Goal: Task Accomplishment & Management: Manage account settings

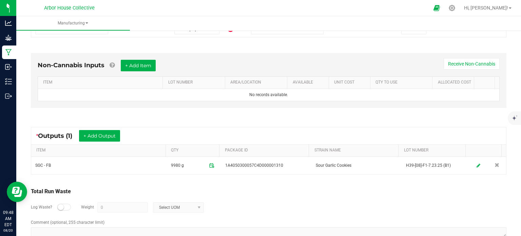
scroll to position [168, 0]
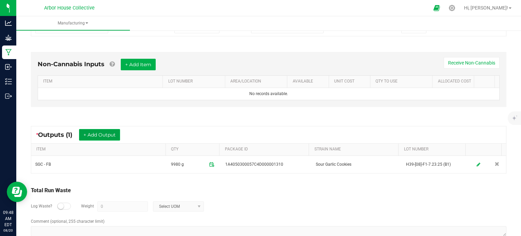
click at [115, 137] on button "+ Add Output" at bounding box center [99, 135] width 41 height 12
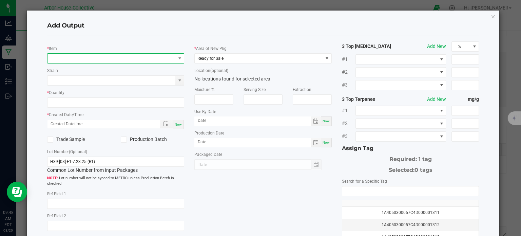
click at [84, 58] on span "NO DATA FOUND" at bounding box center [112, 59] width 128 height 10
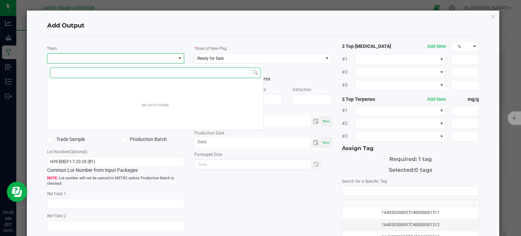
scroll to position [10, 136]
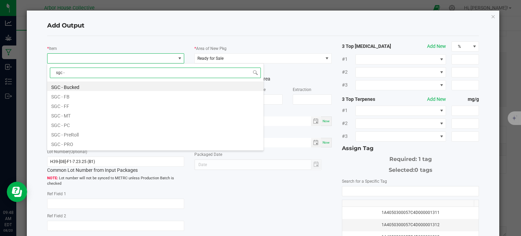
type input "sgc - p"
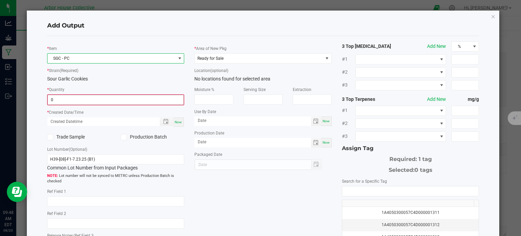
click at [89, 97] on input "0" at bounding box center [116, 100] width 136 height 10
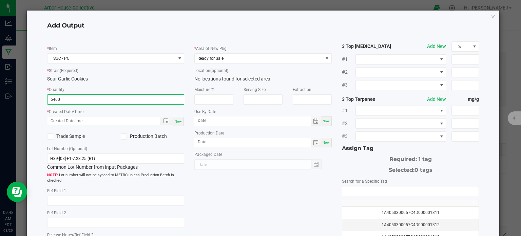
type input "6460.0000 g"
click at [175, 119] on span "Now" at bounding box center [178, 121] width 7 height 4
type input "[DATE] 9:48 AM"
type input "[DATE]"
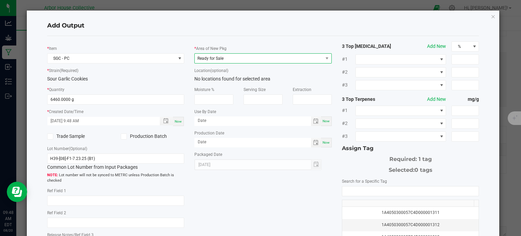
click at [230, 58] on span "Ready for Sale" at bounding box center [259, 59] width 128 height 10
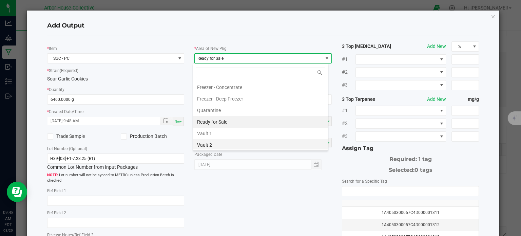
click at [211, 142] on li "Vault 2" at bounding box center [260, 145] width 135 height 12
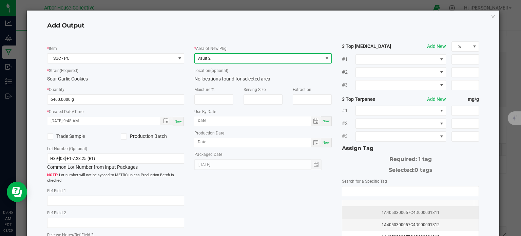
click at [363, 212] on div "1A4050300057C4D000001311" at bounding box center [411, 212] width 129 height 6
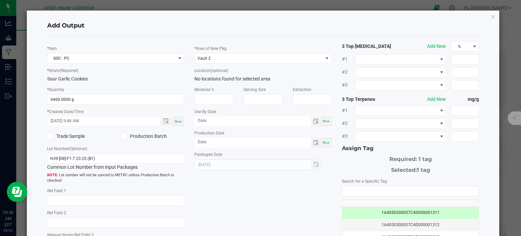
click at [285, 194] on div "* Item SGC - PC * Strain (Required) Sour Garlic Cookies * Quantity 6460.0000 g …" at bounding box center [263, 162] width 443 height 243
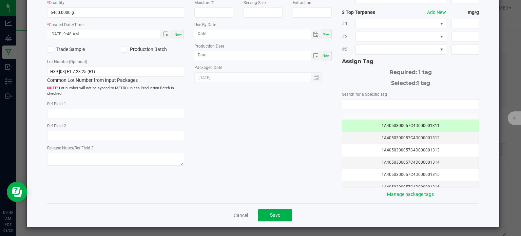
scroll to position [87, 0]
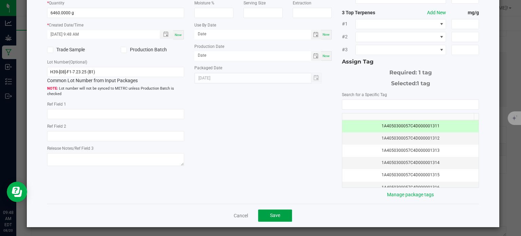
click at [276, 214] on span "Save" at bounding box center [275, 215] width 10 height 5
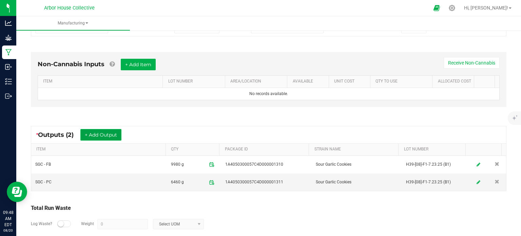
click at [100, 135] on button "+ Add Output" at bounding box center [100, 135] width 41 height 12
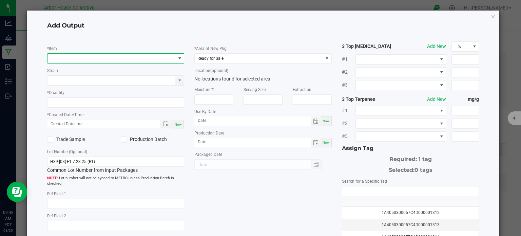
click at [94, 57] on span "NO DATA FOUND" at bounding box center [112, 59] width 128 height 10
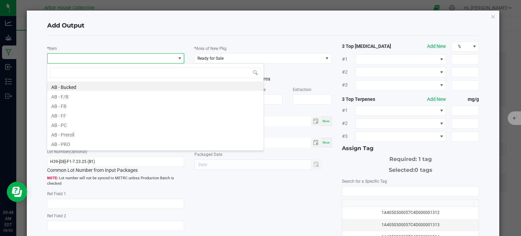
scroll to position [10, 136]
type input "sgc - s"
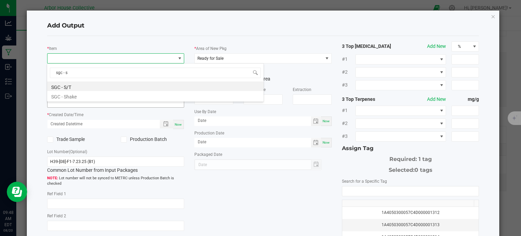
click at [81, 98] on li "SGC - Shake" at bounding box center [155, 96] width 217 height 10
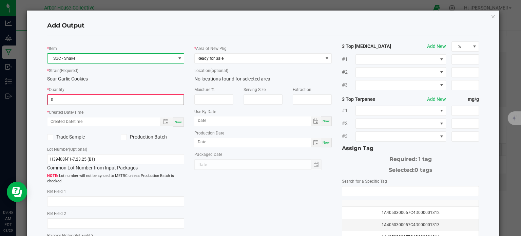
click at [81, 98] on input "0" at bounding box center [116, 100] width 136 height 10
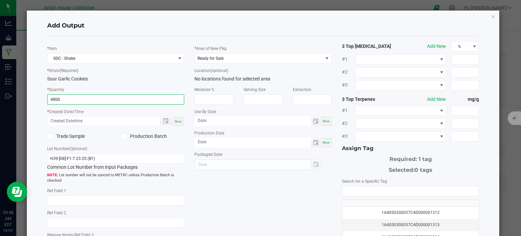
type input "4800.0000 g"
click at [179, 122] on span "Now" at bounding box center [178, 121] width 7 height 4
type input "[DATE] 9:48 AM"
type input "[DATE]"
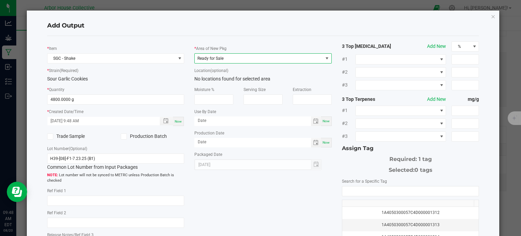
click at [255, 57] on span "Ready for Sale" at bounding box center [259, 59] width 128 height 10
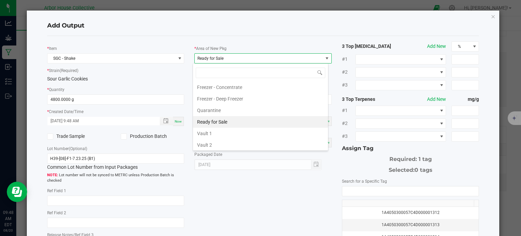
click at [235, 144] on li "Vault 2" at bounding box center [260, 145] width 135 height 12
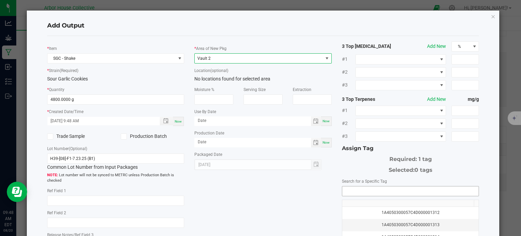
click at [358, 186] on input "NO DATA FOUND" at bounding box center [411, 191] width 137 height 10
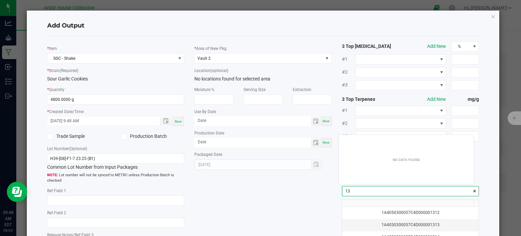
scroll to position [10, 135]
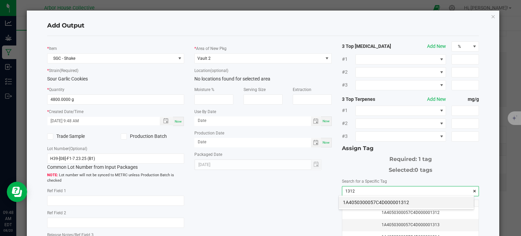
click at [360, 201] on li "1A4050300057C4D000001312" at bounding box center [406, 203] width 135 height 12
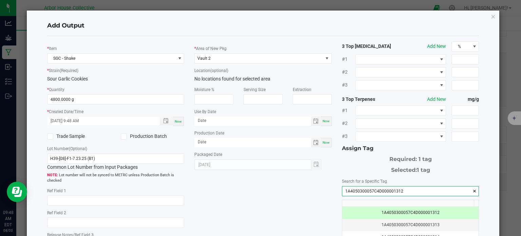
type input "1A4050300057C4D000001312"
click at [278, 207] on div "* Item SGC - Shake * Strain (Required) Sour Garlic Cookies * Quantity 4800.0000…" at bounding box center [263, 162] width 443 height 243
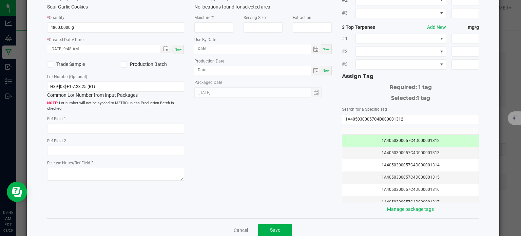
scroll to position [73, 0]
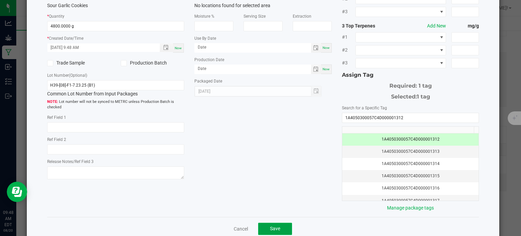
click at [281, 229] on button "Save" at bounding box center [275, 229] width 34 height 12
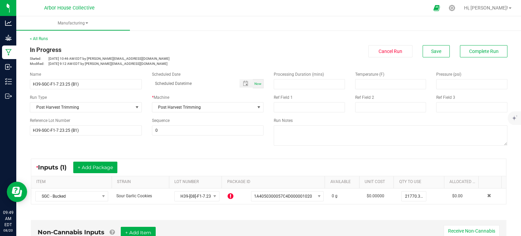
scroll to position [0, 0]
click at [255, 84] on span "Now" at bounding box center [258, 84] width 7 height 4
type input "[DATE] 9:49 AM"
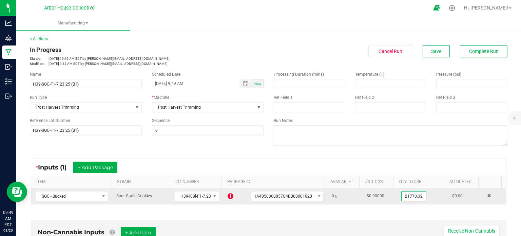
click at [411, 193] on input "21770.32" at bounding box center [414, 196] width 24 height 10
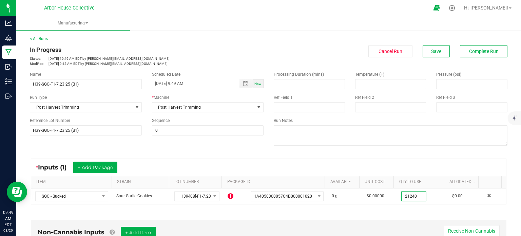
type input "21240.0000 g"
click at [407, 162] on div "* Inputs (1) + Add Package" at bounding box center [268, 167] width 475 height 17
click at [432, 53] on span "Save" at bounding box center [436, 51] width 10 height 5
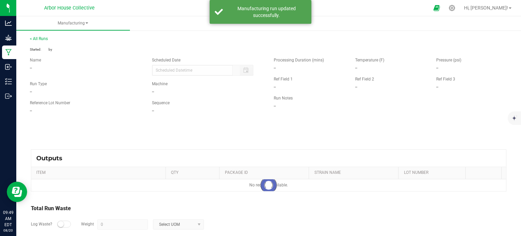
type input "[DATE] 9:49 AM"
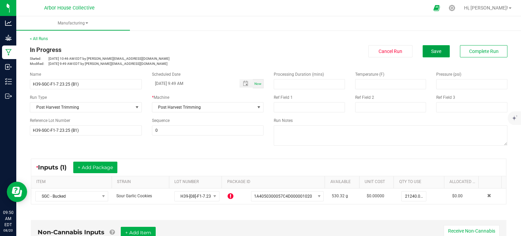
click at [440, 53] on button "Save" at bounding box center [436, 51] width 27 height 12
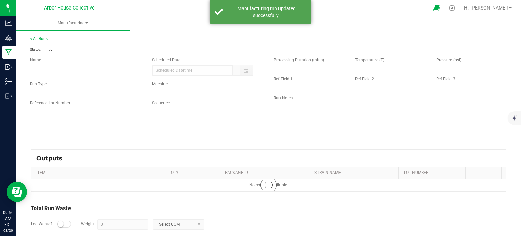
type input "[DATE] 9:49 AM"
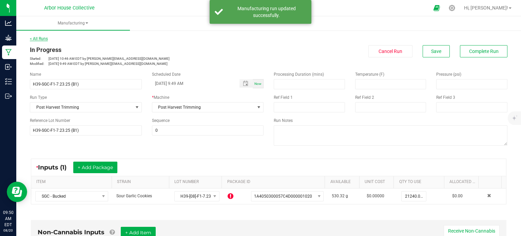
click at [41, 40] on link "< All Runs" at bounding box center [39, 38] width 18 height 5
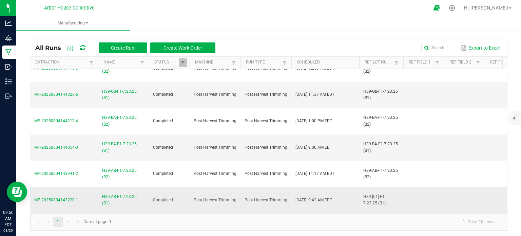
scroll to position [112, 0]
click at [109, 195] on span "H39-AB-F1-7.23.25 (B1)" at bounding box center [123, 199] width 43 height 13
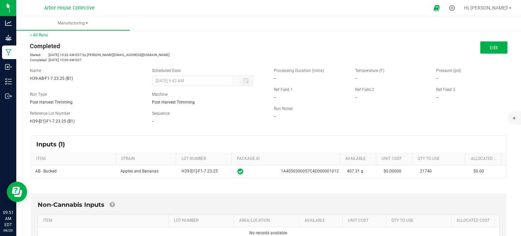
scroll to position [3, 0]
click at [36, 37] on link "< All Runs" at bounding box center [39, 36] width 18 height 5
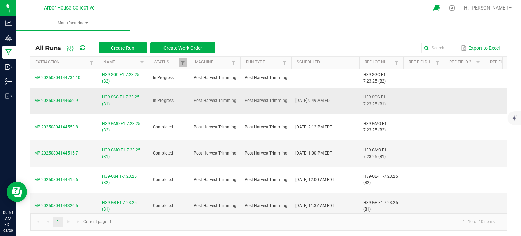
click at [115, 98] on span "H39-SGC-F1-7.23.25 (B1)" at bounding box center [123, 100] width 43 height 13
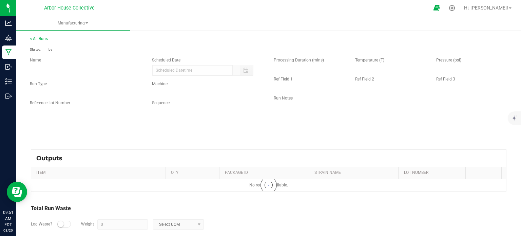
type input "[DATE] 9:49 AM"
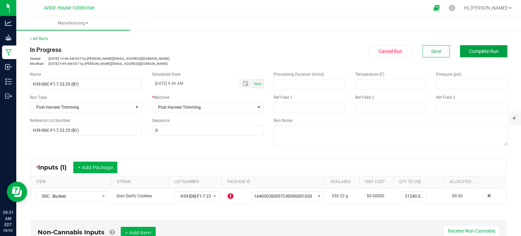
click at [476, 51] on span "Complete Run" at bounding box center [484, 51] width 30 height 5
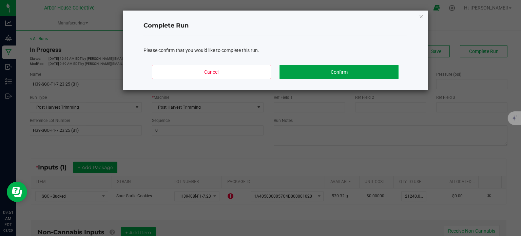
click at [335, 71] on button "Confirm" at bounding box center [339, 72] width 119 height 14
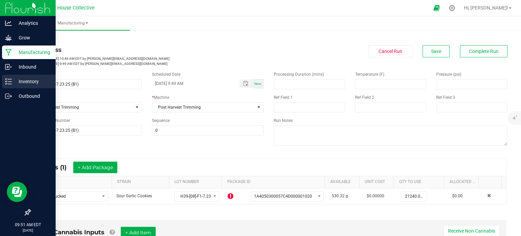
click at [14, 80] on p "Inventory" at bounding box center [32, 81] width 41 height 8
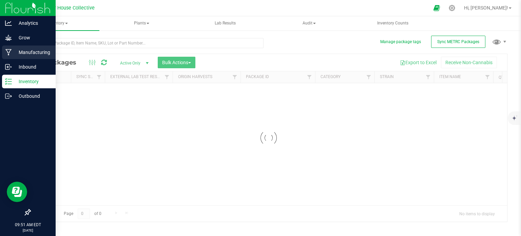
click at [30, 53] on p "Manufacturing" at bounding box center [32, 52] width 41 height 8
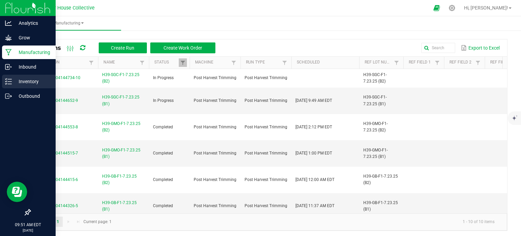
click at [13, 80] on p "Inventory" at bounding box center [32, 81] width 41 height 8
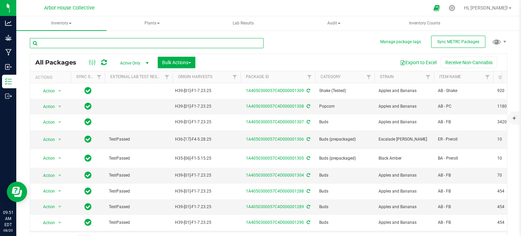
click at [151, 43] on input "text" at bounding box center [147, 43] width 234 height 10
type input "1020"
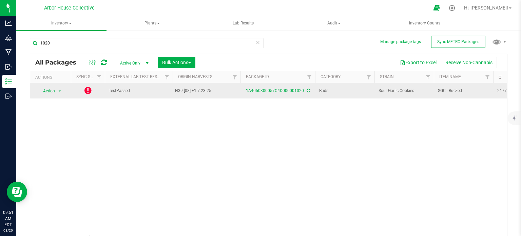
click at [87, 92] on icon at bounding box center [88, 90] width 7 height 8
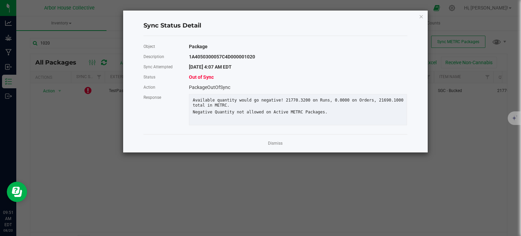
click at [270, 107] on div "Available quantity would go negative! 21770.3200 on Runs, 0.0000 on Orders, 216…" at bounding box center [298, 103] width 221 height 10
click at [274, 146] on link "Dismiss" at bounding box center [275, 144] width 15 height 6
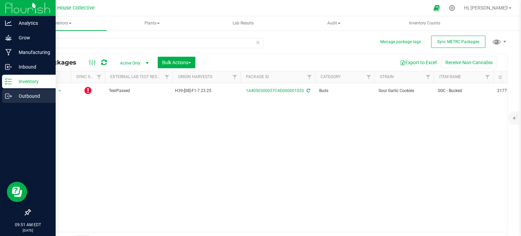
click at [27, 95] on p "Outbound" at bounding box center [32, 96] width 41 height 8
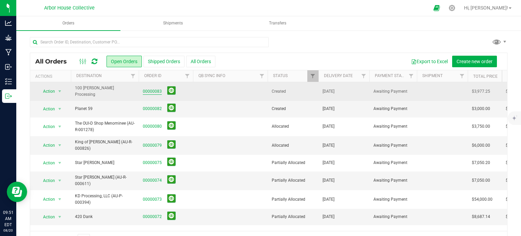
click at [152, 88] on link "00000083" at bounding box center [152, 91] width 19 height 6
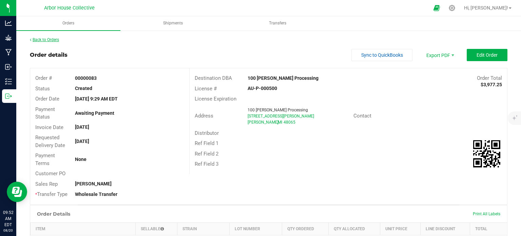
click at [51, 41] on link "Back to Orders" at bounding box center [44, 39] width 29 height 5
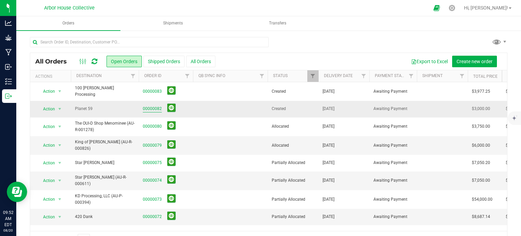
click at [151, 106] on link "00000082" at bounding box center [152, 109] width 19 height 6
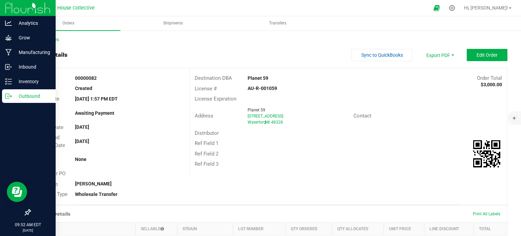
click at [12, 92] on p "Outbound" at bounding box center [32, 96] width 41 height 8
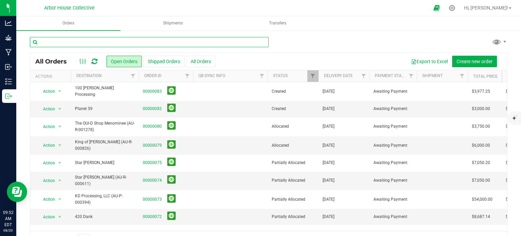
click at [80, 40] on input "text" at bounding box center [149, 42] width 239 height 10
type input "1020"
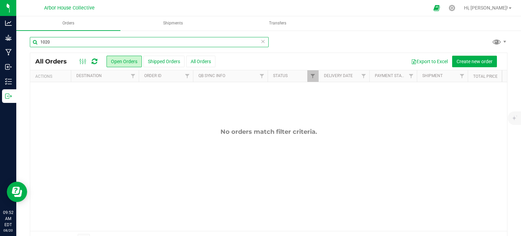
click at [86, 44] on input "1020" at bounding box center [149, 42] width 239 height 10
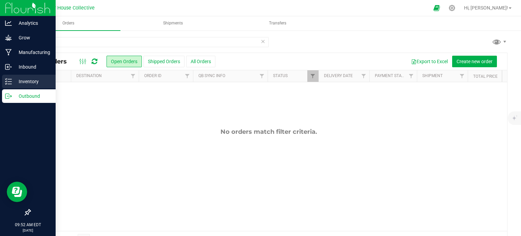
click at [13, 82] on p "Inventory" at bounding box center [32, 81] width 41 height 8
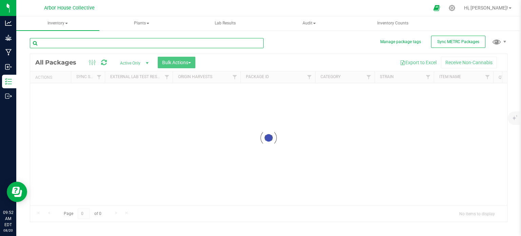
click at [68, 44] on input "text" at bounding box center [147, 43] width 234 height 10
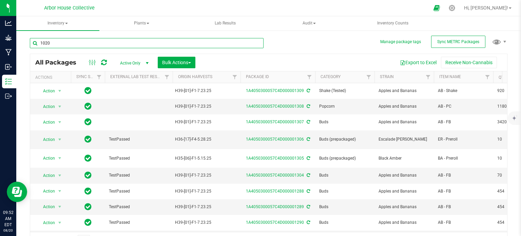
type input "1020"
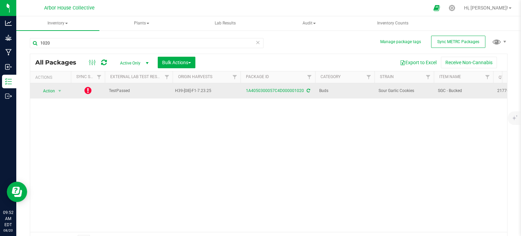
click at [90, 91] on icon at bounding box center [88, 90] width 7 height 8
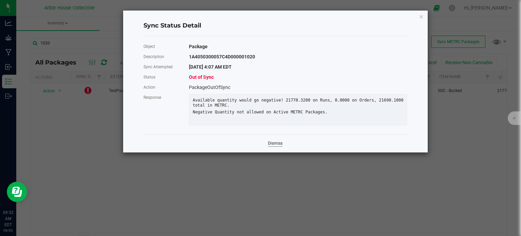
click at [281, 146] on link "Dismiss" at bounding box center [275, 144] width 15 height 6
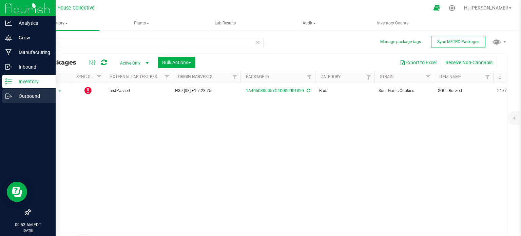
click at [24, 94] on p "Outbound" at bounding box center [32, 96] width 41 height 8
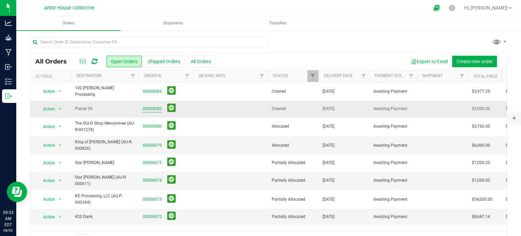
click at [156, 106] on link "00000082" at bounding box center [152, 109] width 19 height 6
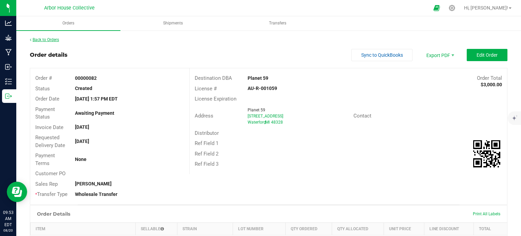
click at [47, 41] on link "Back to Orders" at bounding box center [44, 39] width 29 height 5
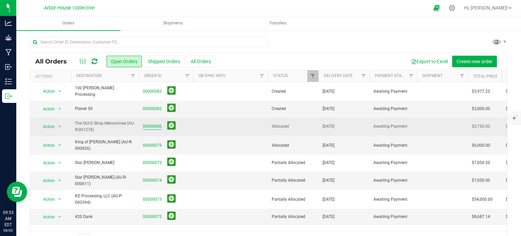
click at [156, 123] on link "00000080" at bounding box center [152, 126] width 19 height 6
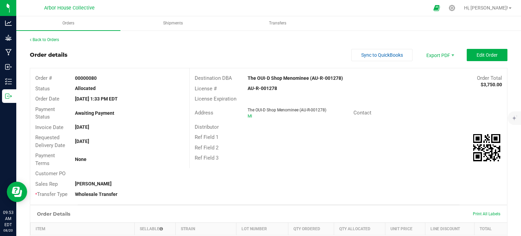
click at [54, 42] on div "Back to Orders" at bounding box center [269, 40] width 478 height 6
click at [53, 40] on link "Back to Orders" at bounding box center [44, 39] width 29 height 5
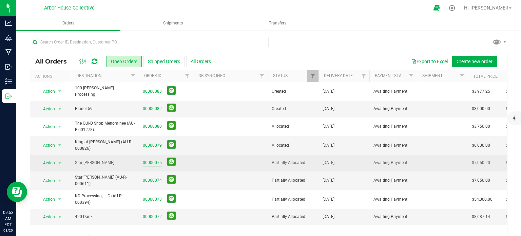
click at [156, 160] on link "00000075" at bounding box center [152, 163] width 19 height 6
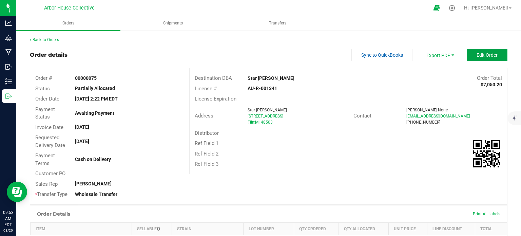
click at [481, 54] on span "Edit Order" at bounding box center [487, 54] width 21 height 5
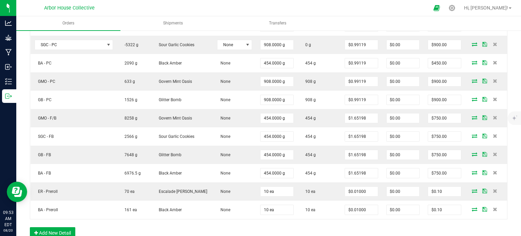
scroll to position [234, 0]
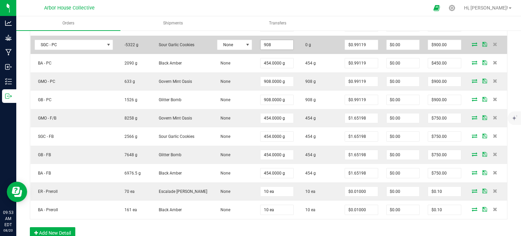
click at [265, 44] on input "908" at bounding box center [277, 45] width 33 height 10
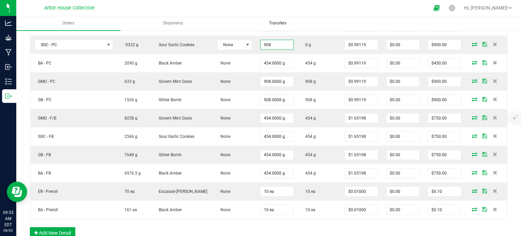
type input "908.0000 g"
click at [255, 25] on uib-tab-heading "Transfers" at bounding box center [278, 24] width 104 height 14
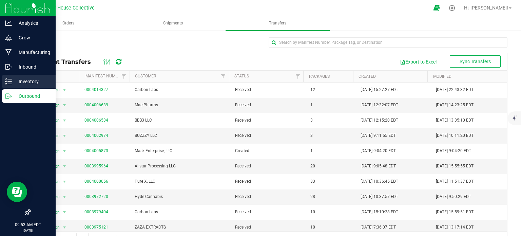
click at [11, 82] on icon at bounding box center [8, 81] width 7 height 7
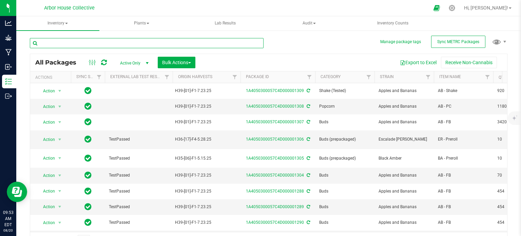
click at [87, 42] on input "text" at bounding box center [147, 43] width 234 height 10
type input "1020"
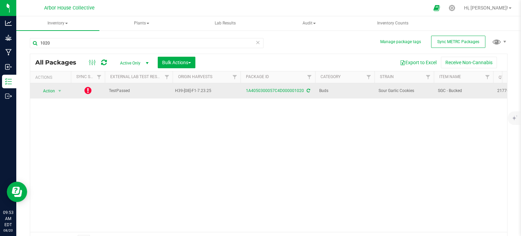
click at [90, 89] on icon at bounding box center [88, 90] width 7 height 8
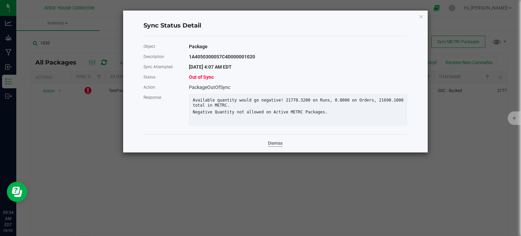
click at [272, 146] on link "Dismiss" at bounding box center [275, 144] width 15 height 6
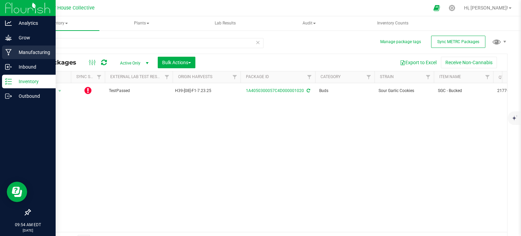
click at [51, 51] on p "Manufacturing" at bounding box center [32, 52] width 41 height 8
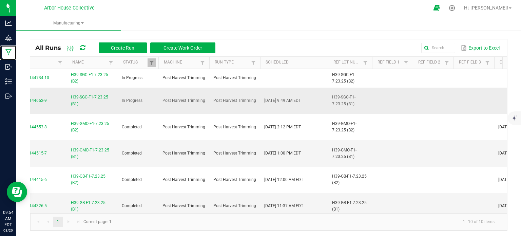
scroll to position [0, 29]
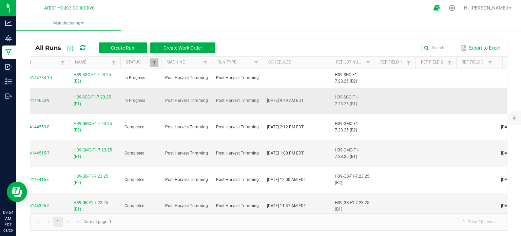
click at [98, 97] on span "H39-SGC-F1-7.23.25 (B1)" at bounding box center [95, 100] width 43 height 13
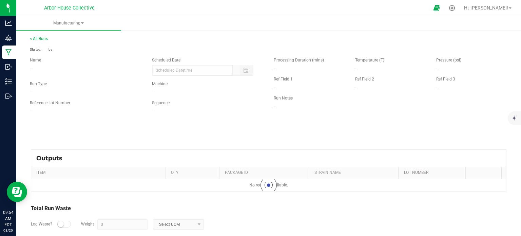
type input "[DATE] 9:49 AM"
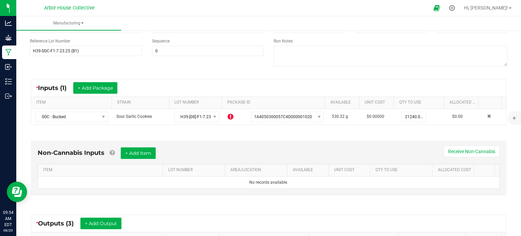
scroll to position [80, 0]
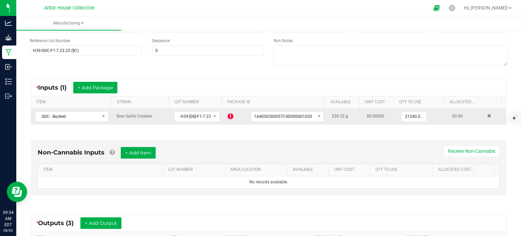
click at [229, 117] on icon at bounding box center [231, 116] width 6 height 7
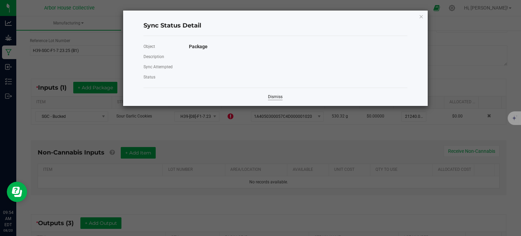
click at [275, 98] on link "Dismiss" at bounding box center [275, 97] width 15 height 6
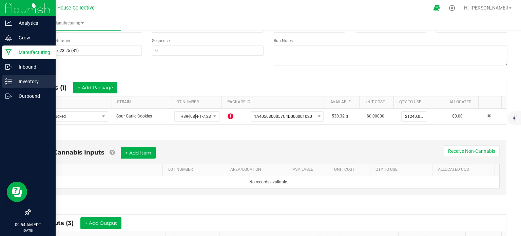
click at [25, 79] on p "Inventory" at bounding box center [32, 81] width 41 height 8
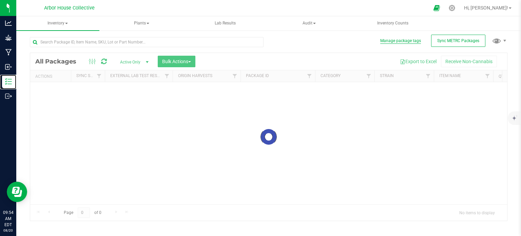
scroll to position [1, 0]
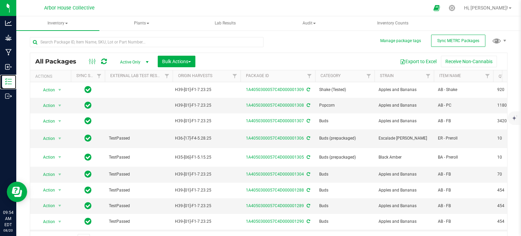
scroll to position [12, 0]
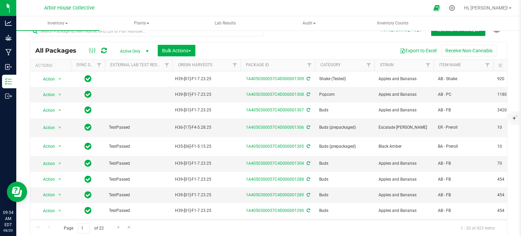
click at [449, 34] on button "Sync METRC Packages" at bounding box center [458, 30] width 54 height 12
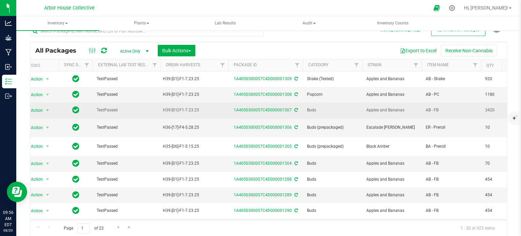
scroll to position [0, 0]
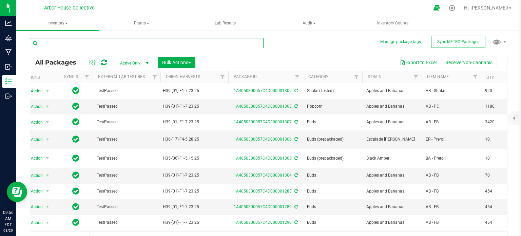
click at [131, 43] on input "text" at bounding box center [147, 43] width 234 height 10
type input "1020"
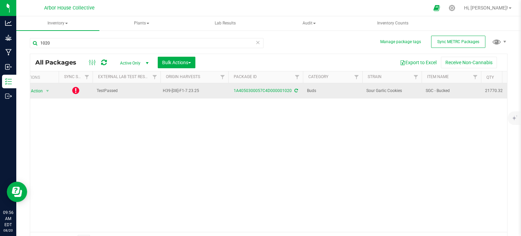
click at [77, 92] on icon at bounding box center [75, 90] width 7 height 8
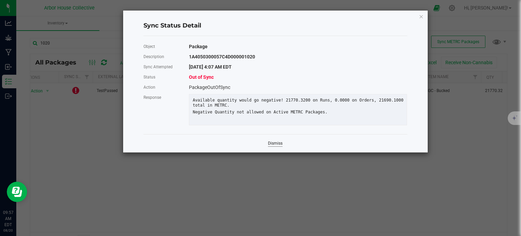
click at [278, 146] on link "Dismiss" at bounding box center [275, 144] width 15 height 6
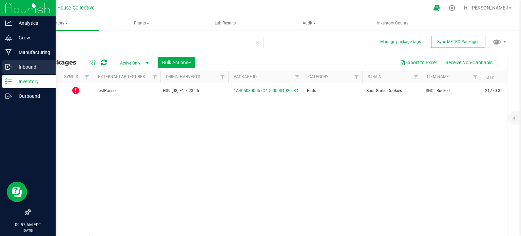
click at [12, 67] on p "Inbound" at bounding box center [32, 67] width 41 height 8
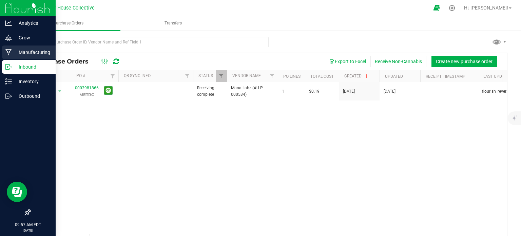
click at [21, 57] on div "Manufacturing" at bounding box center [29, 52] width 54 height 14
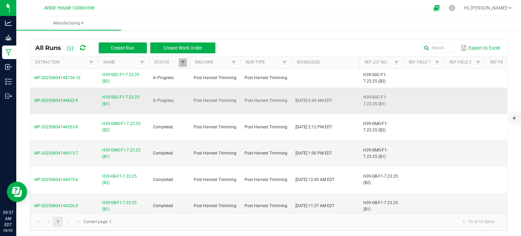
click at [130, 96] on span "H39-SGC-F1-7.23.25 (B1)" at bounding box center [123, 100] width 43 height 13
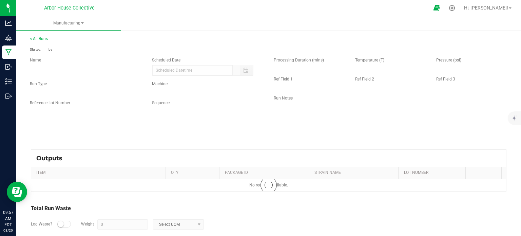
type input "[DATE] 9:49 AM"
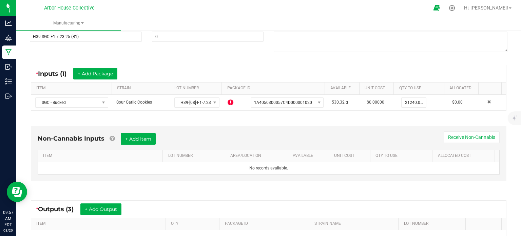
scroll to position [93, 0]
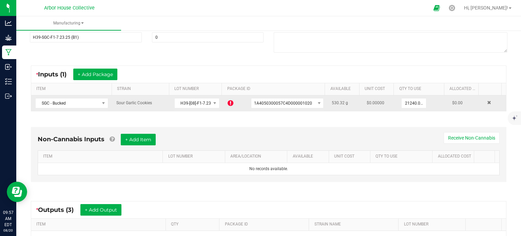
click at [228, 102] on icon at bounding box center [231, 103] width 6 height 7
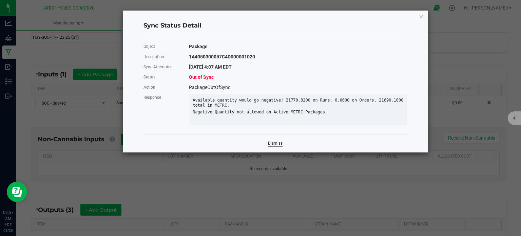
click at [276, 146] on link "Dismiss" at bounding box center [275, 144] width 15 height 6
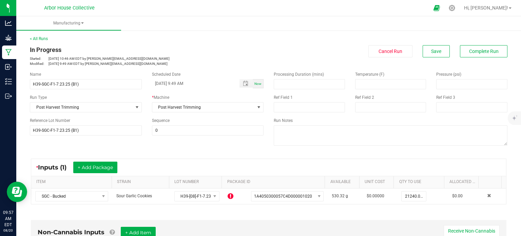
scroll to position [0, 0]
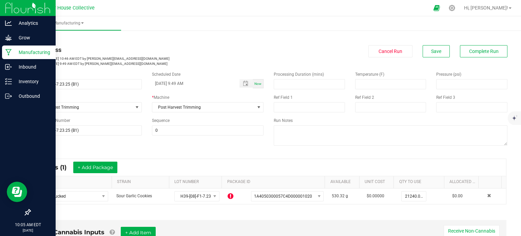
click at [6, 54] on icon at bounding box center [8, 52] width 6 height 7
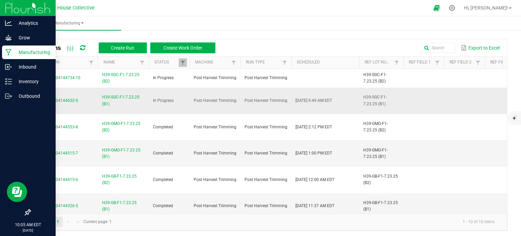
click at [114, 97] on span "H39-SGC-F1-7.23.25 (B1)" at bounding box center [123, 100] width 43 height 13
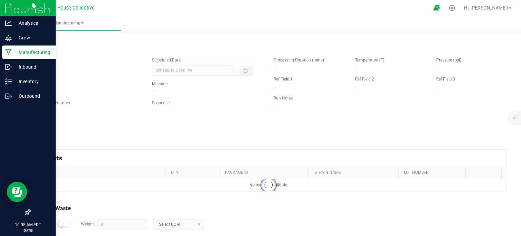
type input "[DATE] 9:49 AM"
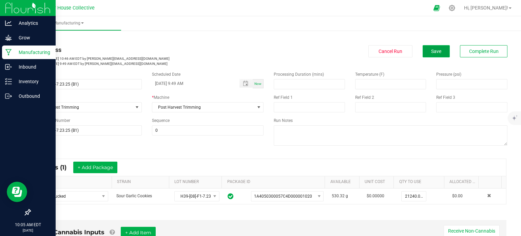
click at [440, 54] on button "Save" at bounding box center [436, 51] width 27 height 12
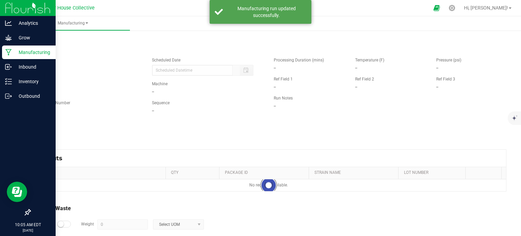
type input "[DATE] 9:49 AM"
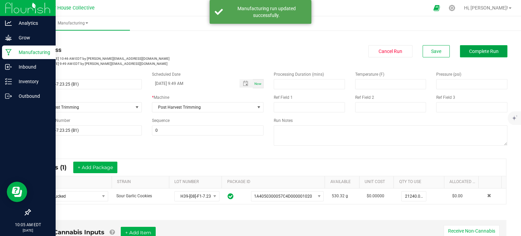
click at [470, 54] on button "Complete Run" at bounding box center [484, 51] width 48 height 12
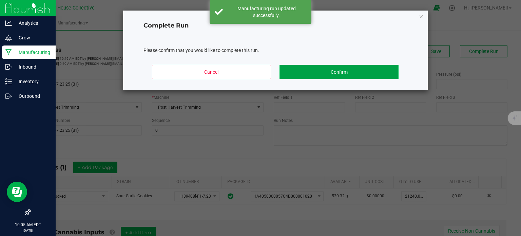
click at [349, 74] on button "Confirm" at bounding box center [339, 72] width 119 height 14
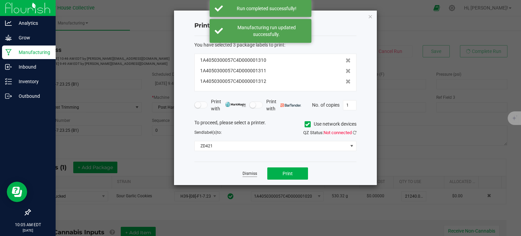
click at [252, 173] on link "Dismiss" at bounding box center [250, 174] width 15 height 6
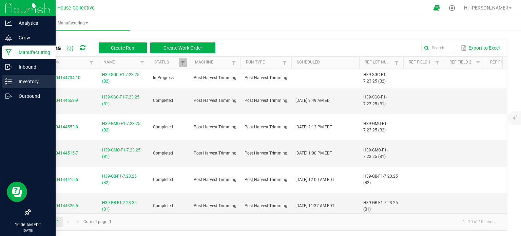
click at [13, 79] on p "Inventory" at bounding box center [32, 81] width 41 height 8
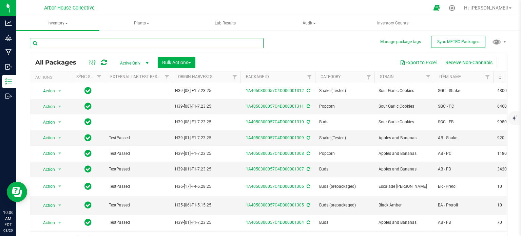
click at [92, 40] on input "text" at bounding box center [147, 43] width 234 height 10
type input "1310"
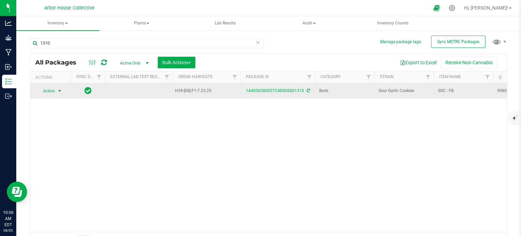
click at [61, 91] on span "select" at bounding box center [59, 90] width 5 height 5
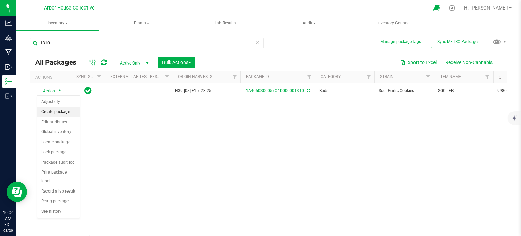
click at [57, 114] on li "Create package" at bounding box center [58, 112] width 42 height 10
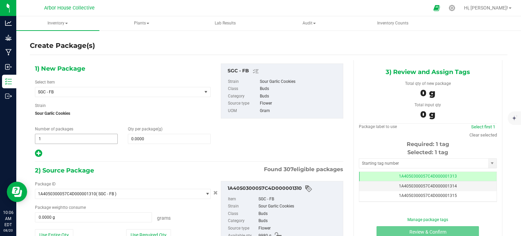
click at [60, 136] on span "1 1" at bounding box center [76, 139] width 83 height 10
click at [60, 136] on input "1" at bounding box center [76, 139] width 82 height 10
type input "15"
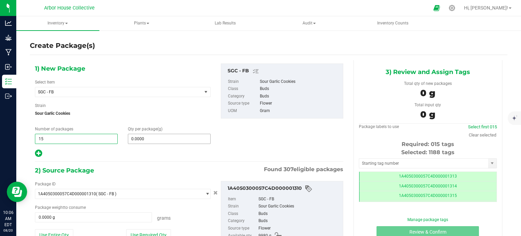
type input "15"
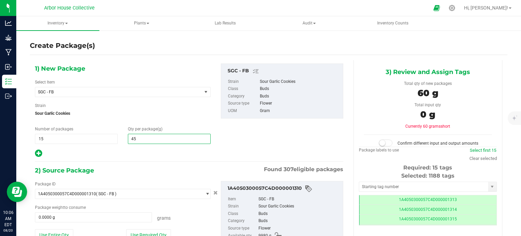
type input "454"
type input "454.0000"
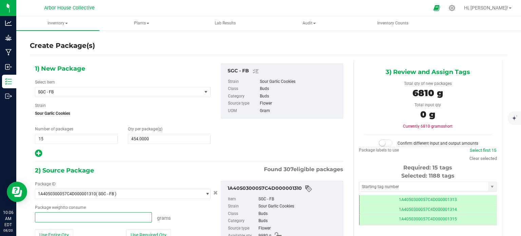
click at [115, 216] on span at bounding box center [93, 217] width 117 height 10
type input "454"
type input "454.0000 g"
click at [213, 172] on div "2) Source Package Found 307 eligible packages" at bounding box center [189, 170] width 309 height 10
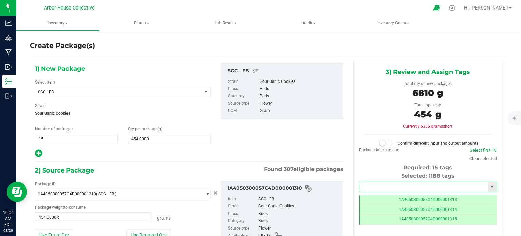
click at [368, 186] on input "text" at bounding box center [423, 187] width 129 height 10
click at [381, 196] on li "1A4050300057C4D000001313" at bounding box center [424, 198] width 136 height 10
type input "1A4050300057C4D000001313"
click at [86, 218] on span "454.0000 g 454" at bounding box center [93, 217] width 117 height 10
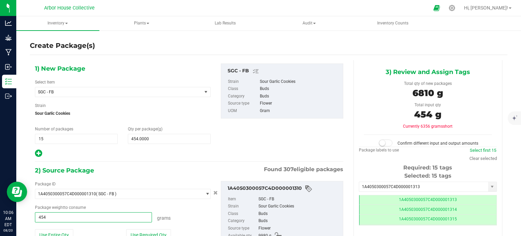
click at [86, 218] on input "454" at bounding box center [93, 218] width 116 height 10
type input "6810"
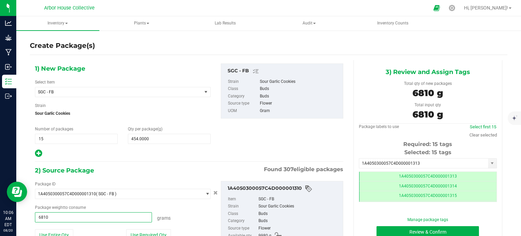
type input "6810.0000 g"
click at [177, 168] on div "2) Source Package Found 307 eligible packages" at bounding box center [189, 170] width 309 height 10
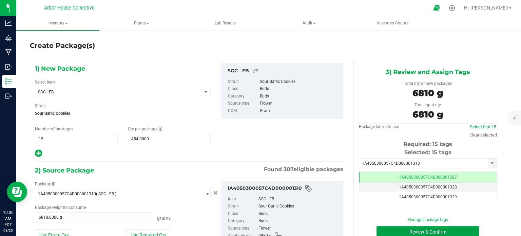
click at [450, 229] on button "Review & Confirm" at bounding box center [428, 232] width 103 height 12
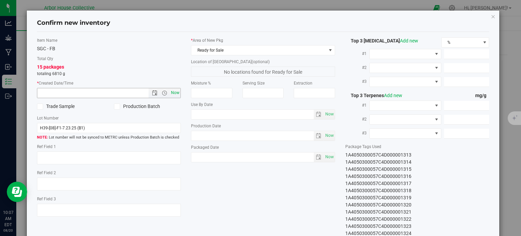
click at [176, 91] on span "Now" at bounding box center [176, 93] width 12 height 10
type input "[DATE] 10:07 AM"
click at [330, 159] on span "Now" at bounding box center [330, 157] width 12 height 10
type input "[DATE]"
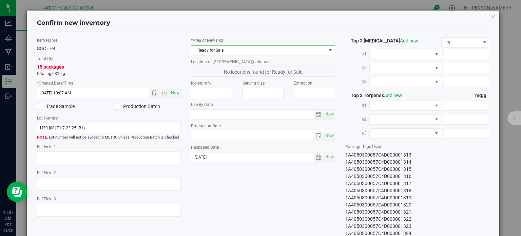
click at [280, 52] on span "Ready for Sale" at bounding box center [258, 50] width 135 height 10
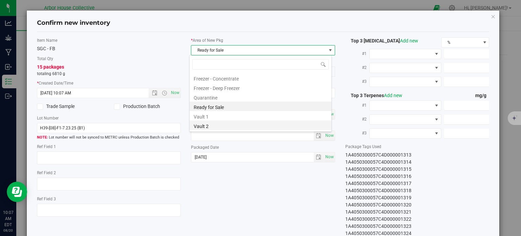
click at [225, 123] on li "Vault 2" at bounding box center [261, 126] width 142 height 10
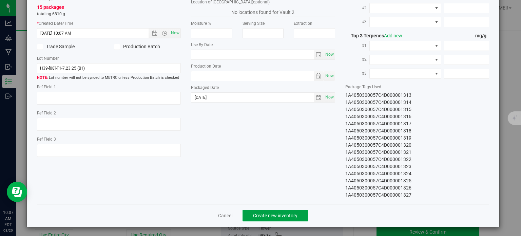
click at [261, 218] on button "Create new inventory" at bounding box center [276, 216] width 66 height 12
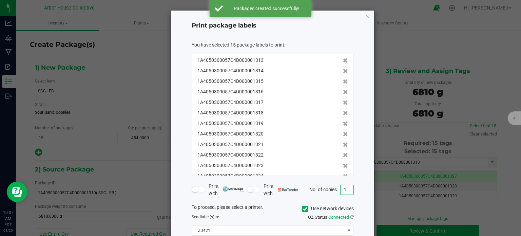
click at [345, 190] on input "1" at bounding box center [347, 190] width 13 height 10
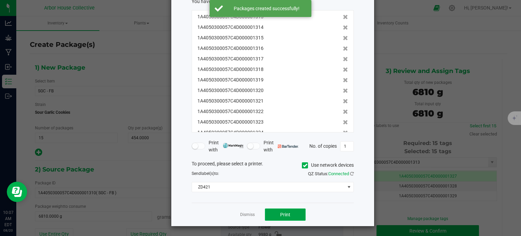
click at [292, 218] on button "Print" at bounding box center [285, 214] width 41 height 12
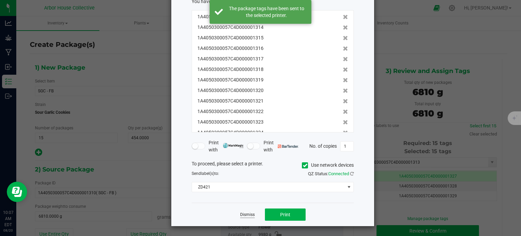
click at [246, 215] on link "Dismiss" at bounding box center [247, 215] width 15 height 6
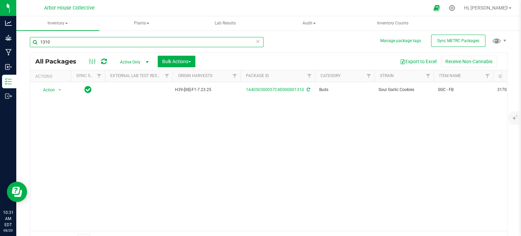
click at [56, 42] on input "1310" at bounding box center [147, 42] width 234 height 10
type input "1311"
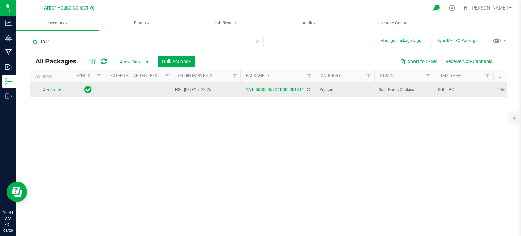
click at [59, 91] on span "select" at bounding box center [59, 89] width 5 height 5
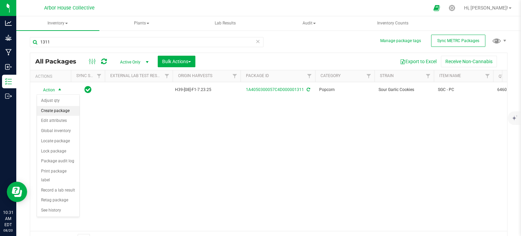
click at [57, 111] on li "Create package" at bounding box center [58, 111] width 42 height 10
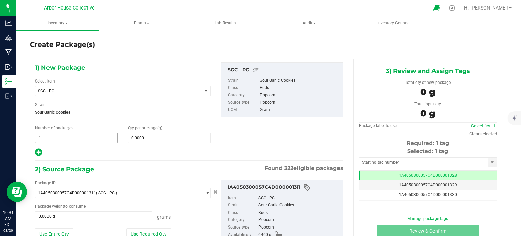
click at [52, 134] on span "1 1" at bounding box center [76, 138] width 83 height 10
click at [52, 134] on input "1" at bounding box center [76, 138] width 82 height 10
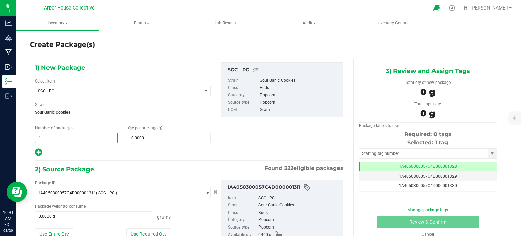
type input "10"
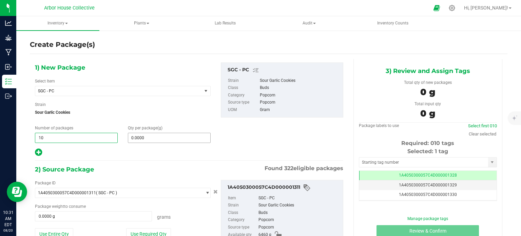
type input "10"
click at [143, 137] on span at bounding box center [169, 138] width 83 height 10
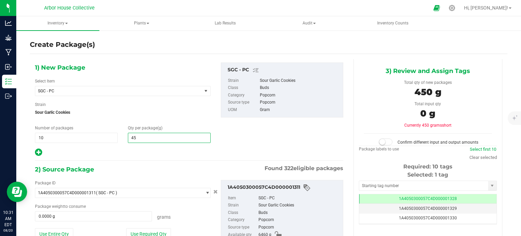
type input "454"
type input "454.0000"
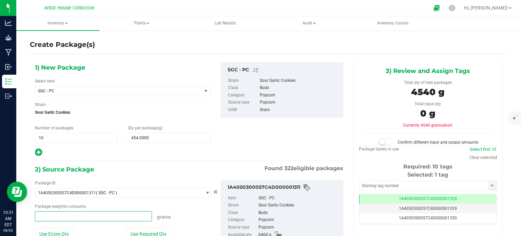
click at [66, 211] on span at bounding box center [93, 216] width 117 height 10
type input "4540"
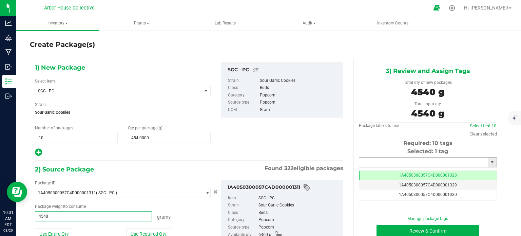
type input "4540.0000 g"
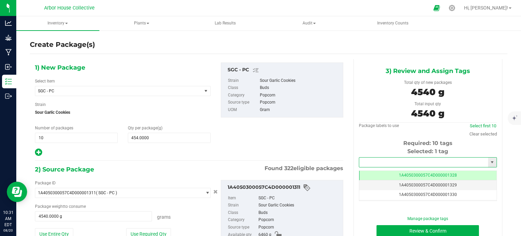
click at [384, 160] on input "text" at bounding box center [423, 163] width 129 height 10
click at [390, 171] on li "1A4050300057C4D000001328" at bounding box center [424, 173] width 136 height 10
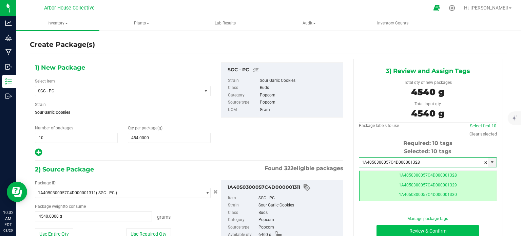
type input "1A4050300057C4D000001328"
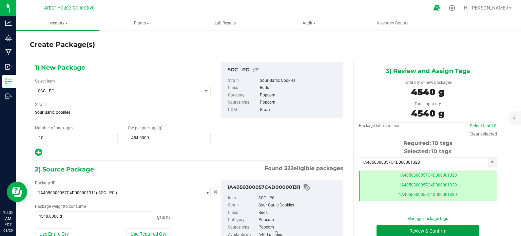
click at [398, 229] on button "Review & Confirm" at bounding box center [428, 231] width 103 height 12
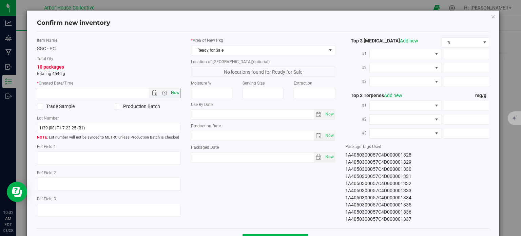
click at [170, 94] on span "Now" at bounding box center [176, 93] width 12 height 10
type input "[DATE] 10:32 AM"
click at [326, 158] on span "Now" at bounding box center [330, 157] width 12 height 10
type input "[DATE]"
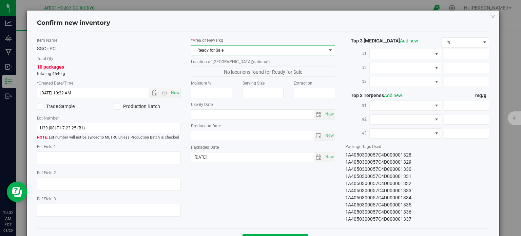
click at [280, 50] on span "Ready for Sale" at bounding box center [258, 50] width 135 height 10
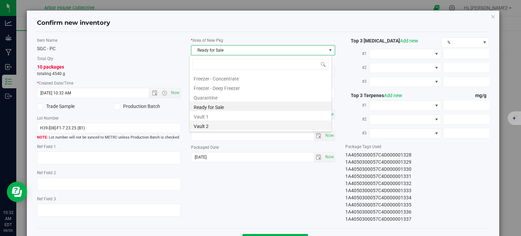
click at [241, 126] on li "Vault 2" at bounding box center [261, 126] width 142 height 10
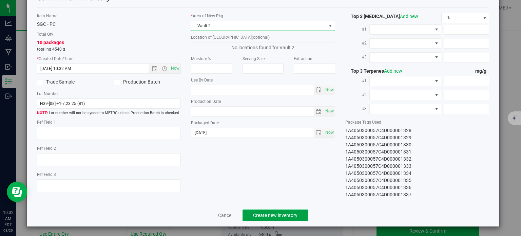
click at [292, 214] on span "Create new inventory" at bounding box center [275, 215] width 44 height 5
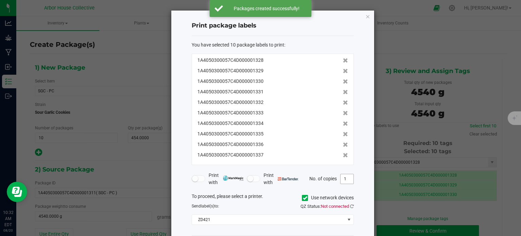
click at [349, 179] on input "1" at bounding box center [347, 179] width 13 height 10
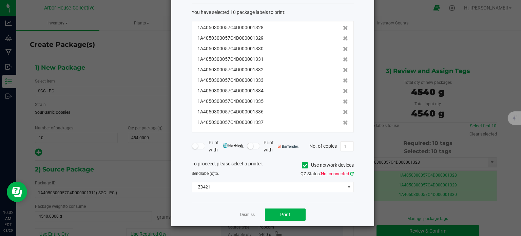
click at [353, 173] on icon at bounding box center [352, 173] width 4 height 4
click at [295, 217] on button "Print" at bounding box center [285, 214] width 41 height 12
click at [251, 214] on link "Dismiss" at bounding box center [247, 215] width 15 height 6
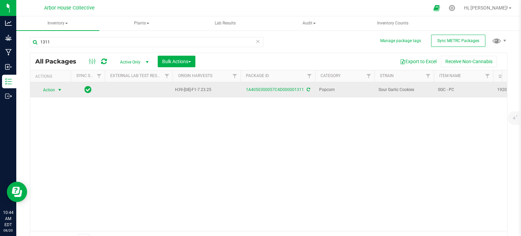
click at [60, 89] on span "select" at bounding box center [59, 89] width 5 height 5
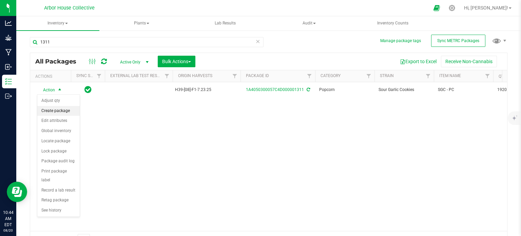
click at [59, 111] on li "Create package" at bounding box center [58, 111] width 42 height 10
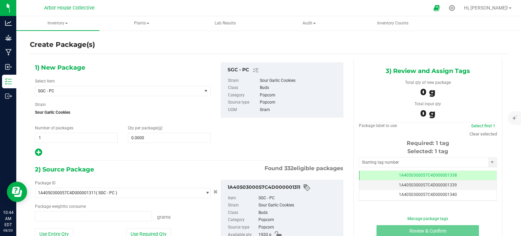
type input "0.0000 g"
click at [69, 137] on span "1 1" at bounding box center [76, 138] width 83 height 10
click at [69, 137] on input "1" at bounding box center [76, 138] width 82 height 10
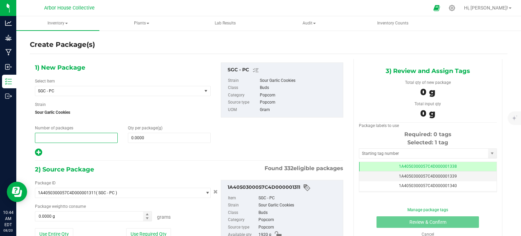
type input "4"
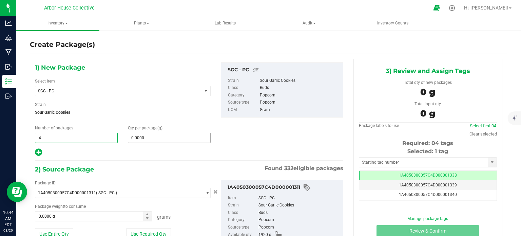
type input "4"
click at [144, 138] on span at bounding box center [169, 138] width 83 height 10
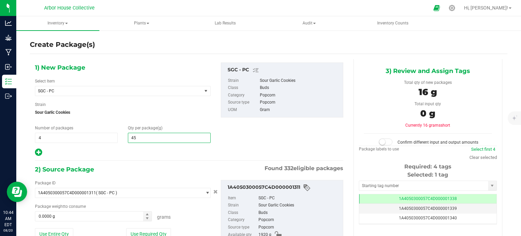
type input "454"
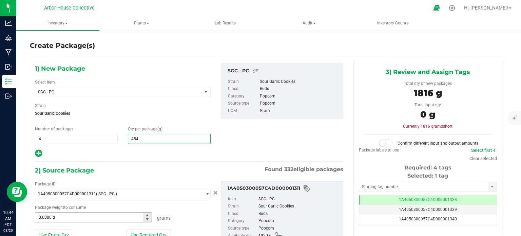
type input "454.0000"
click at [76, 216] on span at bounding box center [93, 217] width 117 height 10
type input "1816"
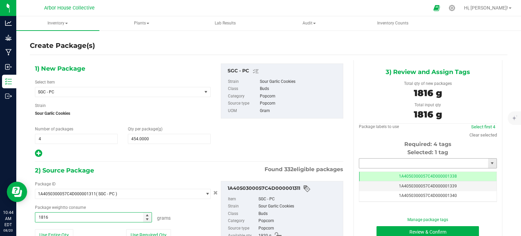
type input "1816.0000 g"
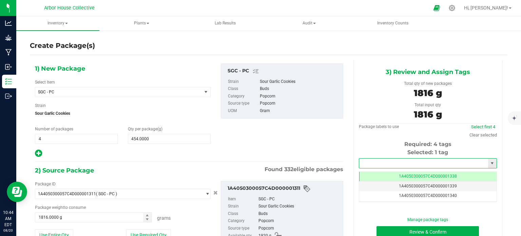
click at [395, 165] on input "text" at bounding box center [423, 164] width 129 height 10
click at [400, 173] on li "1A4050300057C4D000001338" at bounding box center [424, 175] width 136 height 10
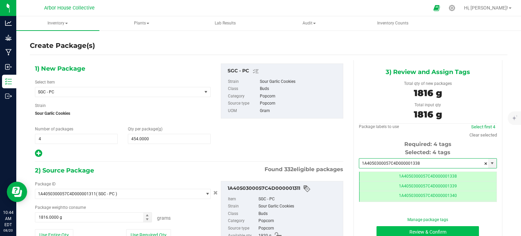
type input "1A4050300057C4D000001338"
click at [393, 229] on button "Review & Confirm" at bounding box center [428, 232] width 103 height 12
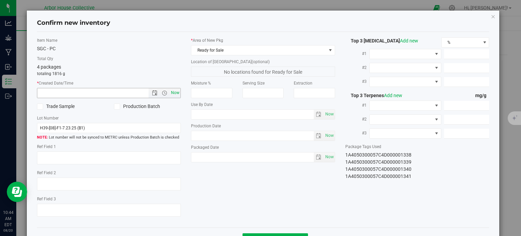
click at [175, 92] on span "Now" at bounding box center [176, 93] width 12 height 10
type input "[DATE] 10:44 AM"
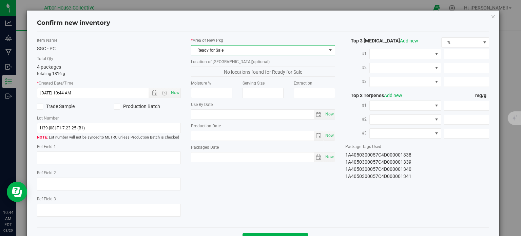
click at [310, 51] on span "Ready for Sale" at bounding box center [258, 50] width 135 height 10
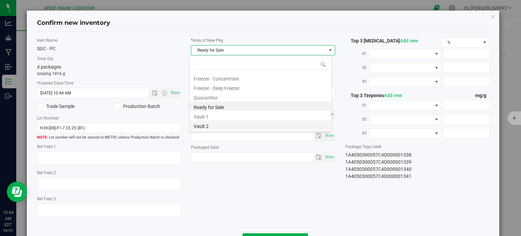
click at [203, 129] on li "Vault 2" at bounding box center [261, 126] width 142 height 10
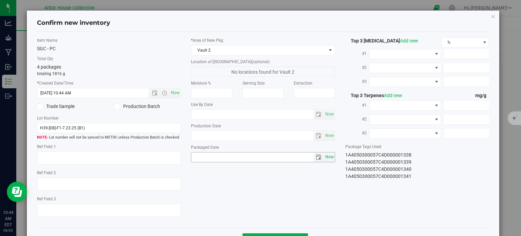
click at [328, 156] on span "Now" at bounding box center [330, 157] width 12 height 10
type input "[DATE]"
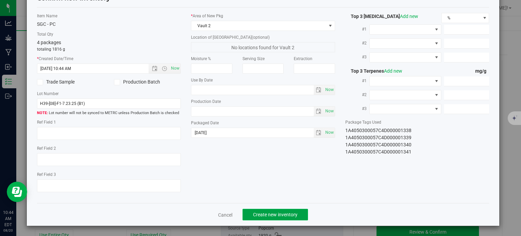
click at [283, 216] on span "Create new inventory" at bounding box center [275, 214] width 44 height 5
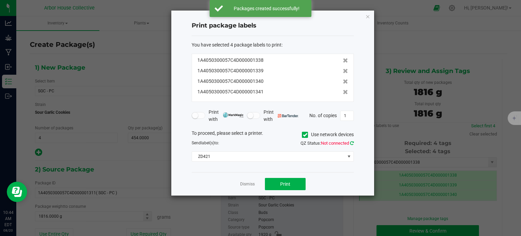
click at [352, 143] on icon at bounding box center [352, 143] width 4 height 4
click at [287, 182] on span "Print" at bounding box center [285, 183] width 10 height 5
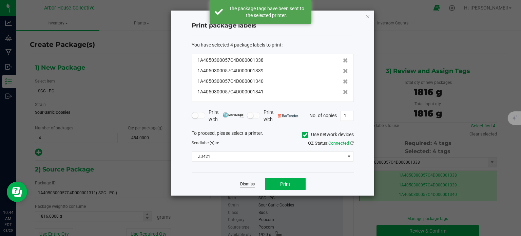
click at [248, 182] on link "Dismiss" at bounding box center [247, 184] width 15 height 6
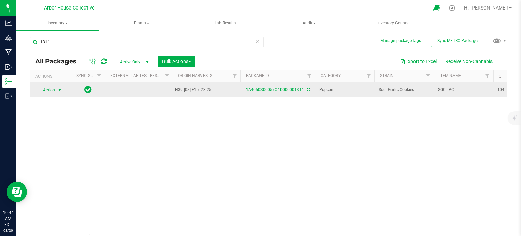
click at [61, 88] on span "select" at bounding box center [59, 89] width 5 height 5
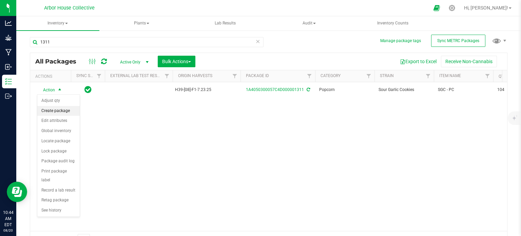
click at [57, 110] on li "Create package" at bounding box center [58, 111] width 42 height 10
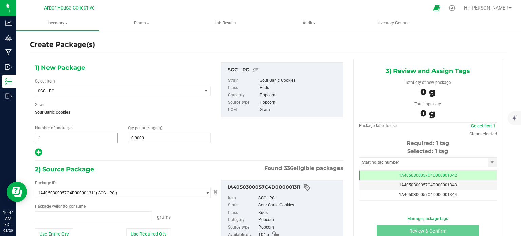
type input "0.0000 g"
click at [57, 137] on span "1 1" at bounding box center [76, 138] width 83 height 10
click at [57, 137] on input "1" at bounding box center [76, 138] width 82 height 10
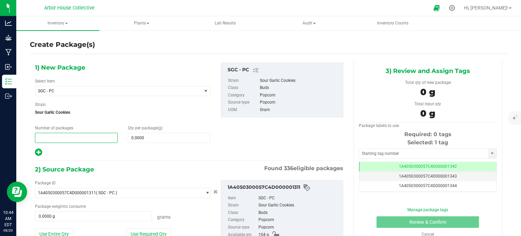
type input "1"
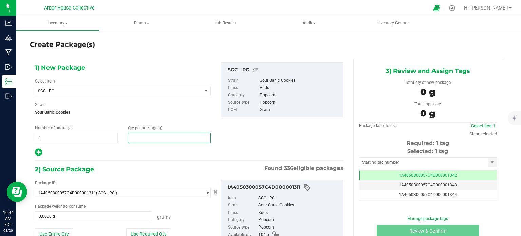
click at [145, 134] on span at bounding box center [169, 138] width 83 height 10
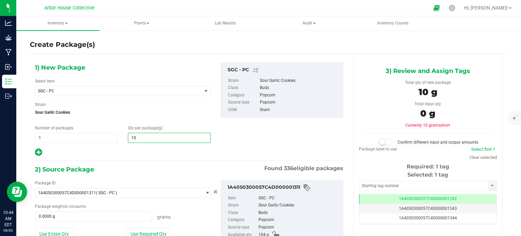
type input "100"
type input "100.0000"
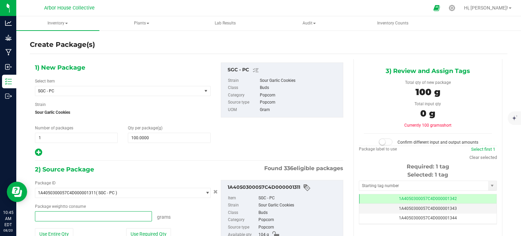
click at [103, 217] on span at bounding box center [93, 216] width 117 height 10
type input "100"
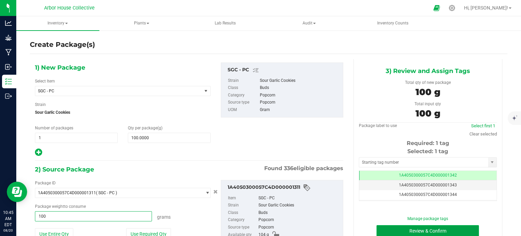
type input "100.0000 g"
click at [422, 233] on button "Review & Confirm" at bounding box center [428, 231] width 103 height 12
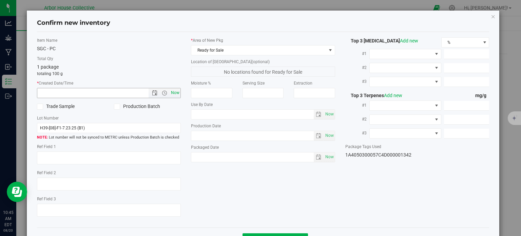
click at [173, 90] on span "Now" at bounding box center [176, 93] width 12 height 10
type input "[DATE] 10:45 AM"
click at [324, 159] on span "Now" at bounding box center [330, 157] width 12 height 10
type input "[DATE]"
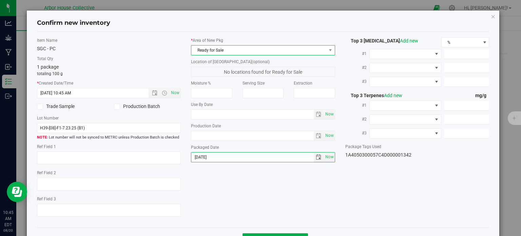
click at [281, 53] on span "Ready for Sale" at bounding box center [258, 50] width 135 height 10
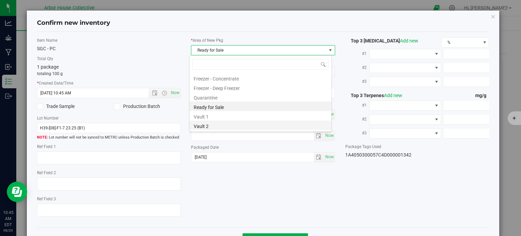
click at [228, 127] on li "Vault 2" at bounding box center [261, 126] width 142 height 10
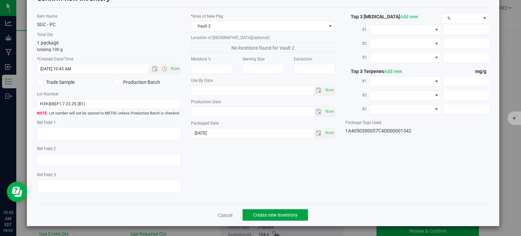
click at [294, 214] on span "Create new inventory" at bounding box center [275, 214] width 44 height 5
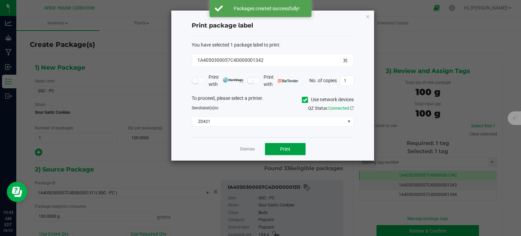
click at [283, 149] on span "Print" at bounding box center [285, 148] width 10 height 5
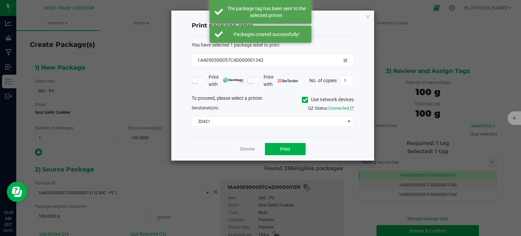
click at [248, 145] on div "Dismiss Print" at bounding box center [273, 148] width 162 height 23
click at [248, 149] on link "Dismiss" at bounding box center [247, 149] width 15 height 6
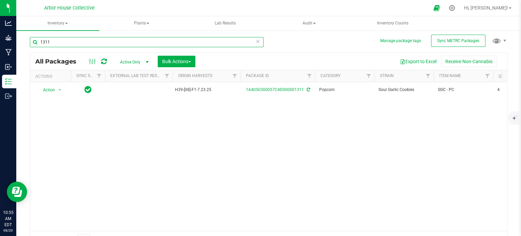
click at [103, 39] on input "1311" at bounding box center [147, 42] width 234 height 10
type input "1"
type input "1310"
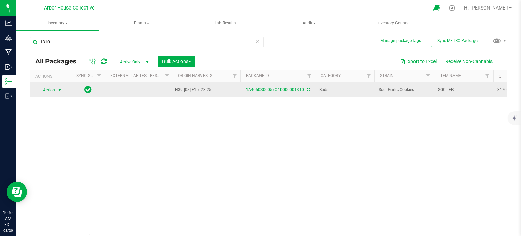
click at [60, 89] on span "select" at bounding box center [59, 89] width 5 height 5
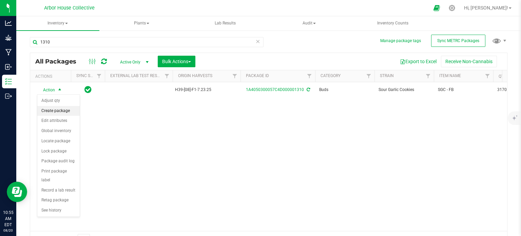
click at [61, 107] on li "Create package" at bounding box center [58, 111] width 42 height 10
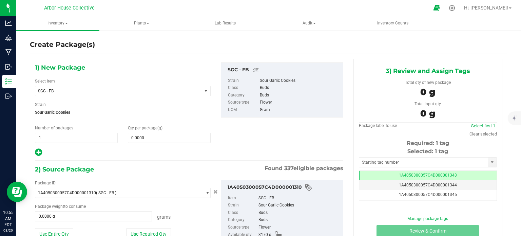
click at [63, 144] on div "1) New Package Select Item SGC - FB AB - Bucked AB - F/B AB - FB AB - FF AB - P…" at bounding box center [123, 109] width 186 height 94
click at [60, 139] on span "1 1" at bounding box center [76, 138] width 83 height 10
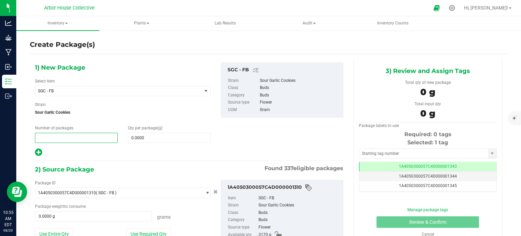
type input "6"
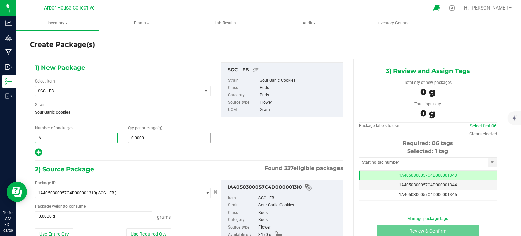
type input "6"
click at [159, 136] on span "0.0000 0" at bounding box center [169, 138] width 83 height 10
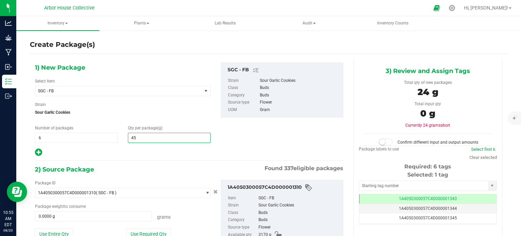
type input "454"
type input "454.0000"
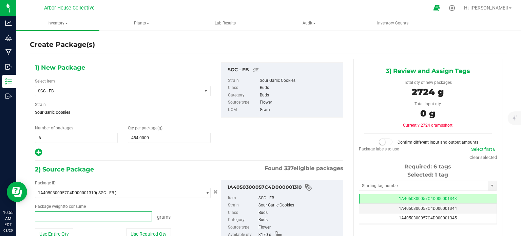
click at [74, 213] on span at bounding box center [93, 216] width 117 height 10
type input "2724"
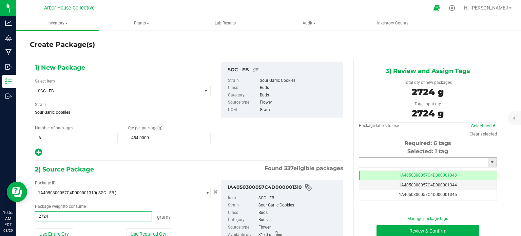
type input "2724.0000 g"
click at [390, 161] on input "text" at bounding box center [423, 163] width 129 height 10
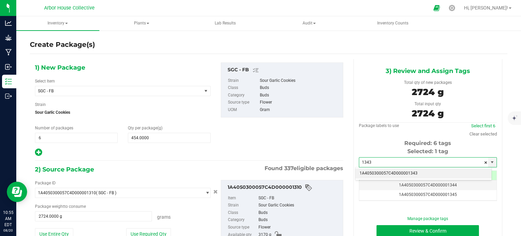
click at [389, 173] on li "1A4050300057C4D000001343" at bounding box center [424, 173] width 136 height 10
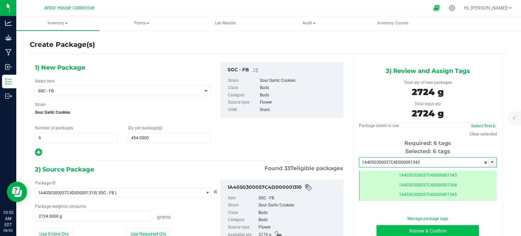
type input "1A4050300057C4D000001343"
click at [396, 228] on button "Review & Confirm" at bounding box center [428, 231] width 103 height 12
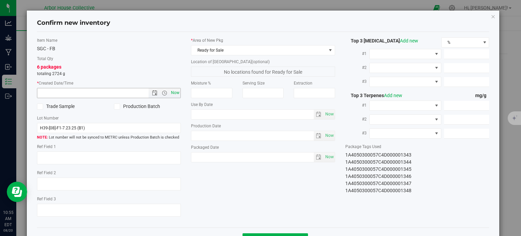
click at [177, 91] on span "Now" at bounding box center [176, 93] width 12 height 10
type input "[DATE] 10:55 AM"
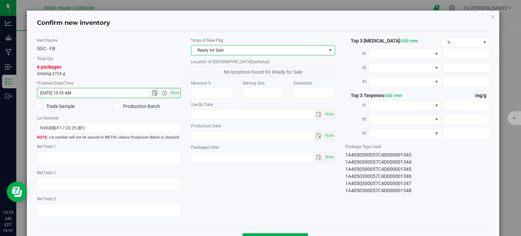
click at [328, 50] on span at bounding box center [330, 50] width 5 height 5
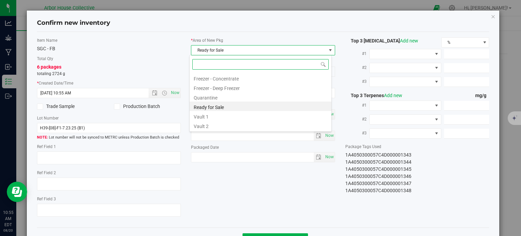
click at [233, 127] on li "Vault 2" at bounding box center [261, 126] width 142 height 10
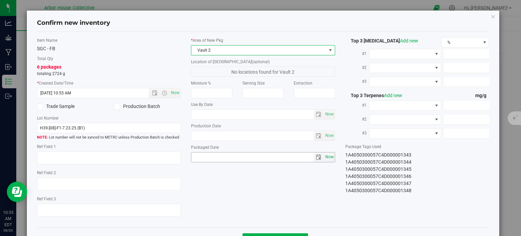
click at [330, 160] on span "Now" at bounding box center [330, 157] width 12 height 10
type input "[DATE]"
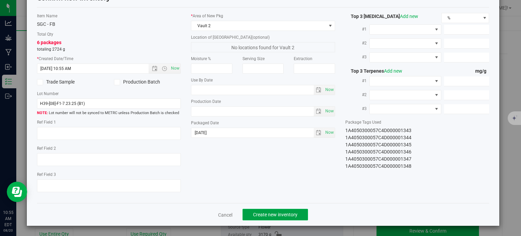
click at [284, 214] on span "Create new inventory" at bounding box center [275, 214] width 44 height 5
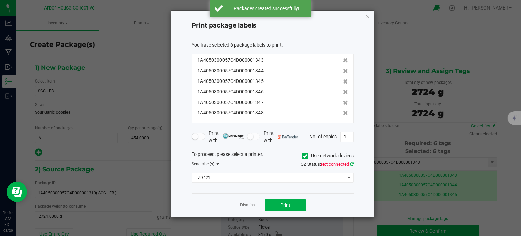
click at [351, 164] on icon at bounding box center [352, 164] width 4 height 4
click at [297, 199] on button "Print" at bounding box center [285, 205] width 41 height 12
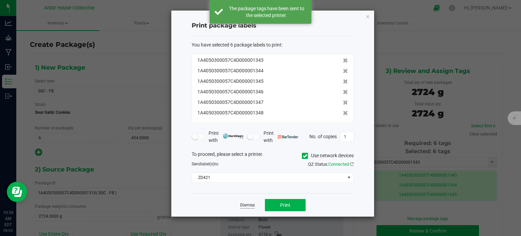
click at [250, 206] on link "Dismiss" at bounding box center [247, 205] width 15 height 6
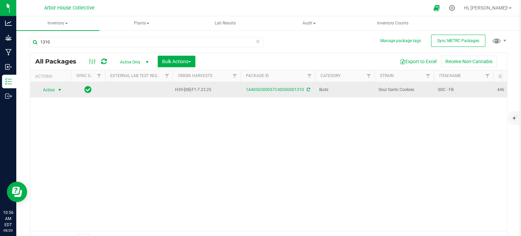
click at [60, 87] on span "select" at bounding box center [59, 89] width 5 height 5
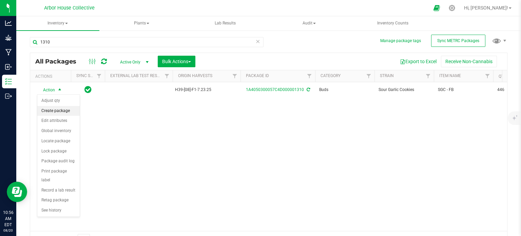
click at [55, 107] on li "Create package" at bounding box center [58, 111] width 42 height 10
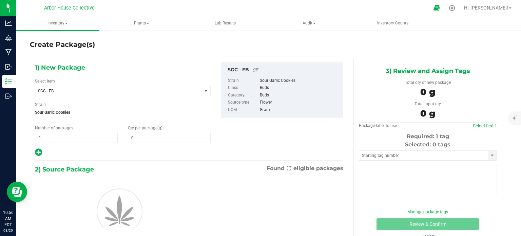
type input "0.0000"
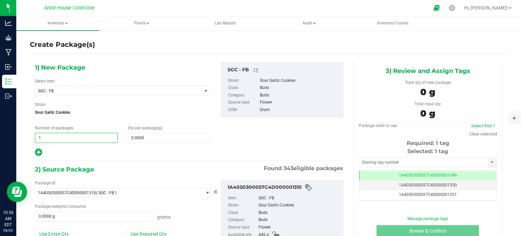
click at [62, 138] on span "1 1" at bounding box center [76, 138] width 83 height 10
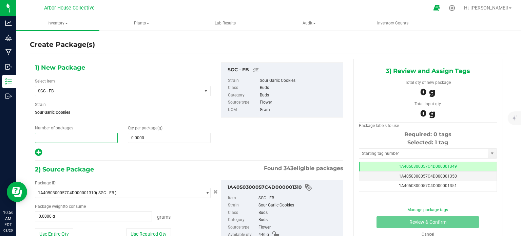
type input "1"
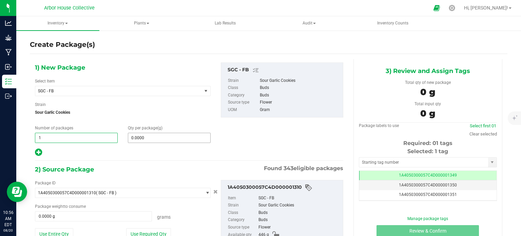
click at [150, 136] on span "0.0000 0" at bounding box center [169, 138] width 83 height 10
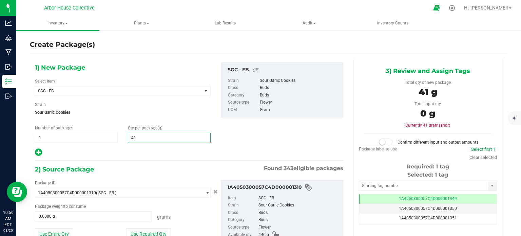
type input "410"
type input "410.0000"
click at [132, 152] on div at bounding box center [123, 152] width 176 height 9
click at [70, 217] on span "0.0000 g 0" at bounding box center [93, 216] width 117 height 10
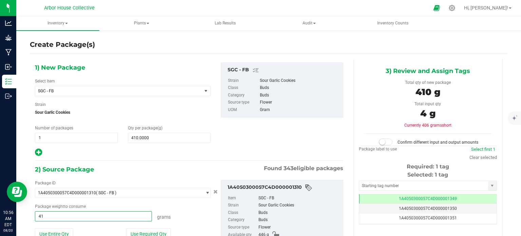
type input "410"
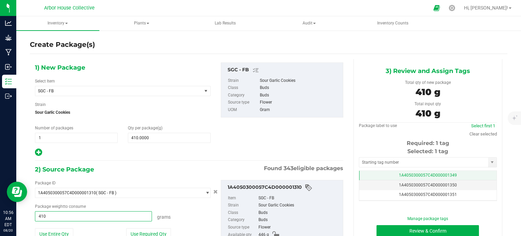
click at [414, 172] on td "1A4050300057C4D000001349" at bounding box center [427, 176] width 137 height 10
type input "410.0000 g"
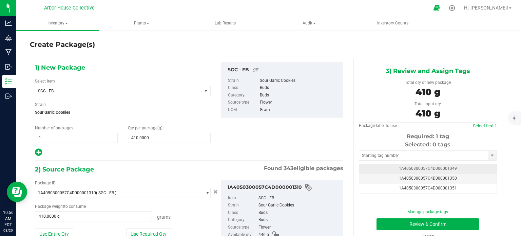
click at [415, 168] on span "1A4050300057C4D000001349" at bounding box center [428, 168] width 58 height 5
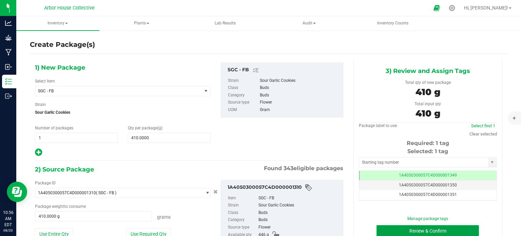
click at [398, 230] on button "Review & Confirm" at bounding box center [428, 231] width 103 height 12
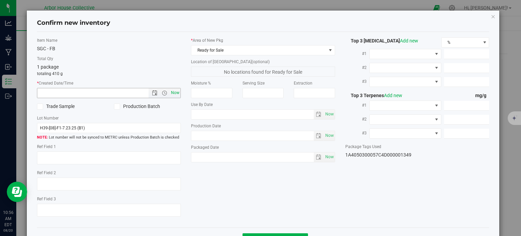
click at [174, 91] on span "Now" at bounding box center [176, 93] width 12 height 10
type input "[DATE] 10:56 AM"
click at [324, 156] on span "Now" at bounding box center [330, 157] width 12 height 10
type input "[DATE]"
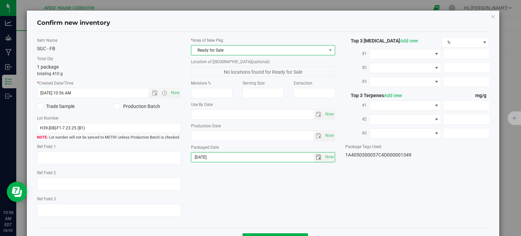
click at [310, 52] on span "Ready for Sale" at bounding box center [258, 50] width 135 height 10
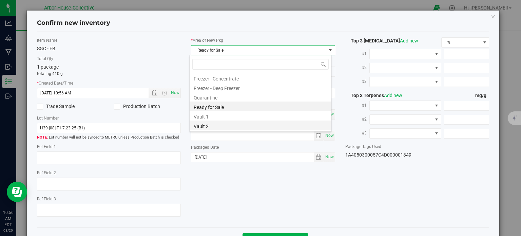
click at [239, 126] on li "Vault 2" at bounding box center [261, 126] width 142 height 10
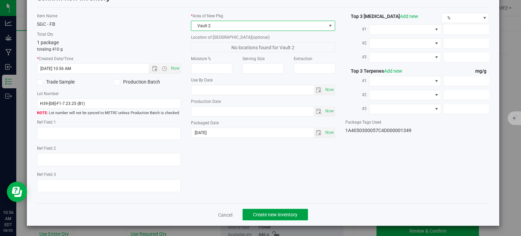
click at [254, 211] on button "Create new inventory" at bounding box center [276, 215] width 66 height 12
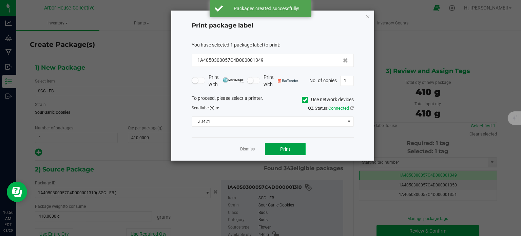
click at [280, 147] on span "Print" at bounding box center [285, 148] width 10 height 5
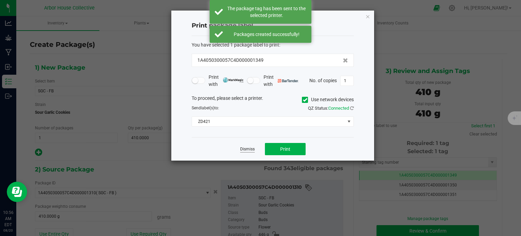
click at [249, 149] on link "Dismiss" at bounding box center [247, 149] width 15 height 6
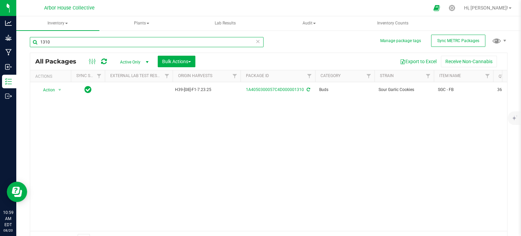
click at [84, 44] on input "1310" at bounding box center [147, 42] width 234 height 10
type input "1"
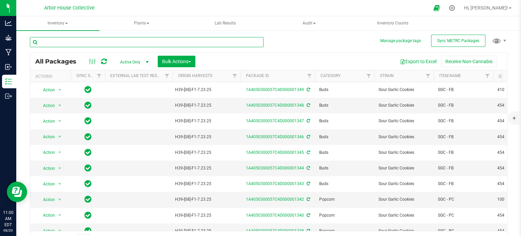
click at [51, 40] on input "text" at bounding box center [147, 42] width 234 height 10
type input "1308"
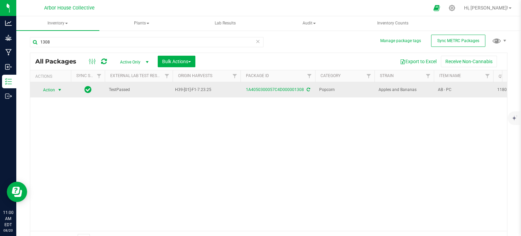
click at [59, 90] on span "select" at bounding box center [59, 89] width 5 height 5
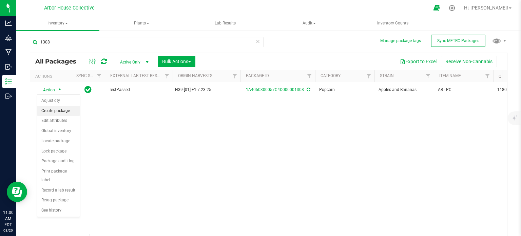
click at [62, 111] on li "Create package" at bounding box center [58, 111] width 42 height 10
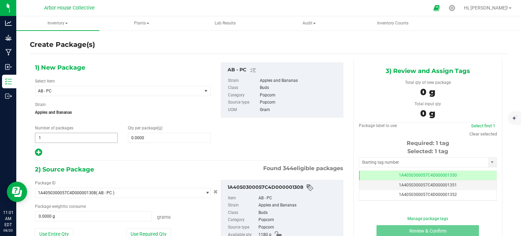
click at [62, 136] on span "1 1" at bounding box center [76, 138] width 83 height 10
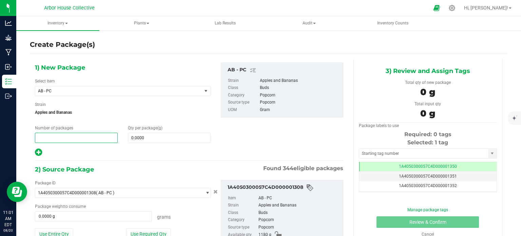
type input "2"
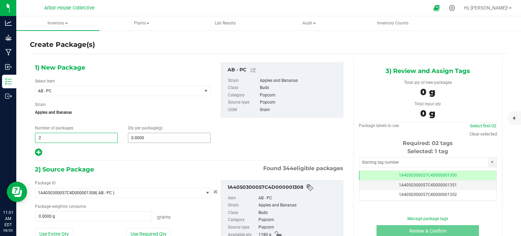
type input "2"
click at [140, 137] on span at bounding box center [169, 138] width 83 height 10
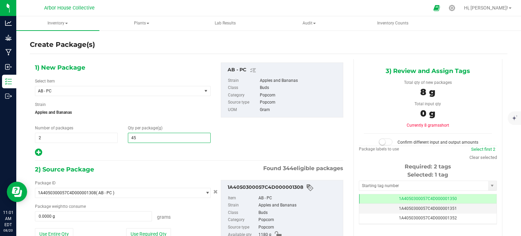
type input "454"
type input "454.0000"
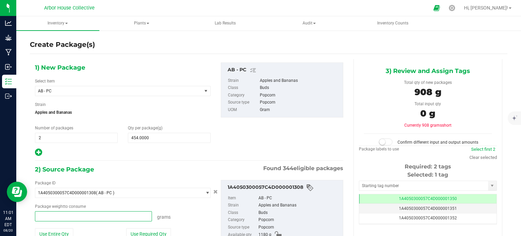
click at [73, 214] on span at bounding box center [93, 216] width 117 height 10
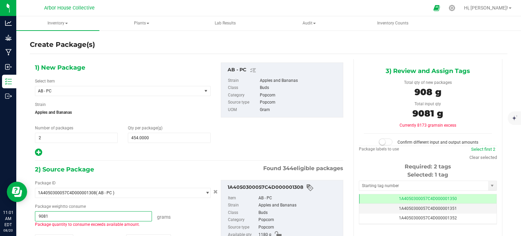
type input "908"
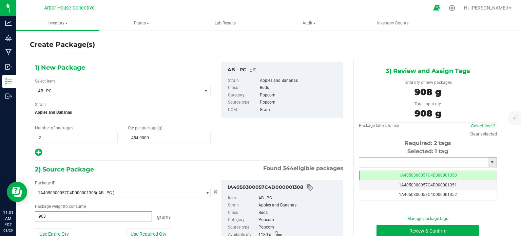
type input "908.0000 g"
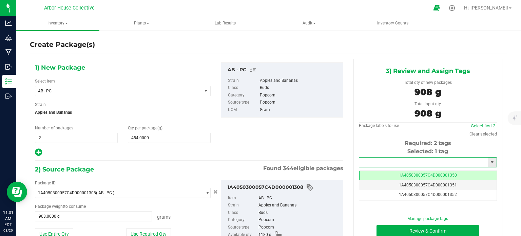
click at [446, 163] on input "text" at bounding box center [423, 163] width 129 height 10
click at [437, 175] on li "1A4050300057C4D000001350" at bounding box center [424, 173] width 136 height 10
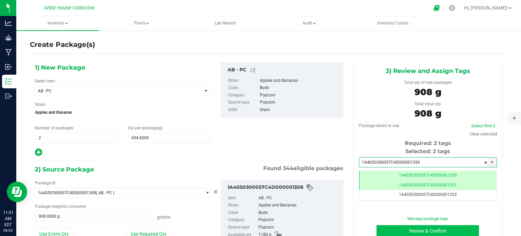
type input "1A4050300057C4D000001350"
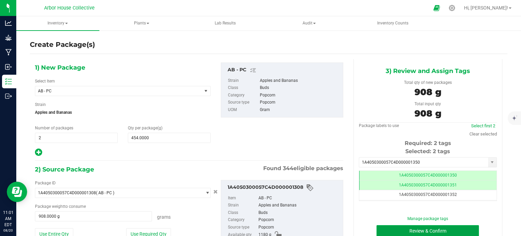
click at [421, 228] on button "Review & Confirm" at bounding box center [428, 231] width 103 height 12
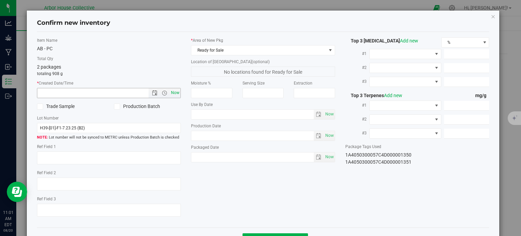
click at [177, 96] on span "Now" at bounding box center [176, 93] width 12 height 10
type input "[DATE] 11:01 AM"
click at [326, 159] on span "Now" at bounding box center [330, 157] width 12 height 10
type input "[DATE]"
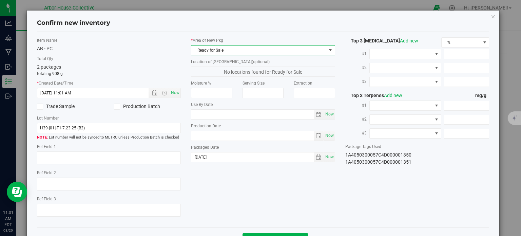
click at [310, 50] on span "Ready for Sale" at bounding box center [258, 50] width 135 height 10
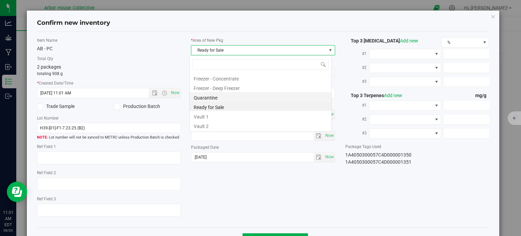
scroll to position [10, 143]
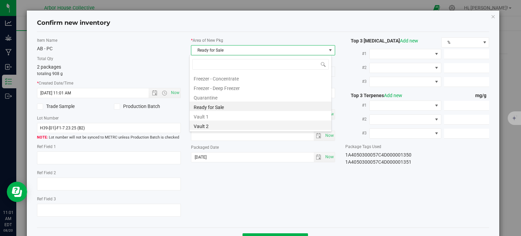
click at [210, 124] on li "Vault 2" at bounding box center [261, 126] width 142 height 10
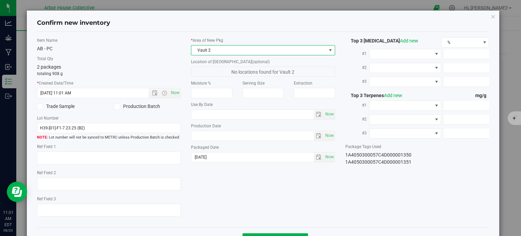
scroll to position [24, 0]
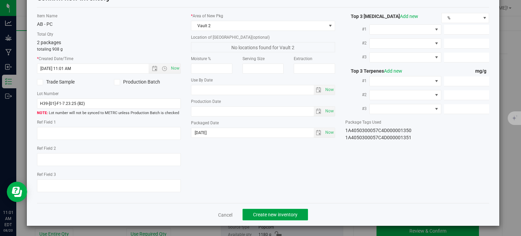
click at [275, 212] on span "Create new inventory" at bounding box center [275, 214] width 44 height 5
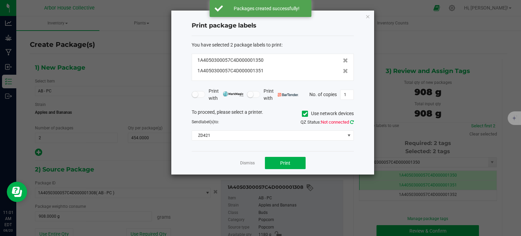
click at [352, 121] on icon at bounding box center [352, 122] width 4 height 4
click at [294, 165] on button "Print" at bounding box center [285, 163] width 41 height 12
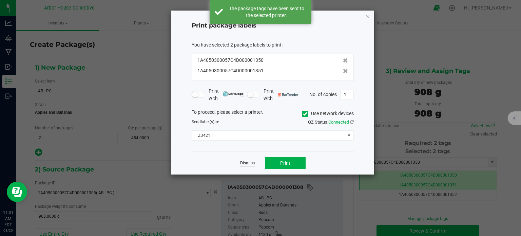
click at [242, 161] on link "Dismiss" at bounding box center [247, 163] width 15 height 6
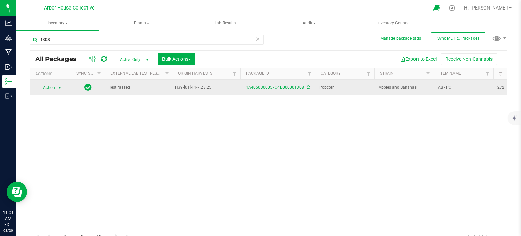
click at [60, 85] on span "select" at bounding box center [59, 87] width 5 height 5
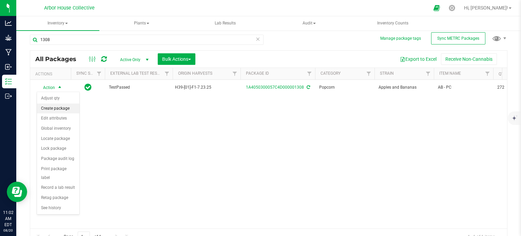
click at [56, 107] on li "Create package" at bounding box center [58, 109] width 42 height 10
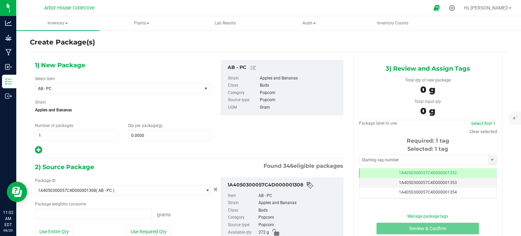
type input "0.0000 g"
click at [56, 135] on span "1 1" at bounding box center [76, 135] width 83 height 10
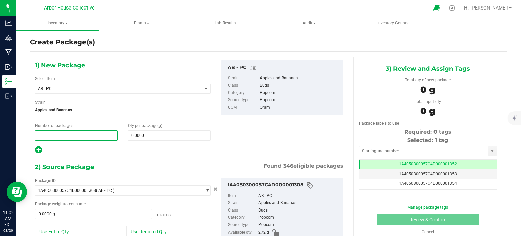
type input "1"
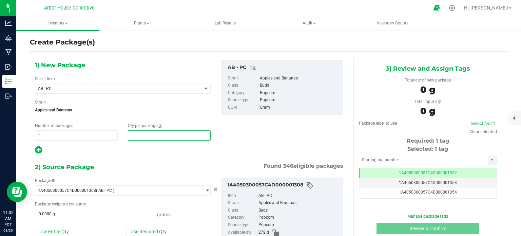
click at [141, 137] on span at bounding box center [169, 135] width 83 height 10
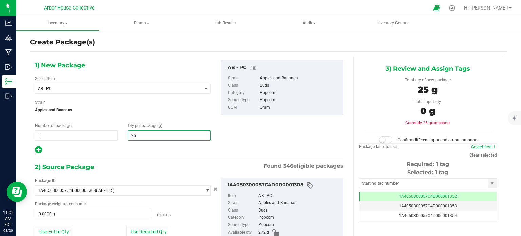
type input "250"
type input "250.0000"
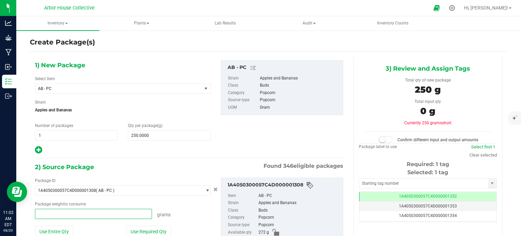
click at [73, 215] on span at bounding box center [93, 214] width 117 height 10
type input "250"
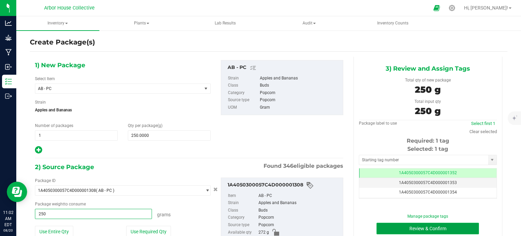
type input "250.0000 g"
click at [408, 226] on button "Review & Confirm" at bounding box center [428, 229] width 103 height 12
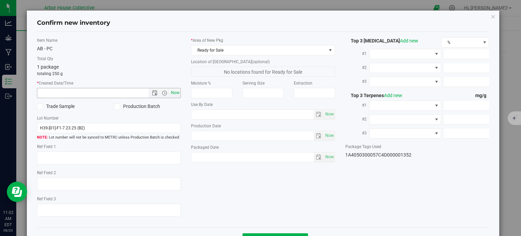
click at [171, 91] on span "Now" at bounding box center [176, 93] width 12 height 10
type input "[DATE] 11:02 AM"
click at [330, 156] on span "Now" at bounding box center [330, 157] width 12 height 10
type input "[DATE]"
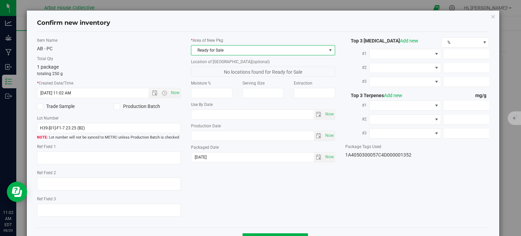
click at [328, 49] on span at bounding box center [330, 50] width 5 height 5
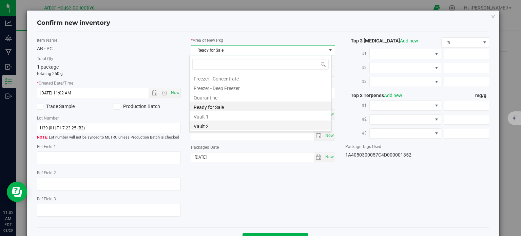
click at [256, 126] on li "Vault 2" at bounding box center [261, 126] width 142 height 10
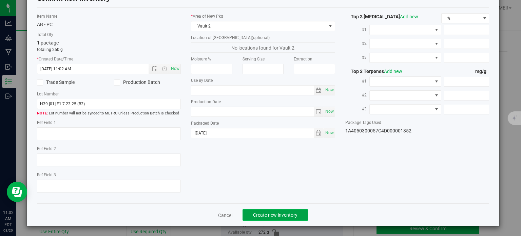
click at [262, 214] on span "Create new inventory" at bounding box center [275, 214] width 44 height 5
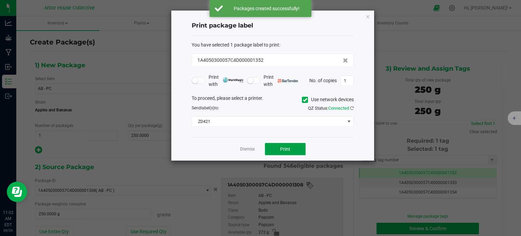
click at [287, 146] on span "Print" at bounding box center [285, 148] width 10 height 5
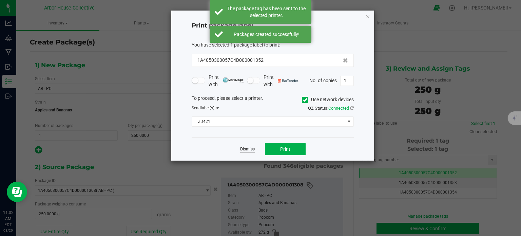
click at [242, 150] on link "Dismiss" at bounding box center [247, 149] width 15 height 6
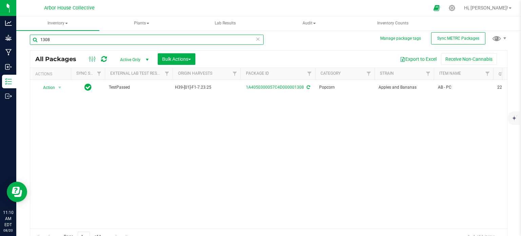
click at [77, 37] on input "1308" at bounding box center [147, 40] width 234 height 10
type input "1307"
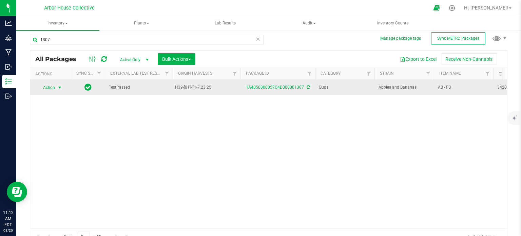
click at [61, 85] on span "select" at bounding box center [59, 87] width 5 height 5
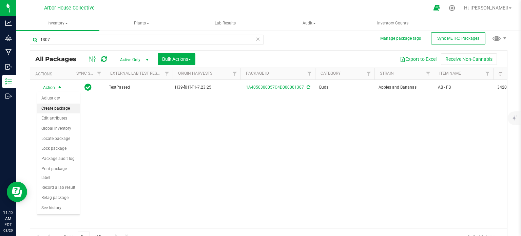
click at [62, 107] on li "Create package" at bounding box center [58, 109] width 42 height 10
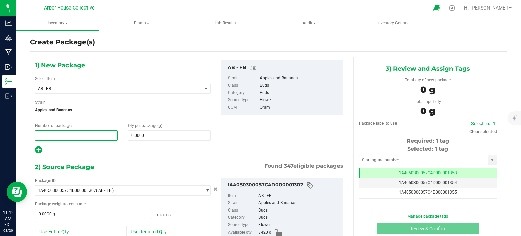
click at [56, 133] on span "1 1" at bounding box center [76, 135] width 83 height 10
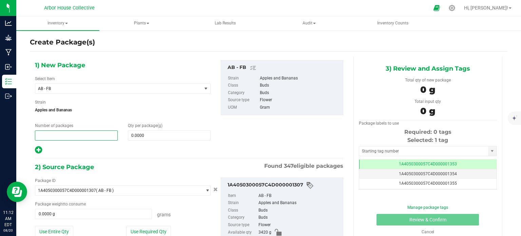
type input "1"
type input "7"
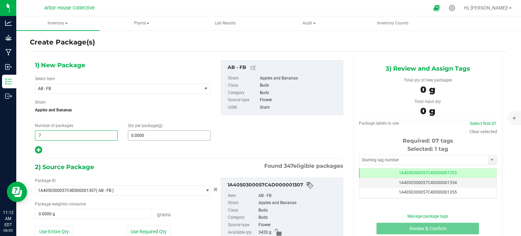
type input "7"
click at [136, 136] on span at bounding box center [169, 135] width 83 height 10
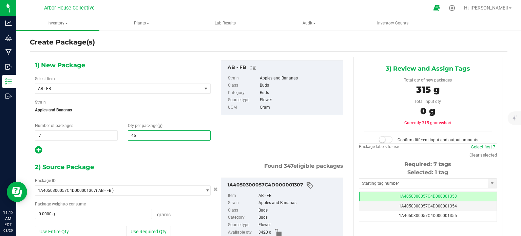
type input "454"
type input "454.0000"
click at [97, 215] on span "0.0000 g 0" at bounding box center [93, 214] width 117 height 10
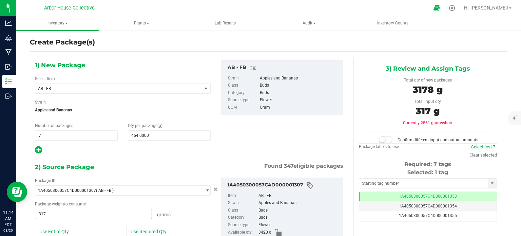
type input "3178"
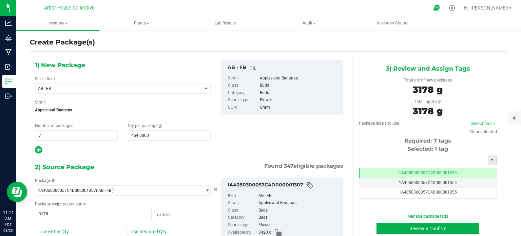
type input "3178.0000 g"
click at [362, 157] on input "text" at bounding box center [423, 160] width 129 height 10
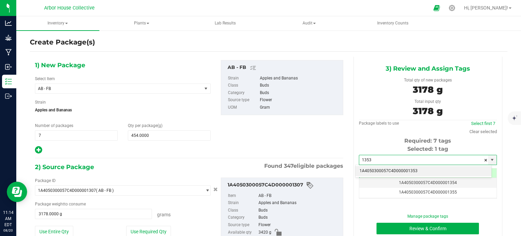
click at [377, 169] on li "1A4050300057C4D000001353" at bounding box center [424, 171] width 136 height 10
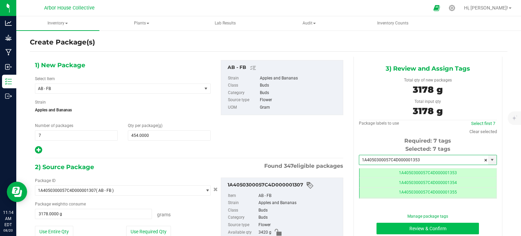
type input "1A4050300057C4D000001353"
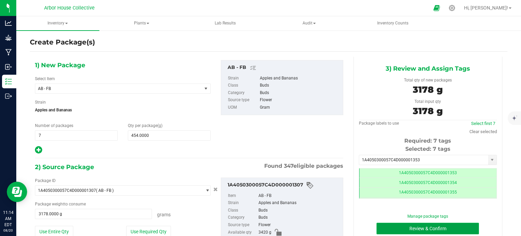
click at [394, 223] on button "Review & Confirm" at bounding box center [428, 229] width 103 height 12
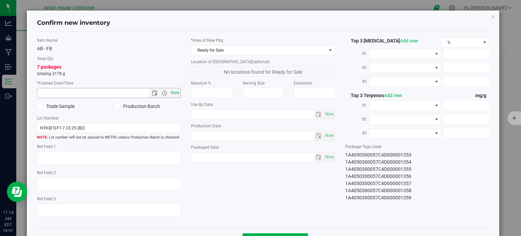
click at [174, 88] on span "Now" at bounding box center [176, 93] width 12 height 10
type input "8/20/2025 11:14 AM"
click at [329, 157] on span "Now" at bounding box center [330, 157] width 12 height 10
type input "[DATE]"
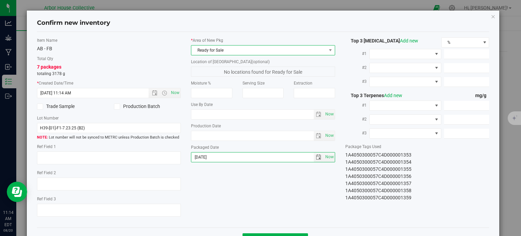
click at [268, 51] on span "Ready for Sale" at bounding box center [258, 50] width 135 height 10
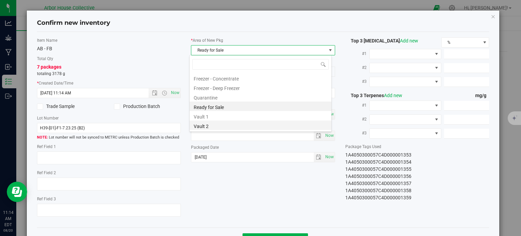
click at [239, 127] on li "Vault 2" at bounding box center [261, 126] width 142 height 10
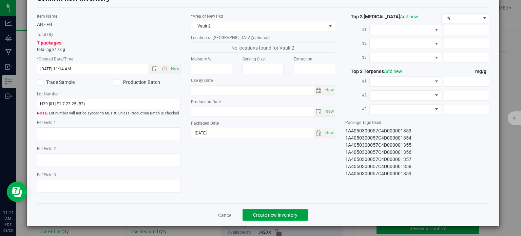
click at [255, 213] on span "Create new inventory" at bounding box center [275, 214] width 44 height 5
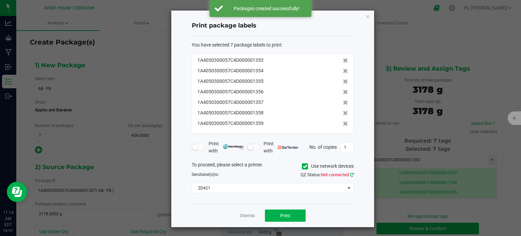
click at [353, 173] on icon at bounding box center [352, 174] width 4 height 4
click at [298, 211] on button "Print" at bounding box center [285, 215] width 41 height 12
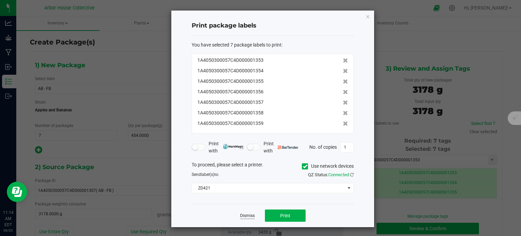
click at [241, 215] on link "Dismiss" at bounding box center [247, 216] width 15 height 6
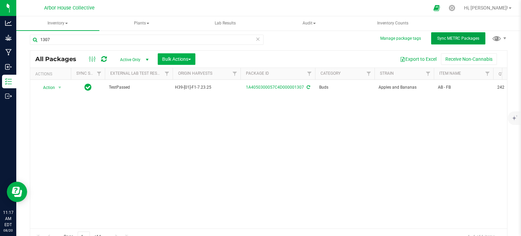
click at [449, 39] on span "Sync METRC Packages" at bounding box center [459, 38] width 42 height 5
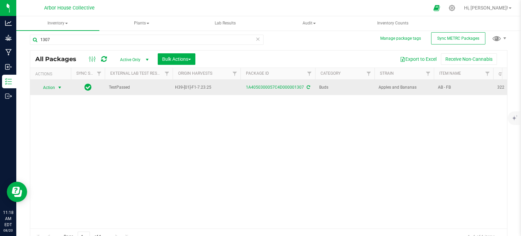
click at [61, 86] on span "select" at bounding box center [59, 87] width 5 height 5
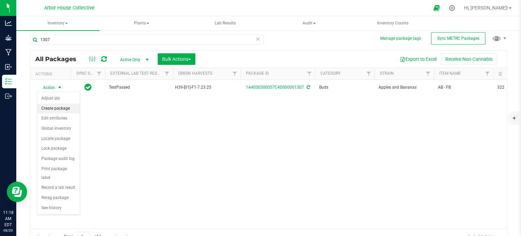
click at [66, 108] on li "Create package" at bounding box center [58, 109] width 42 height 10
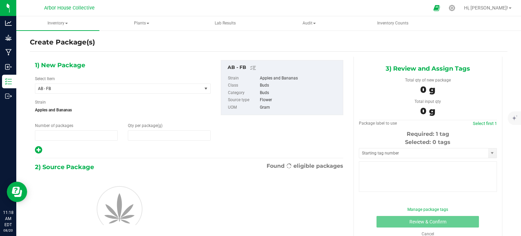
type input "1"
type input "0.0000"
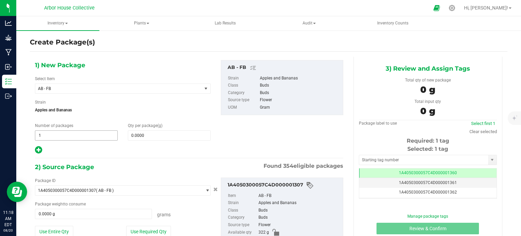
click at [51, 136] on span "1 1" at bounding box center [76, 135] width 83 height 10
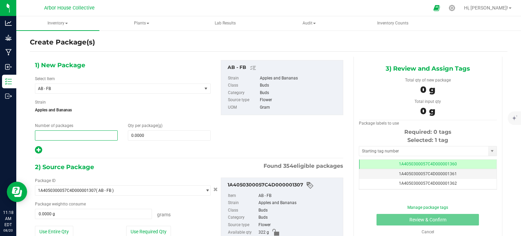
type input "1"
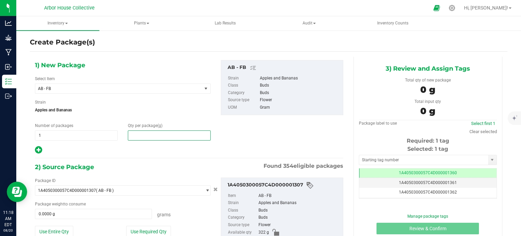
click at [158, 134] on span at bounding box center [169, 135] width 83 height 10
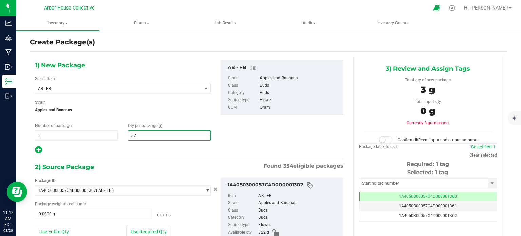
type input "322"
type input "322.0000"
click at [160, 150] on div at bounding box center [123, 150] width 176 height 9
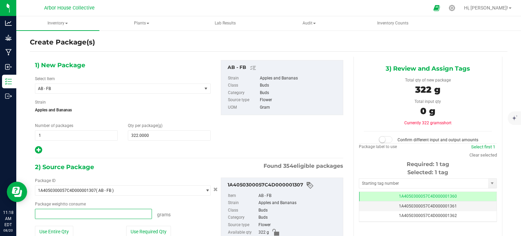
click at [103, 212] on span at bounding box center [93, 214] width 117 height 10
type input "322"
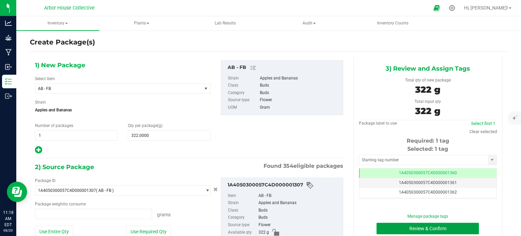
type input "322.0000 g"
click at [405, 226] on button "Review & Confirm" at bounding box center [428, 229] width 103 height 12
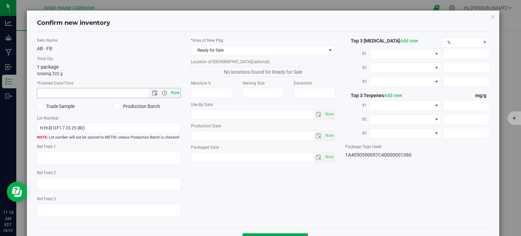
click at [176, 92] on span "Now" at bounding box center [176, 93] width 12 height 10
type input "8/20/2025 11:18 AM"
click at [329, 154] on span "Now" at bounding box center [330, 157] width 12 height 10
type input "[DATE]"
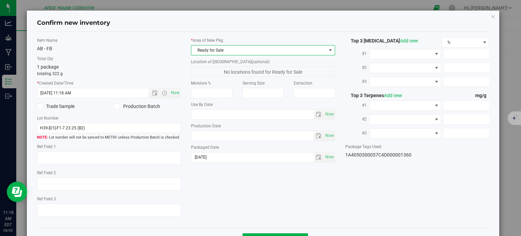
click at [328, 51] on span at bounding box center [330, 50] width 5 height 5
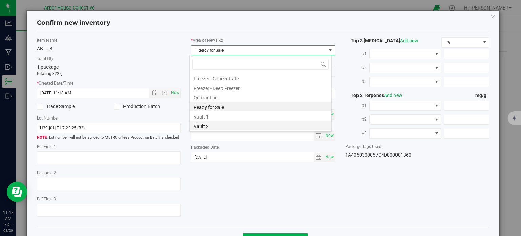
click at [239, 128] on li "Vault 2" at bounding box center [261, 126] width 142 height 10
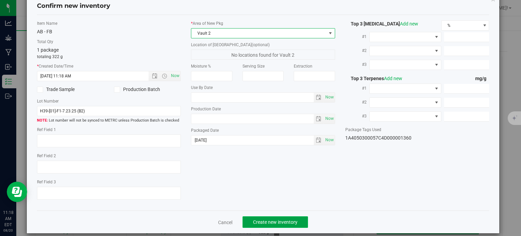
click at [286, 223] on span "Create new inventory" at bounding box center [275, 221] width 44 height 5
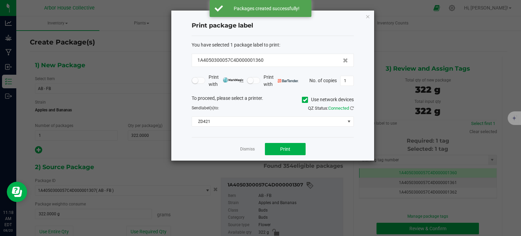
click at [294, 155] on div "Dismiss Print" at bounding box center [273, 148] width 162 height 23
click at [291, 144] on button "Print" at bounding box center [285, 149] width 41 height 12
click at [246, 150] on link "Dismiss" at bounding box center [247, 149] width 15 height 6
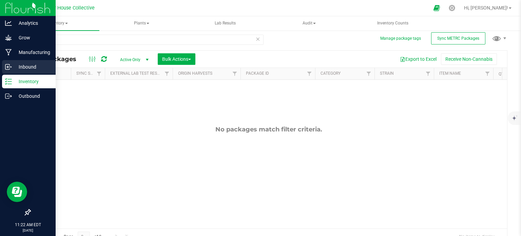
click at [15, 63] on p "Inbound" at bounding box center [32, 67] width 41 height 8
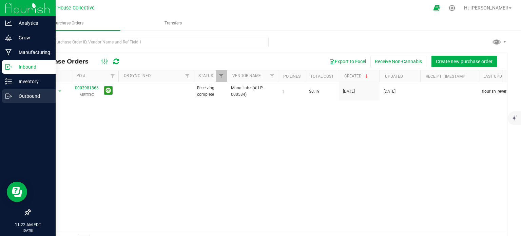
click at [13, 94] on p "Outbound" at bounding box center [32, 96] width 41 height 8
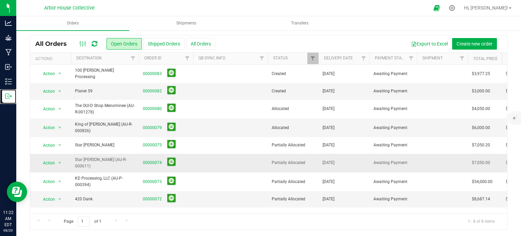
scroll to position [18, 0]
click at [145, 160] on link "00000074" at bounding box center [152, 163] width 19 height 6
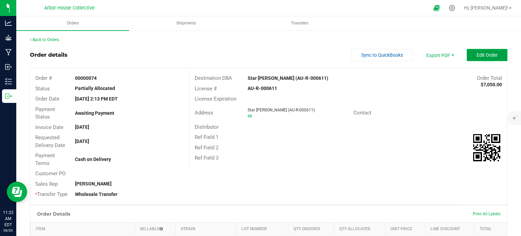
click at [475, 59] on button "Edit Order" at bounding box center [487, 55] width 41 height 12
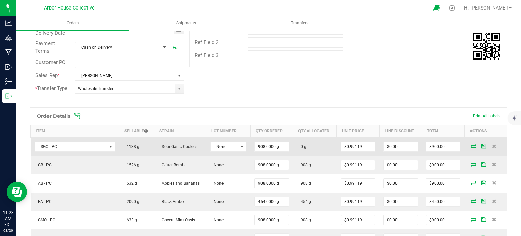
scroll to position [114, 0]
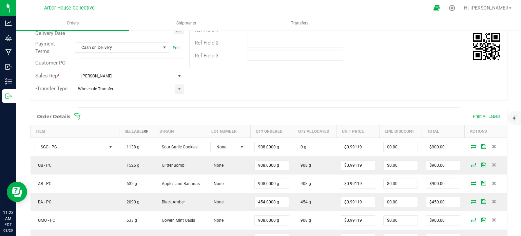
click at [76, 115] on icon at bounding box center [77, 116] width 6 height 6
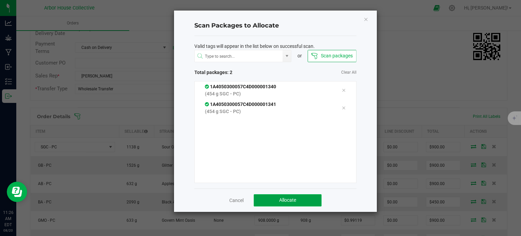
click at [272, 200] on button "Allocate" at bounding box center [288, 200] width 68 height 12
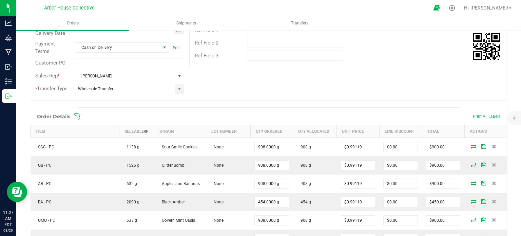
scroll to position [0, 0]
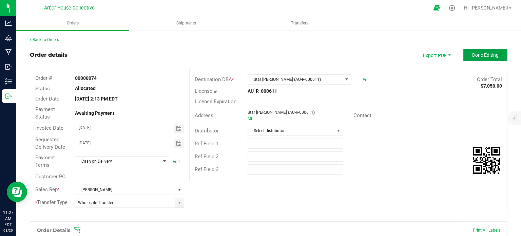
click at [475, 52] on span "Done Editing" at bounding box center [486, 54] width 26 height 5
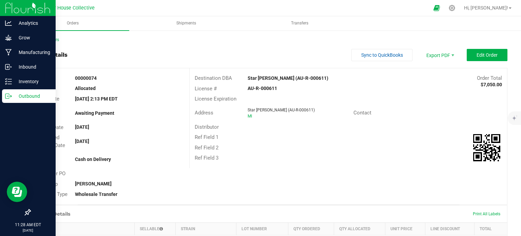
click at [14, 96] on p "Outbound" at bounding box center [32, 96] width 41 height 8
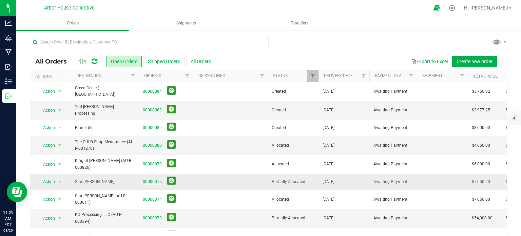
click at [151, 179] on link "00000075" at bounding box center [152, 182] width 19 height 6
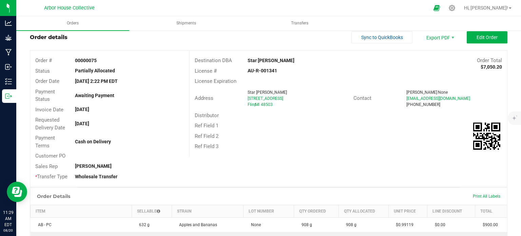
scroll to position [17, 0]
click at [475, 42] on button "Edit Order" at bounding box center [487, 38] width 41 height 12
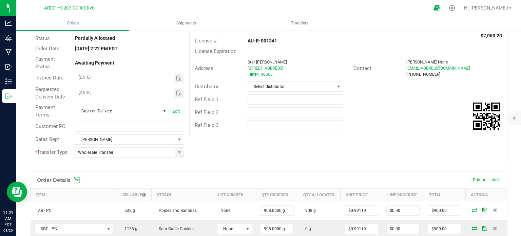
scroll to position [49, 0]
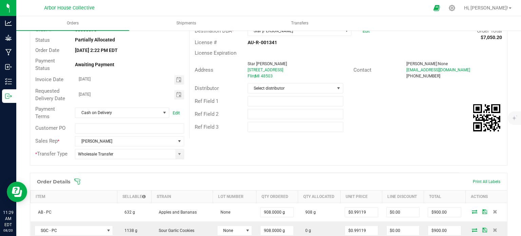
click at [78, 181] on icon at bounding box center [77, 181] width 7 height 7
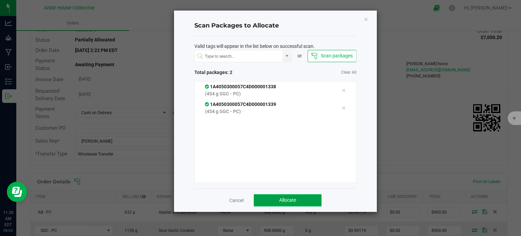
click at [273, 205] on button "Allocate" at bounding box center [288, 200] width 68 height 12
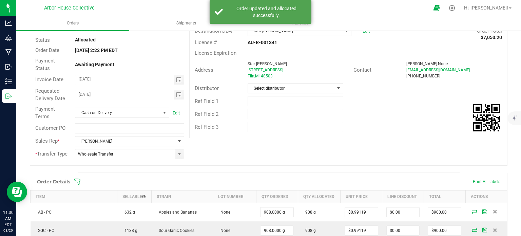
scroll to position [0, 0]
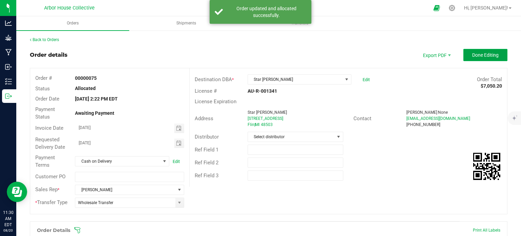
click at [481, 56] on span "Done Editing" at bounding box center [486, 54] width 26 height 5
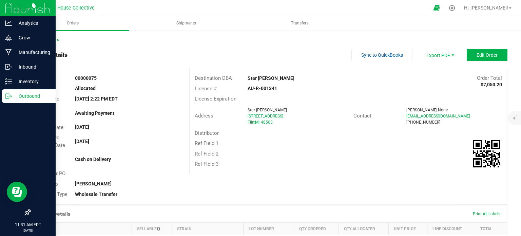
click at [15, 95] on p "Outbound" at bounding box center [32, 96] width 41 height 8
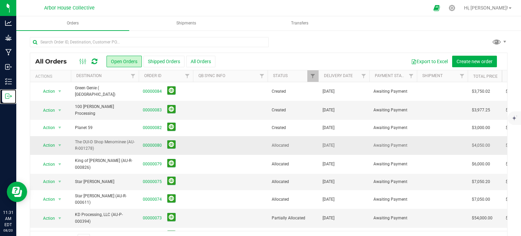
scroll to position [6, 0]
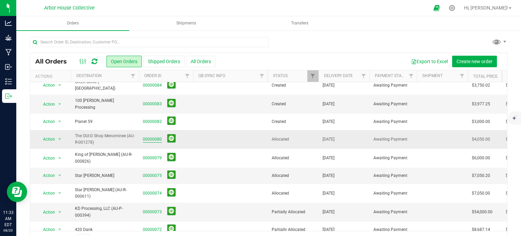
click at [147, 136] on link "00000080" at bounding box center [152, 139] width 19 height 6
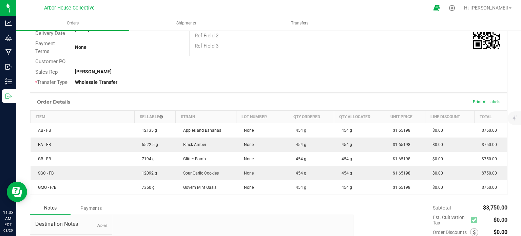
scroll to position [110, 0]
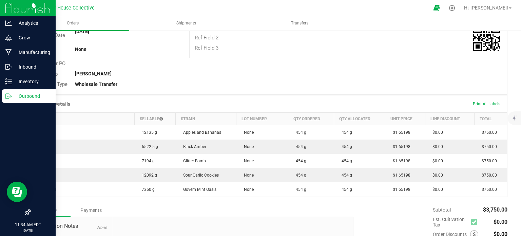
click at [14, 95] on p "Outbound" at bounding box center [32, 96] width 41 height 8
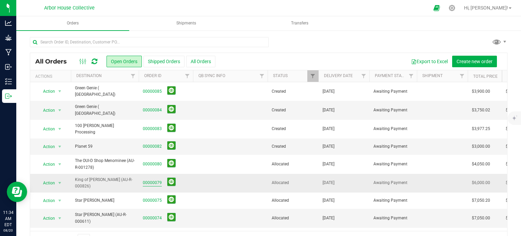
click at [155, 180] on link "00000079" at bounding box center [152, 183] width 19 height 6
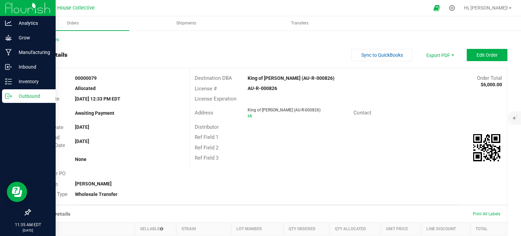
click at [21, 95] on p "Outbound" at bounding box center [32, 96] width 41 height 8
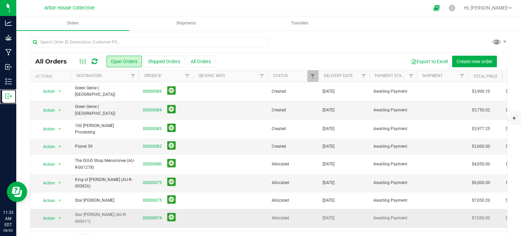
scroll to position [22, 0]
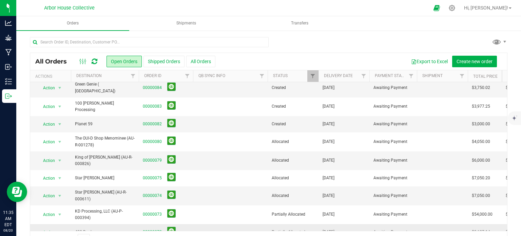
click at [152, 227] on span "00000072" at bounding box center [166, 232] width 46 height 11
click at [154, 229] on link "00000072" at bounding box center [152, 232] width 19 height 6
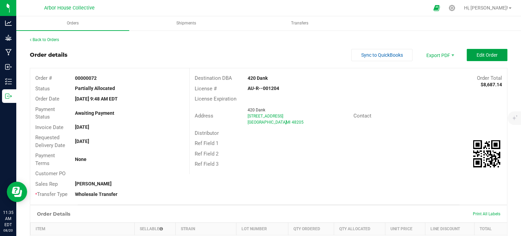
click at [470, 56] on button "Edit Order" at bounding box center [487, 55] width 41 height 12
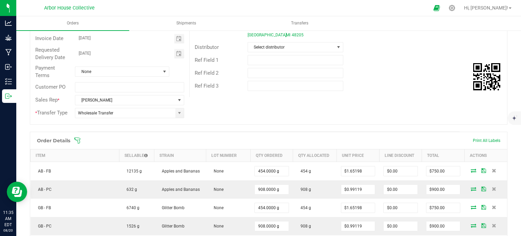
scroll to position [89, 0]
click at [81, 140] on span at bounding box center [313, 140] width 478 height 7
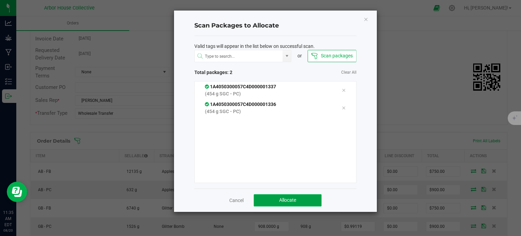
click at [287, 199] on span "Allocate" at bounding box center [287, 199] width 17 height 5
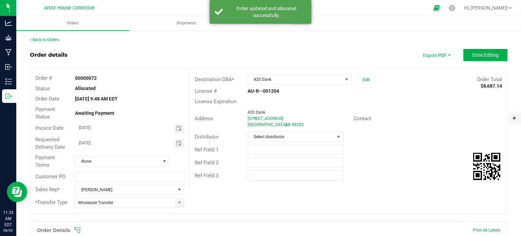
scroll to position [0, 0]
click at [481, 53] on span "Done Editing" at bounding box center [486, 54] width 26 height 5
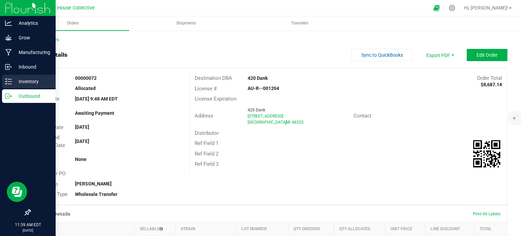
click at [16, 79] on p "Inventory" at bounding box center [32, 81] width 41 height 8
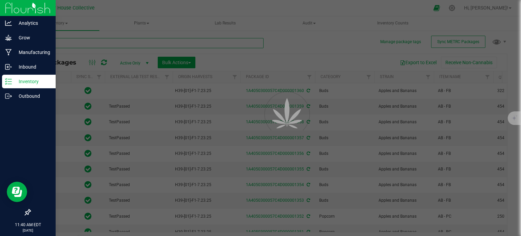
click at [74, 43] on input "text" at bounding box center [147, 43] width 234 height 10
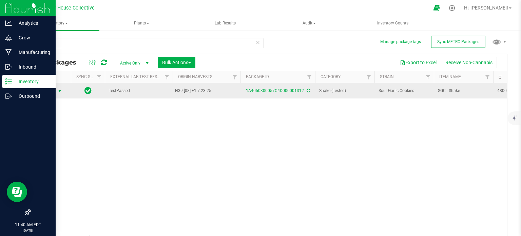
click at [58, 91] on span "select" at bounding box center [59, 90] width 5 height 5
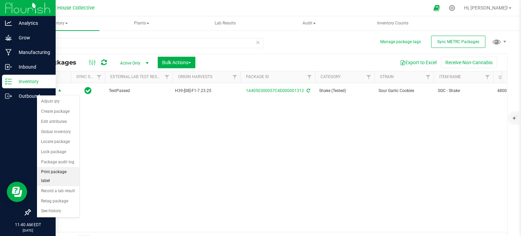
click at [67, 168] on li "Print package label" at bounding box center [58, 176] width 42 height 19
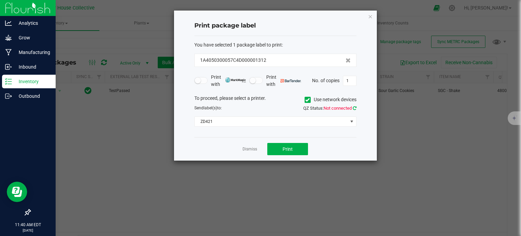
click at [356, 108] on icon at bounding box center [355, 108] width 4 height 4
click at [299, 150] on button "Print" at bounding box center [287, 149] width 41 height 12
click at [248, 148] on link "Dismiss" at bounding box center [250, 149] width 15 height 6
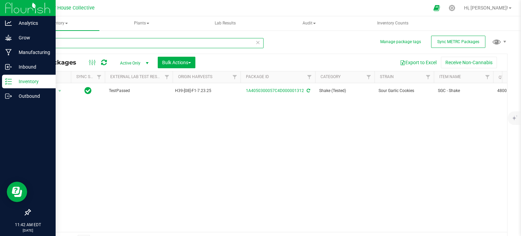
click at [97, 43] on input "1312" at bounding box center [147, 43] width 234 height 10
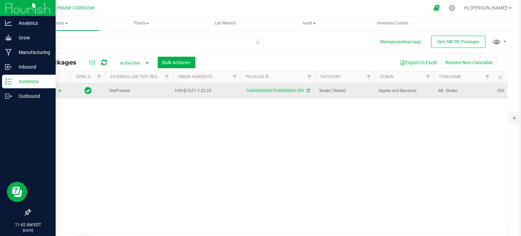
click at [61, 91] on span "select" at bounding box center [59, 90] width 5 height 5
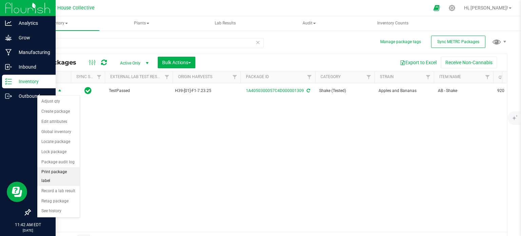
click at [60, 171] on li "Print package label" at bounding box center [58, 176] width 42 height 19
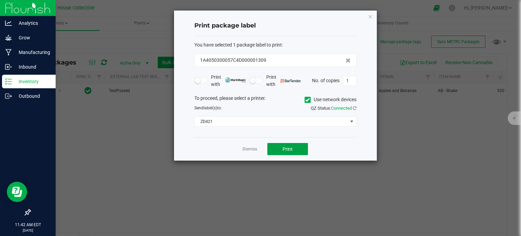
click at [295, 148] on button "Print" at bounding box center [287, 149] width 41 height 12
click at [252, 149] on link "Dismiss" at bounding box center [250, 149] width 15 height 6
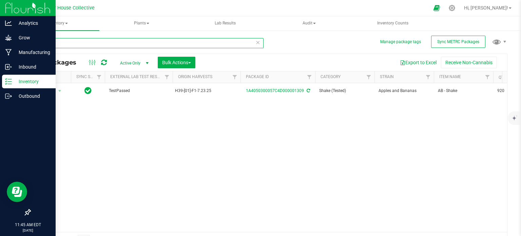
click at [103, 41] on input "1309" at bounding box center [147, 43] width 234 height 10
type input "1"
type input "1264"
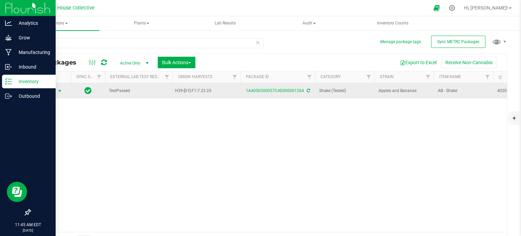
click at [60, 89] on span "select" at bounding box center [59, 90] width 5 height 5
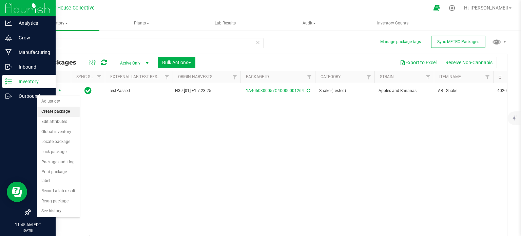
click at [61, 112] on li "Create package" at bounding box center [58, 112] width 42 height 10
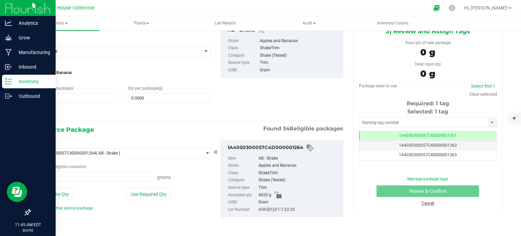
click at [425, 204] on link "Cancel" at bounding box center [428, 203] width 13 height 5
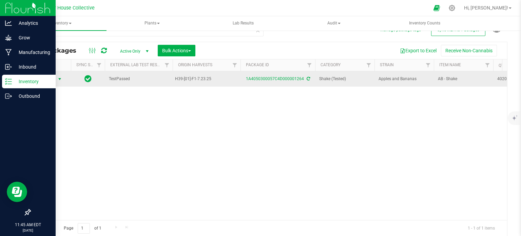
click at [61, 78] on span "select" at bounding box center [59, 78] width 5 height 5
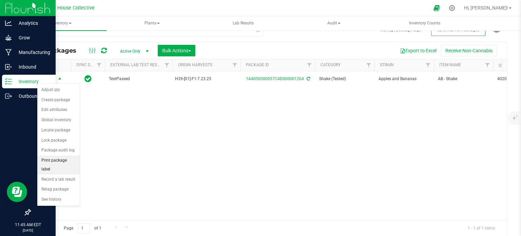
click at [71, 158] on li "Print package label" at bounding box center [58, 164] width 42 height 19
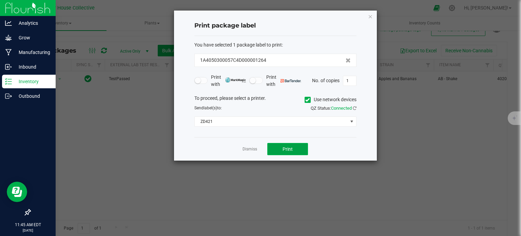
click at [293, 144] on button "Print" at bounding box center [287, 149] width 41 height 12
click at [244, 148] on link "Dismiss" at bounding box center [250, 149] width 15 height 6
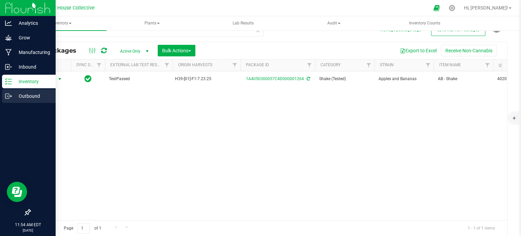
click at [9, 94] on icon at bounding box center [7, 96] width 4 height 5
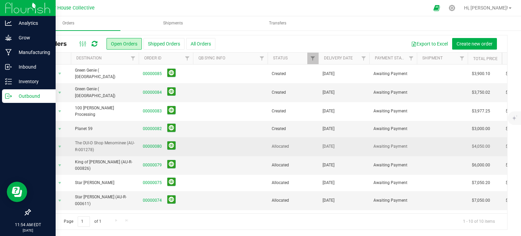
scroll to position [22, 0]
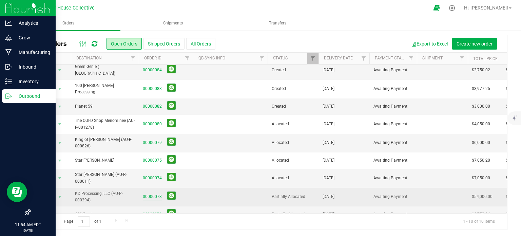
click at [154, 193] on link "00000073" at bounding box center [152, 196] width 19 height 6
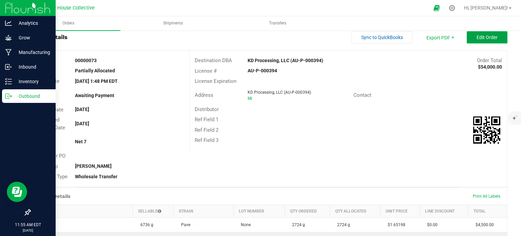
click at [481, 40] on button "Edit Order" at bounding box center [487, 37] width 41 height 12
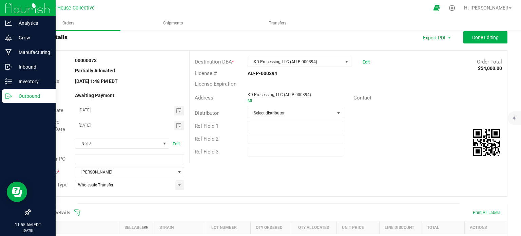
click at [77, 213] on icon at bounding box center [77, 212] width 7 height 7
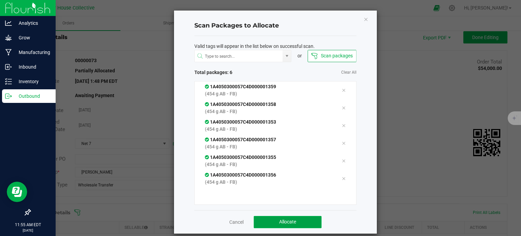
click at [261, 217] on button "Allocate" at bounding box center [288, 222] width 68 height 12
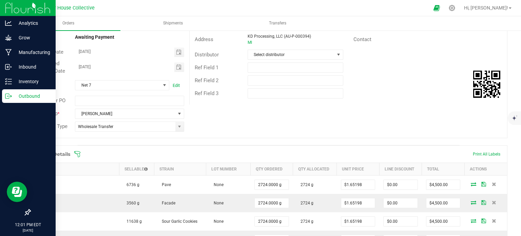
scroll to position [76, 0]
click at [80, 155] on icon at bounding box center [77, 154] width 6 height 6
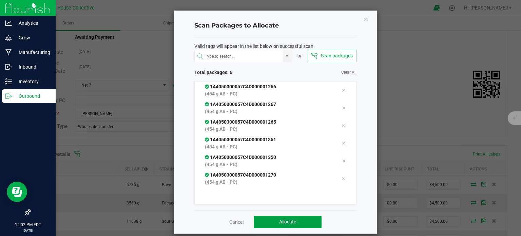
click at [283, 220] on span "Allocate" at bounding box center [287, 221] width 17 height 5
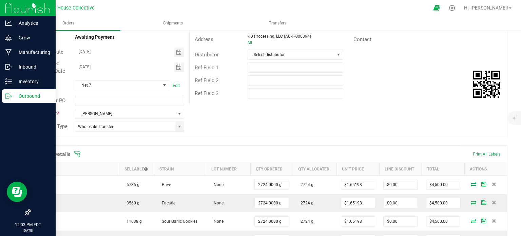
click at [76, 154] on icon at bounding box center [77, 154] width 7 height 7
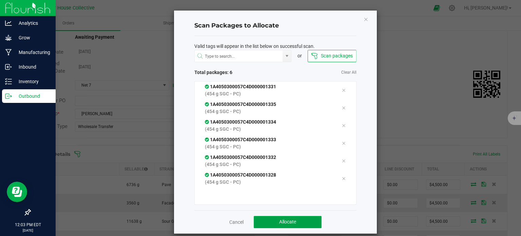
click at [291, 220] on span "Allocate" at bounding box center [287, 221] width 17 height 5
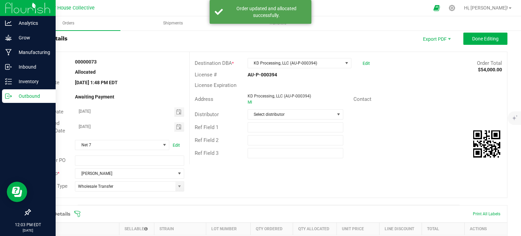
scroll to position [11, 0]
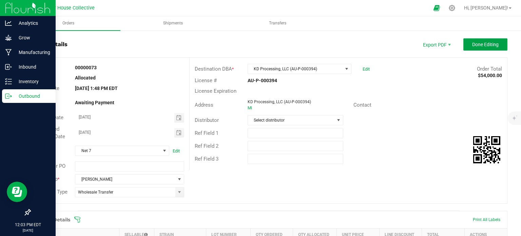
click at [479, 48] on button "Done Editing" at bounding box center [486, 44] width 44 height 12
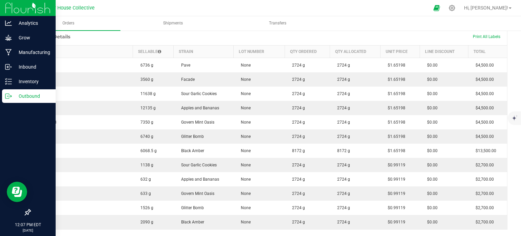
scroll to position [31, 0]
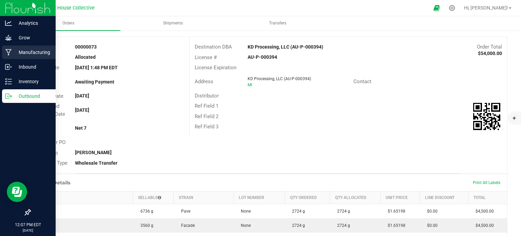
click at [34, 47] on div "Manufacturing" at bounding box center [29, 52] width 54 height 14
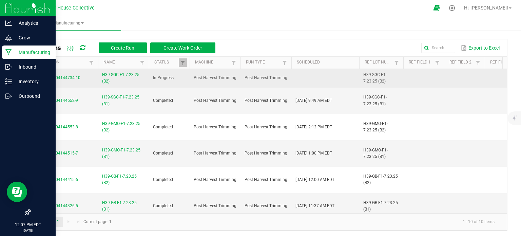
click at [118, 77] on span "H39-SGC-F1-7.23.25 (B2)" at bounding box center [123, 78] width 43 height 13
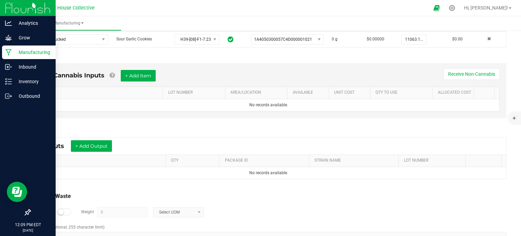
scroll to position [159, 0]
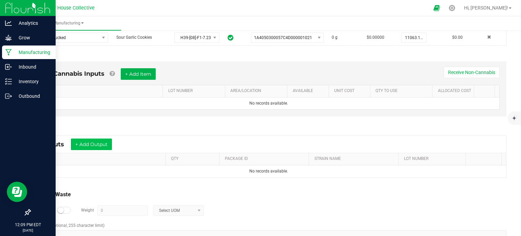
click at [88, 148] on div "* Outputs + Add Output" at bounding box center [268, 144] width 475 height 17
click at [88, 146] on button "+ Add Output" at bounding box center [91, 145] width 41 height 12
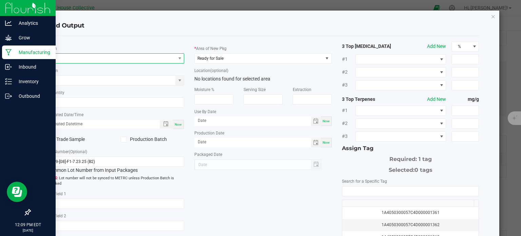
click at [126, 58] on span "NO DATA FOUND" at bounding box center [112, 59] width 128 height 10
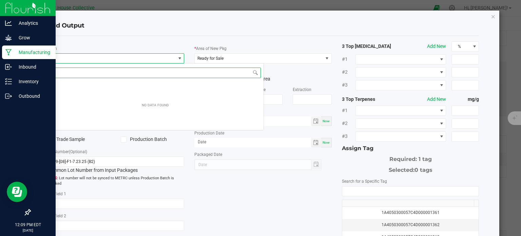
scroll to position [10, 136]
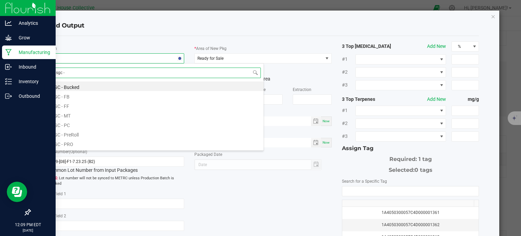
type input "sgc -"
click at [99, 97] on li "SGC - FB" at bounding box center [155, 96] width 217 height 10
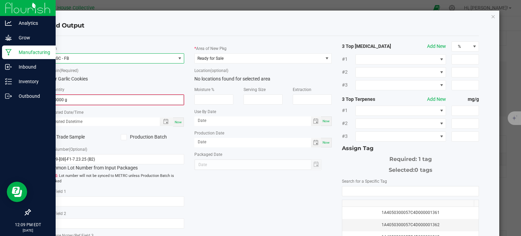
click at [90, 104] on input "0.0000 g" at bounding box center [116, 100] width 136 height 10
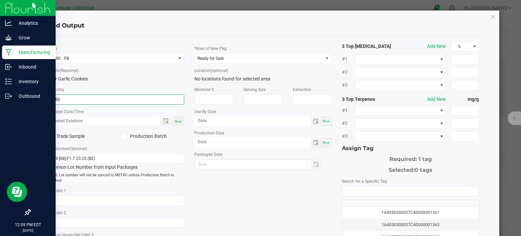
type input "5280.0000 g"
click at [179, 122] on span "Now" at bounding box center [178, 121] width 7 height 4
type input "08/20/2025 12:09 PM"
type input "[DATE]"
click at [251, 56] on span "Ready for Sale" at bounding box center [259, 59] width 128 height 10
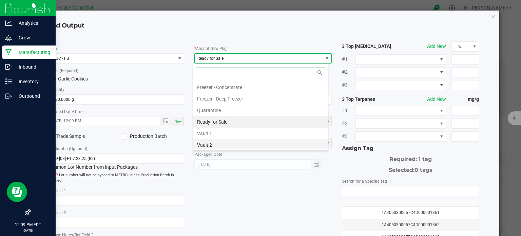
click at [219, 144] on li "Vault 2" at bounding box center [260, 145] width 135 height 12
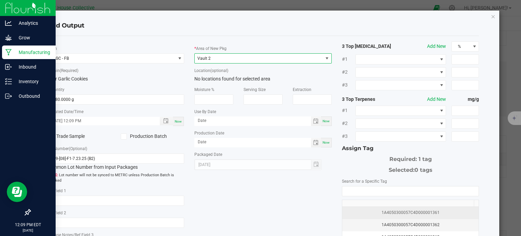
click at [370, 211] on div "1A4050300057C4D000001361" at bounding box center [411, 212] width 129 height 6
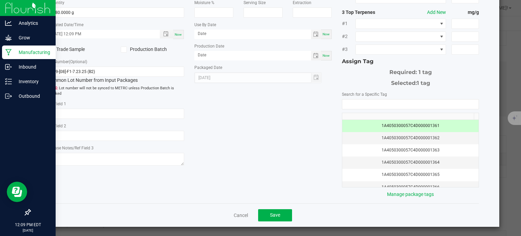
scroll to position [87, 0]
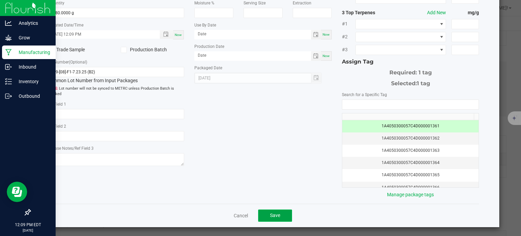
click at [282, 211] on button "Save" at bounding box center [275, 215] width 34 height 12
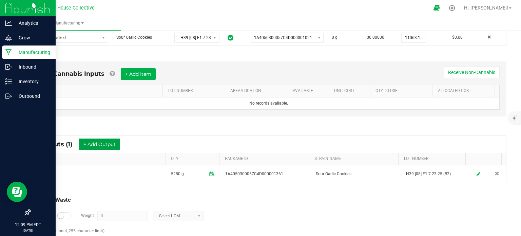
click at [89, 145] on button "+ Add Output" at bounding box center [99, 145] width 41 height 12
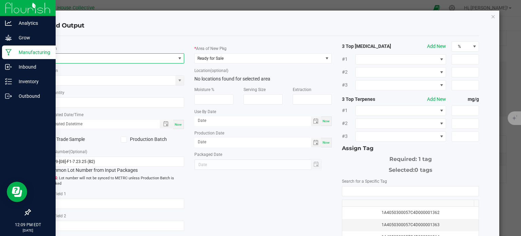
click at [179, 58] on span "NO DATA FOUND" at bounding box center [179, 58] width 5 height 5
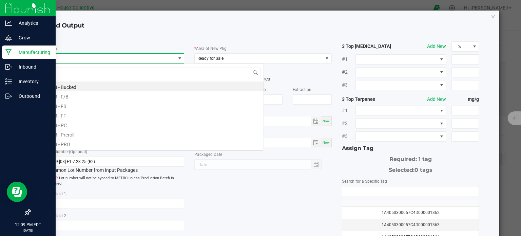
scroll to position [10, 136]
type input "sgc - pc"
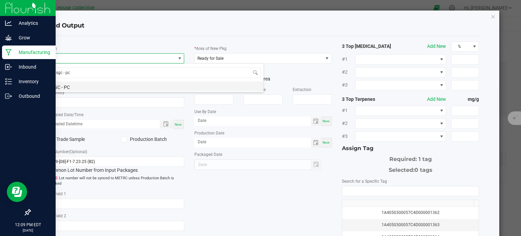
click at [85, 85] on li "SGC - PC" at bounding box center [155, 86] width 217 height 10
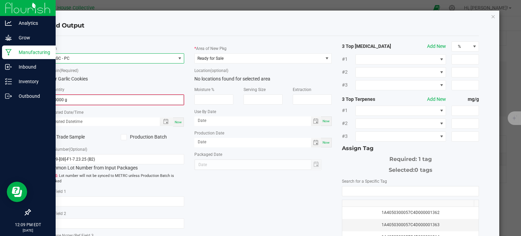
click at [78, 99] on input "0.0000 g" at bounding box center [116, 100] width 136 height 10
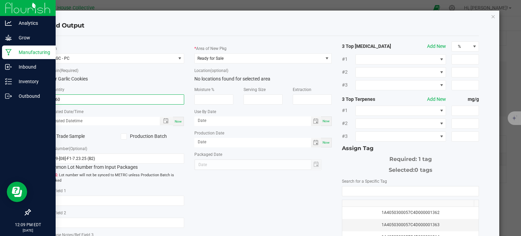
type input "3360.0000 g"
click at [177, 119] on span "Now" at bounding box center [178, 121] width 7 height 4
type input "08/20/2025 12:09 PM"
type input "[DATE]"
click at [230, 57] on span "Ready for Sale" at bounding box center [259, 59] width 128 height 10
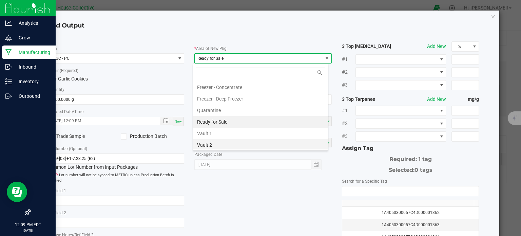
click at [212, 142] on li "Vault 2" at bounding box center [260, 145] width 135 height 12
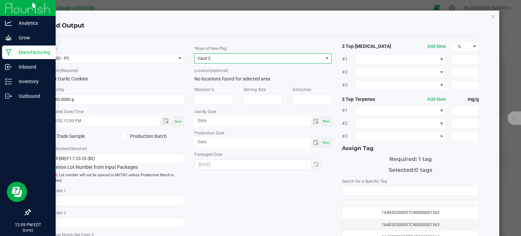
scroll to position [31, 0]
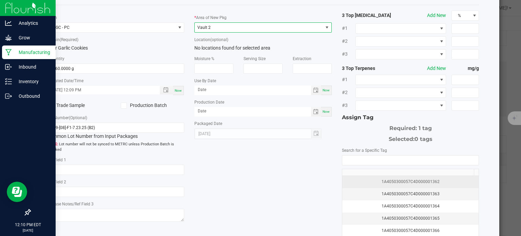
click at [358, 180] on div "1A4050300057C4D000001362" at bounding box center [411, 182] width 129 height 6
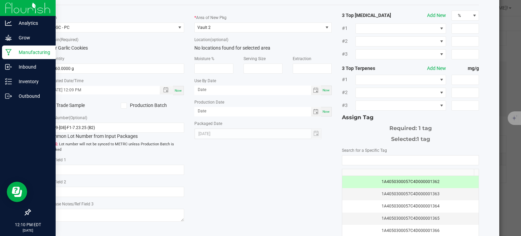
scroll to position [87, 0]
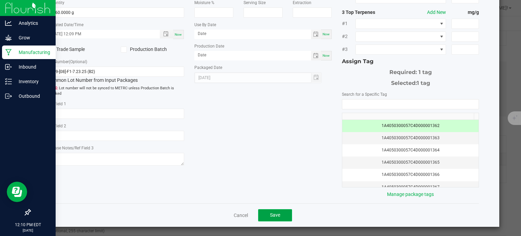
click at [285, 214] on button "Save" at bounding box center [275, 215] width 34 height 12
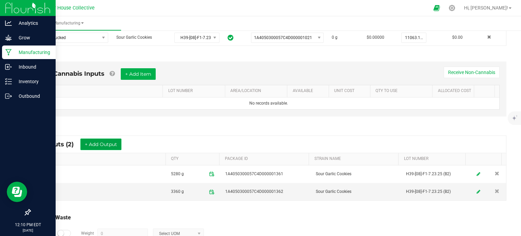
click at [113, 142] on button "+ Add Output" at bounding box center [100, 145] width 41 height 12
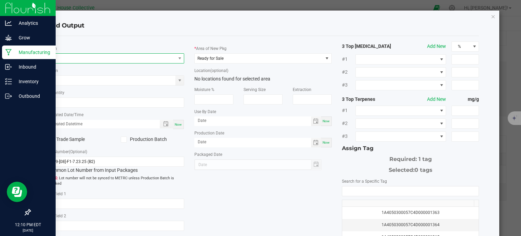
click at [107, 56] on span "NO DATA FOUND" at bounding box center [112, 59] width 128 height 10
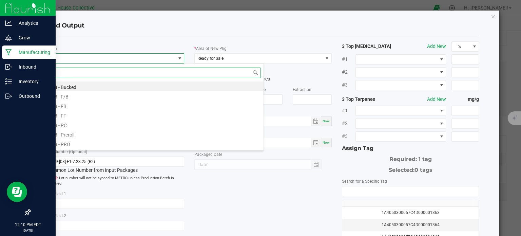
scroll to position [10, 136]
type input "sgc - s"
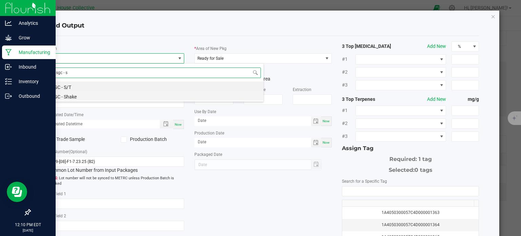
click at [76, 98] on li "SGC - Shake" at bounding box center [155, 96] width 217 height 10
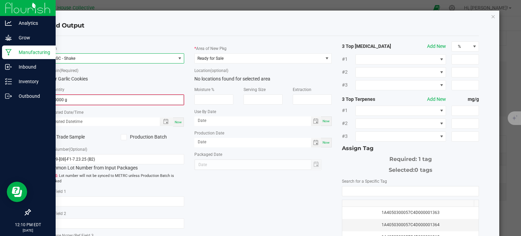
click at [74, 100] on input "0.0000 g" at bounding box center [116, 100] width 136 height 10
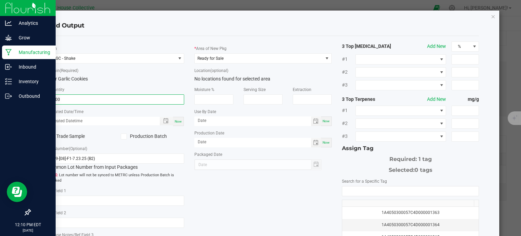
type input "2300.0000 g"
click at [178, 121] on span "Now" at bounding box center [178, 121] width 7 height 4
type input "08/20/2025 12:10 PM"
type input "[DATE]"
click at [228, 55] on span "Ready for Sale" at bounding box center [259, 59] width 128 height 10
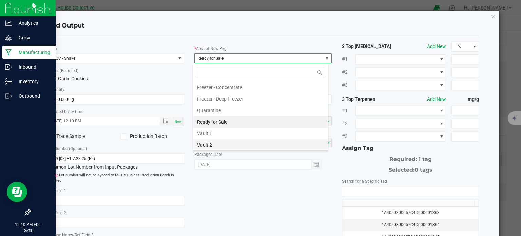
click at [213, 143] on li "Vault 2" at bounding box center [260, 145] width 135 height 12
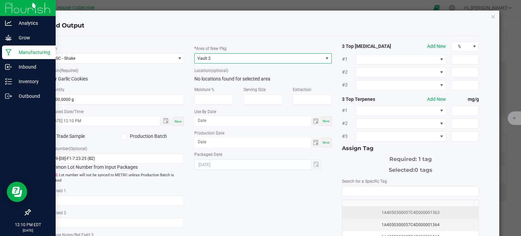
click at [356, 209] on div "1A4050300057C4D000001363" at bounding box center [411, 212] width 129 height 6
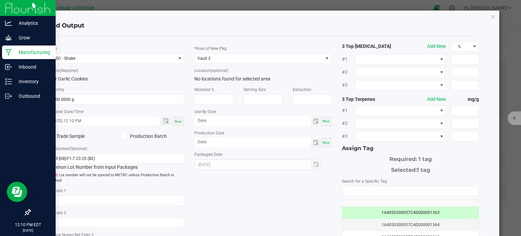
click at [295, 213] on div "* Item SGC - Shake * Strain (Required) Sour Garlic Cookies * Quantity 2300.0000…" at bounding box center [263, 162] width 443 height 243
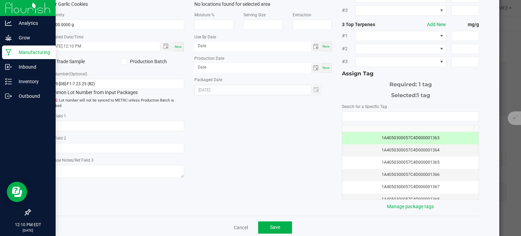
scroll to position [84, 0]
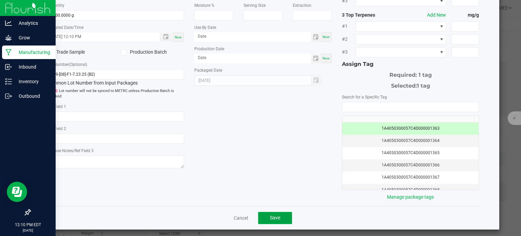
click at [276, 215] on span "Save" at bounding box center [275, 217] width 10 height 5
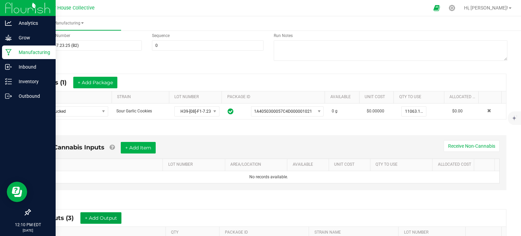
scroll to position [0, 0]
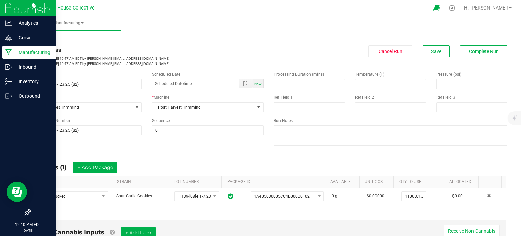
click at [255, 85] on span "Now" at bounding box center [258, 84] width 7 height 4
type input "08/20/2025 12:10 PM"
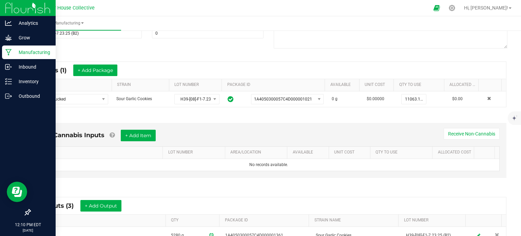
scroll to position [102, 0]
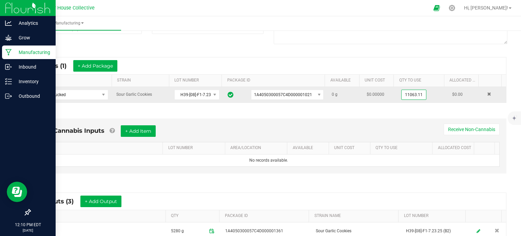
click at [405, 93] on input "11063.11" at bounding box center [414, 95] width 24 height 10
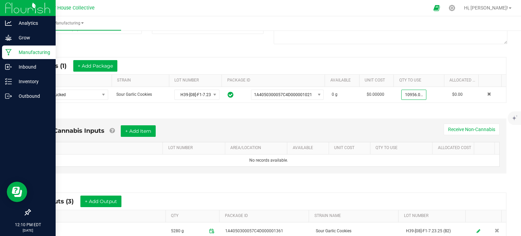
click at [404, 107] on div "* Inputs (1) + Add Package ITEM STRAIN LOT NUMBER PACKAGE ID AVAILABLE Unit Cos…" at bounding box center [269, 80] width 488 height 58
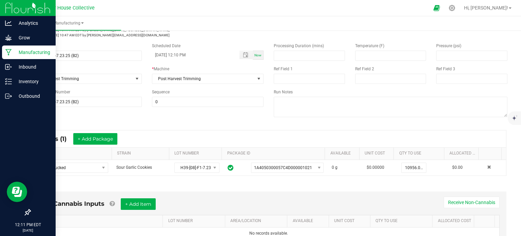
scroll to position [29, 0]
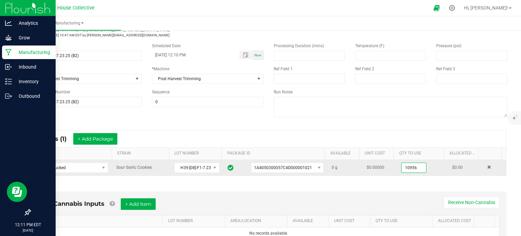
click at [410, 167] on input "10956" at bounding box center [414, 168] width 24 height 10
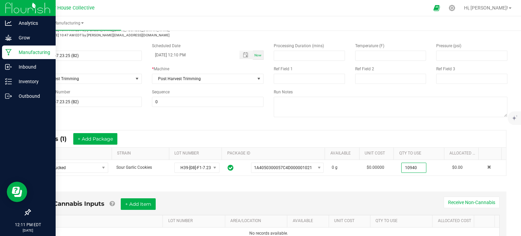
click at [412, 184] on div "Non-Cannabis Inputs + Add Item Receive Non-Cannabis ITEM LOT NUMBER AREA/LOCATI…" at bounding box center [269, 220] width 488 height 77
type input "10940.0000 g"
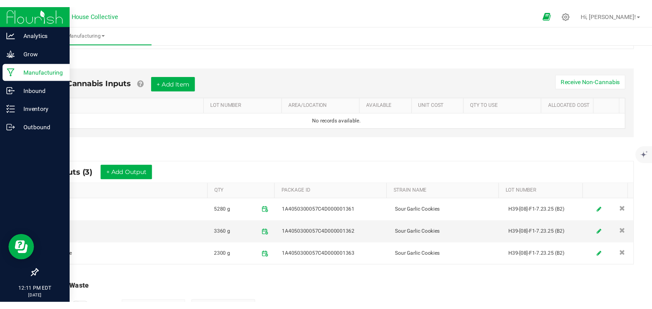
scroll to position [0, 0]
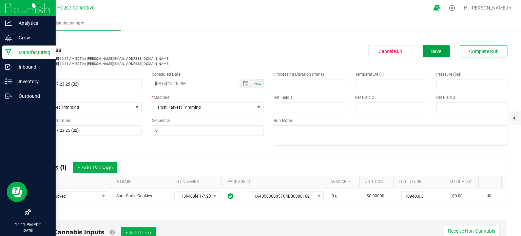
click at [442, 47] on button "Save" at bounding box center [436, 51] width 27 height 12
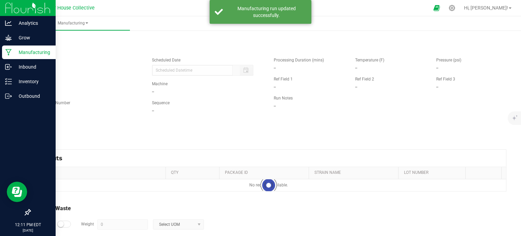
type input "08/20/2025 12:10 PM"
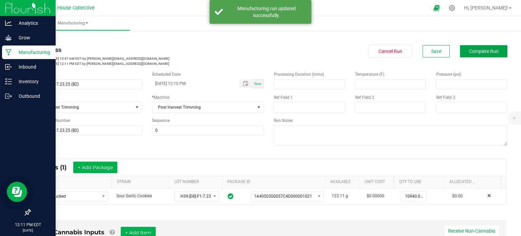
click at [475, 52] on span "Complete Run" at bounding box center [484, 51] width 30 height 5
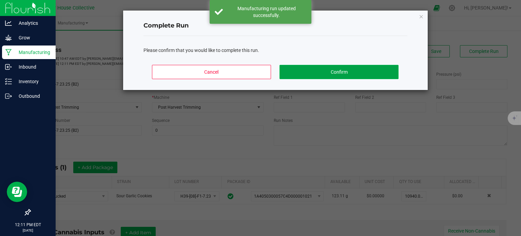
click at [370, 70] on button "Confirm" at bounding box center [339, 72] width 119 height 14
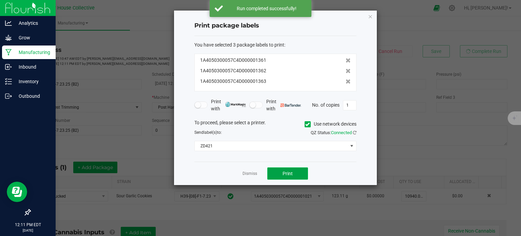
click at [301, 173] on button "Print" at bounding box center [287, 173] width 41 height 12
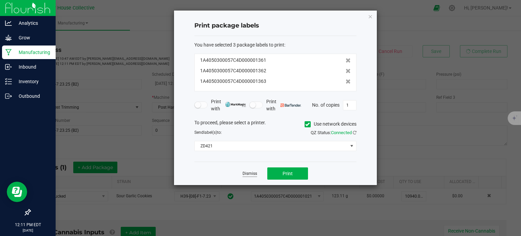
click at [251, 175] on link "Dismiss" at bounding box center [250, 174] width 15 height 6
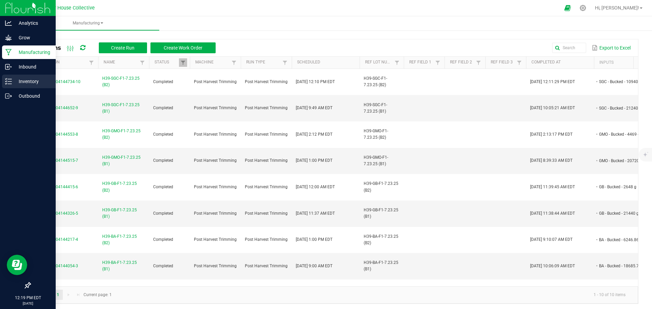
drag, startPoint x: 14, startPoint y: 77, endPoint x: 36, endPoint y: 80, distance: 21.6
click at [14, 77] on div "Inventory" at bounding box center [29, 82] width 54 height 14
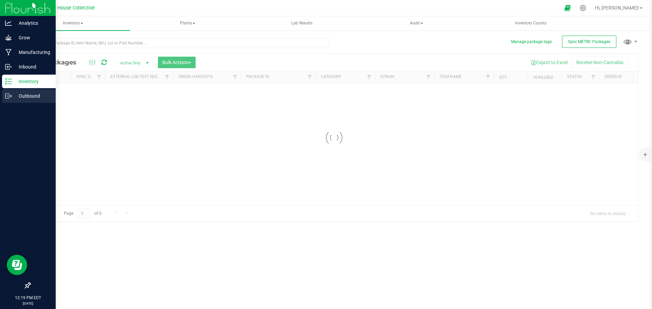
click at [10, 96] on icon at bounding box center [8, 96] width 7 height 7
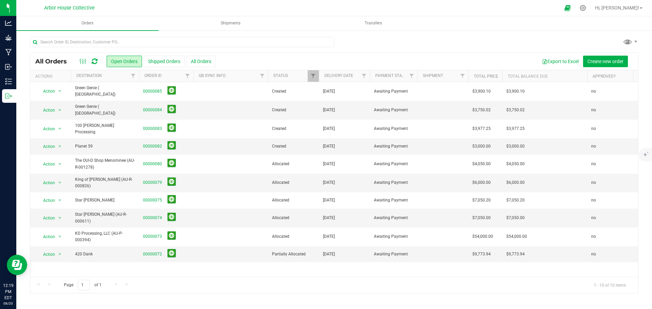
drag, startPoint x: 237, startPoint y: 259, endPoint x: 203, endPoint y: 259, distance: 33.3
click at [203, 236] on div "Action Action Cancel order Change facility Clone order Edit order Mark as fully…" at bounding box center [334, 179] width 608 height 195
click at [156, 236] on link "00000072" at bounding box center [152, 254] width 19 height 6
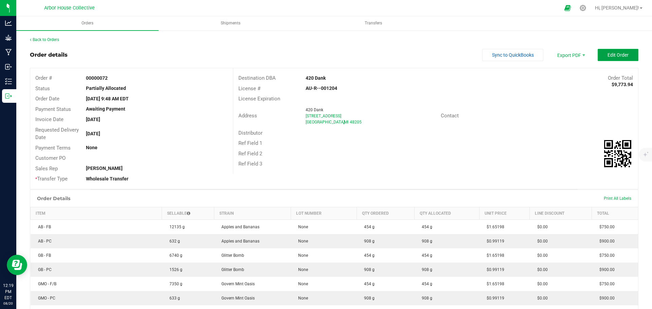
click at [521, 57] on span "Edit Order" at bounding box center [617, 54] width 21 height 5
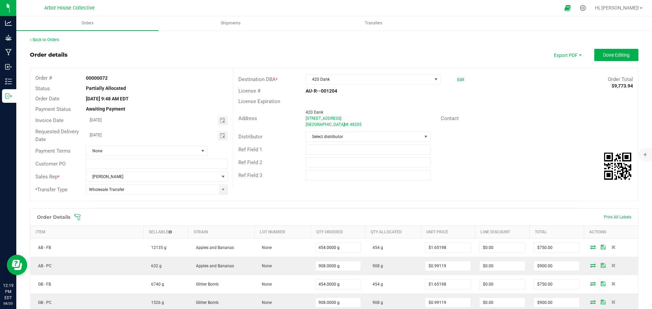
click at [82, 215] on span at bounding box center [378, 217] width 608 height 7
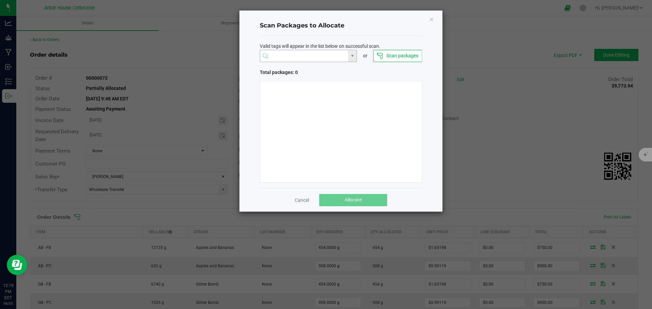
click at [307, 56] on input "NO DATA FOUND" at bounding box center [304, 56] width 88 height 12
paste input "1A4050300057C4D000001309"
type input "1A4050300057C4D000001309"
click at [313, 72] on li "1A4050300057C4D000001309" at bounding box center [308, 69] width 97 height 12
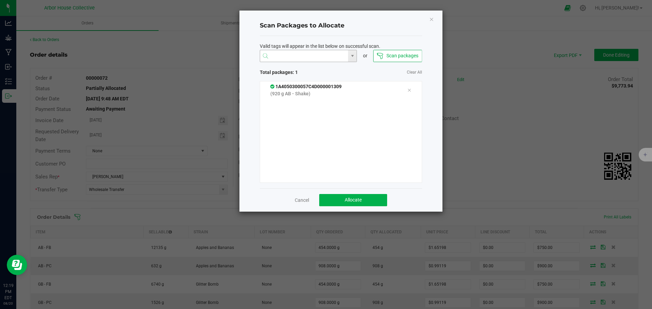
click at [317, 55] on input at bounding box center [304, 56] width 88 height 12
paste input "1A4050300057C4D000001264"
type input "1A4050300057C4D000001264"
click at [318, 69] on li "1A4050300057C4D000001264" at bounding box center [308, 69] width 97 height 12
click at [351, 204] on button "Allocate" at bounding box center [353, 200] width 68 height 12
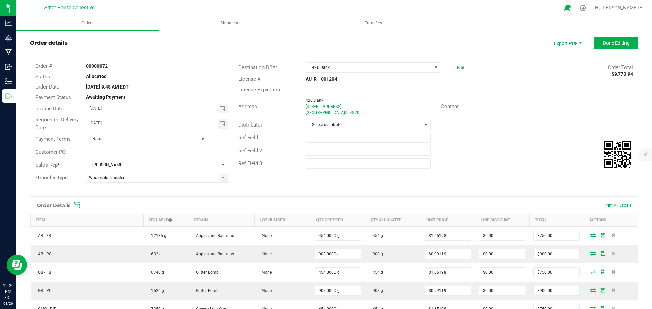
scroll to position [0, 0]
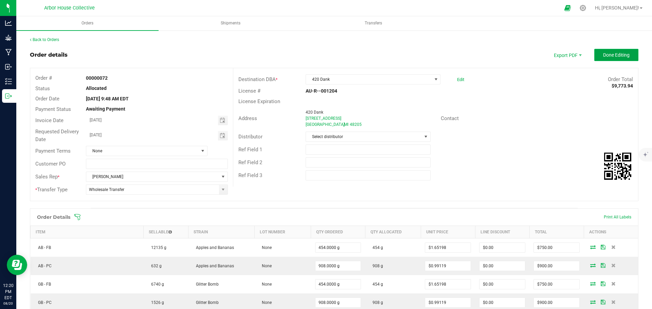
click at [521, 53] on button "Done Editing" at bounding box center [616, 55] width 44 height 12
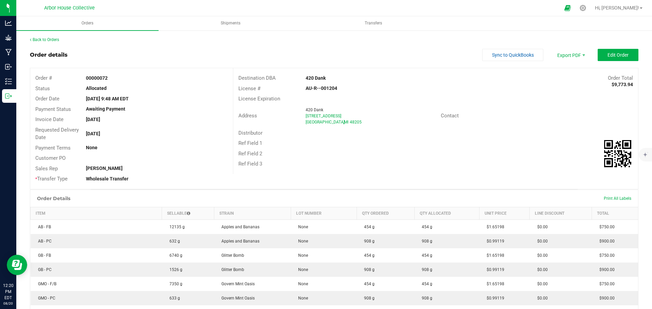
drag, startPoint x: 139, startPoint y: 48, endPoint x: 143, endPoint y: 58, distance: 10.5
click at [139, 48] on div "Back to Orders Order details Sync to QuickBooks Export PDF Edit Order Order # 0…" at bounding box center [334, 270] width 608 height 466
click at [56, 38] on link "Back to Orders" at bounding box center [44, 39] width 29 height 5
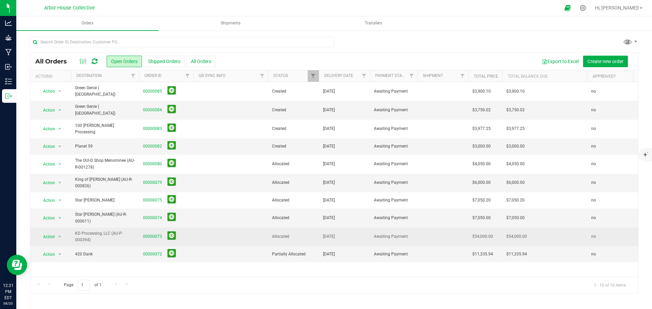
click at [119, 230] on span "KD Processing, LLC (AU-P-000394)" at bounding box center [105, 236] width 60 height 13
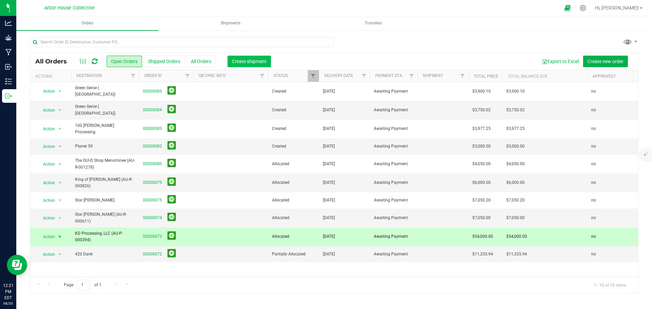
click at [262, 62] on span "Create shipment" at bounding box center [249, 61] width 35 height 5
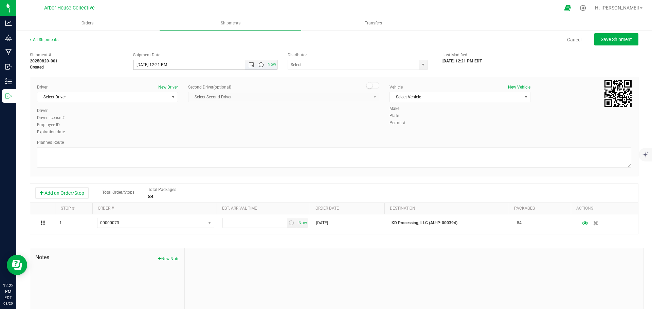
click at [258, 67] on span "Open the time view" at bounding box center [260, 64] width 5 height 5
click at [161, 89] on li "3:00 PM" at bounding box center [203, 90] width 142 height 9
type input "8/20/2025 3:00 PM"
click at [324, 63] on input "text" at bounding box center [351, 65] width 127 height 10
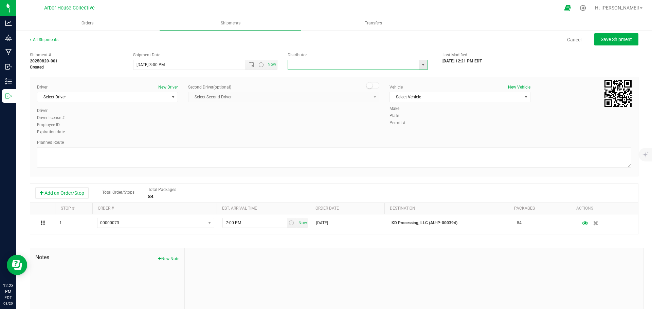
click at [423, 64] on span "select" at bounding box center [423, 65] width 8 height 10
click at [331, 92] on li "MI Secured Transport, LLC" at bounding box center [355, 94] width 138 height 10
type input "MI Secured Transport, LLC"
click at [133, 99] on span "Select Driver" at bounding box center [103, 97] width 132 height 10
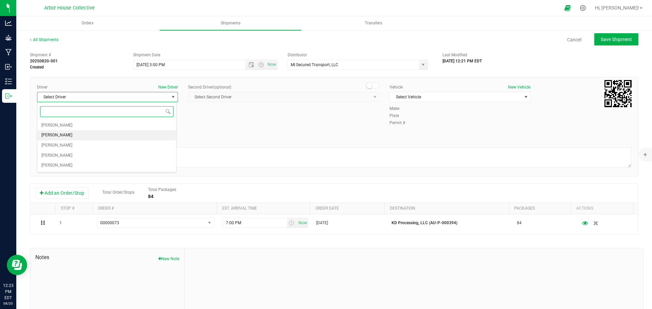
click at [78, 138] on li "David Gatie" at bounding box center [106, 135] width 139 height 10
click at [444, 98] on span "Select Vehicle" at bounding box center [456, 97] width 132 height 10
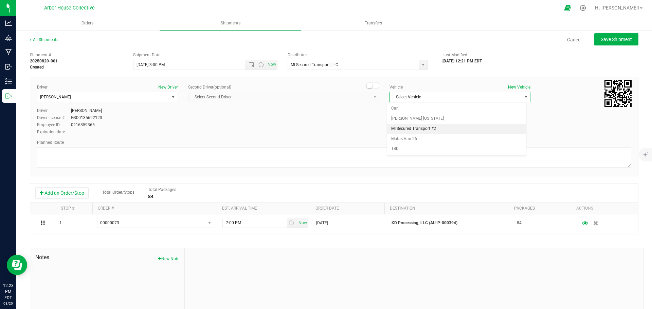
click at [441, 129] on li "MI Secured Transport #2" at bounding box center [456, 129] width 139 height 10
click at [71, 152] on textarea at bounding box center [334, 157] width 594 height 20
paste textarea "Head southeast toward Schoenherr Rd 115 ft Turn right onto Schoenherr Rd  499 …"
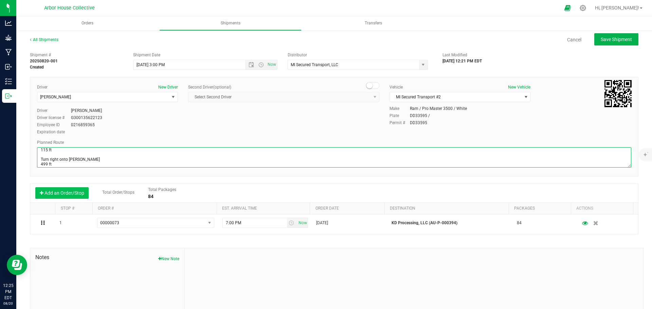
scroll to position [3, 0]
type textarea "Head southeast toward Schoenherr Rd 115 ft Turn right onto Schoenherr Rd 499 ft…"
click at [317, 181] on div "Shipment # 20250820-001 Created Shipment Date 8/20/2025 3:00 PM Now Distributor…" at bounding box center [334, 194] width 608 height 291
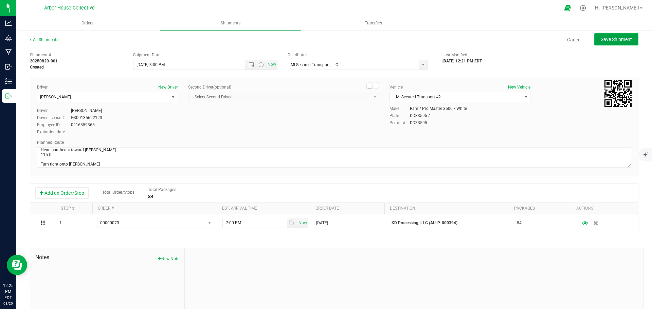
click at [521, 40] on span "Save Shipment" at bounding box center [616, 39] width 31 height 5
type input "8/20/2025 7:00 PM"
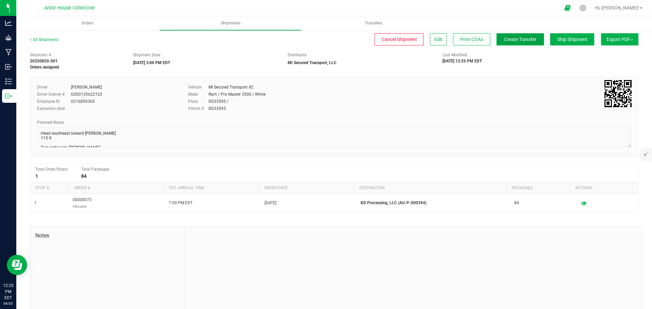
click at [505, 41] on span "Create Transfer" at bounding box center [520, 39] width 33 height 5
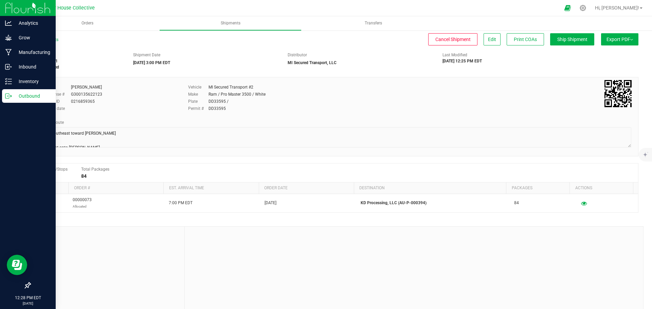
click at [11, 96] on icon at bounding box center [11, 95] width 1 height 1
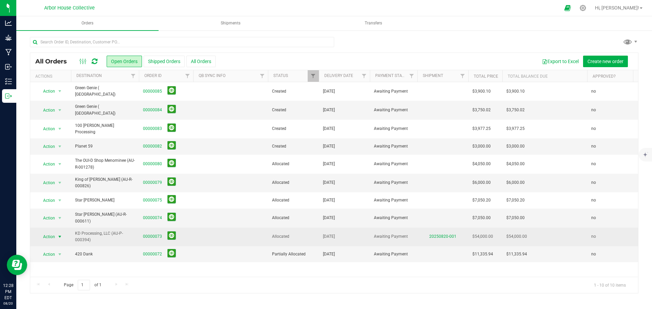
click at [59, 234] on span "select" at bounding box center [59, 236] width 5 height 5
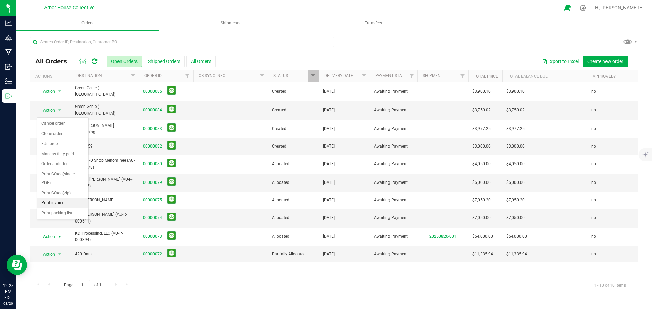
click at [62, 204] on li "Print invoice" at bounding box center [62, 203] width 51 height 10
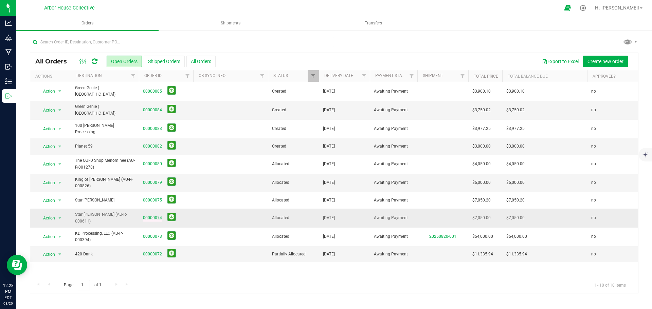
click at [149, 215] on link "00000074" at bounding box center [152, 218] width 19 height 6
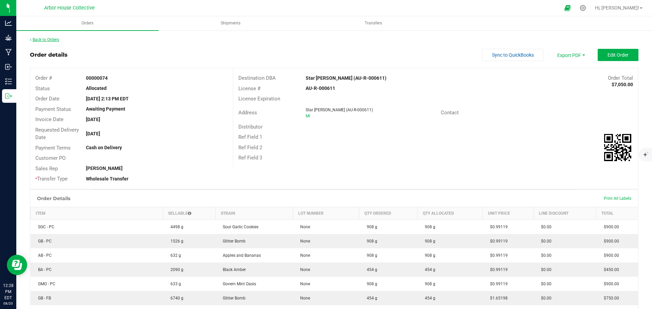
click at [54, 41] on link "Back to Orders" at bounding box center [44, 39] width 29 height 5
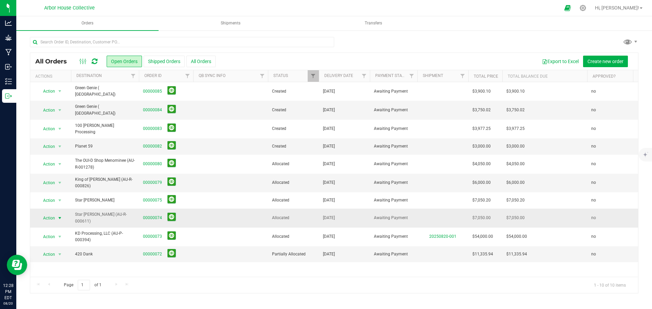
click at [60, 216] on span "select" at bounding box center [59, 218] width 5 height 5
click at [62, 187] on li "Print invoice" at bounding box center [62, 186] width 51 height 10
click at [145, 215] on link "00000074" at bounding box center [152, 218] width 19 height 6
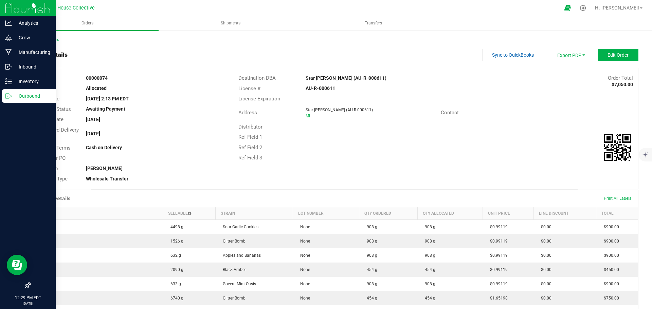
click at [18, 95] on p "Outbound" at bounding box center [32, 96] width 41 height 8
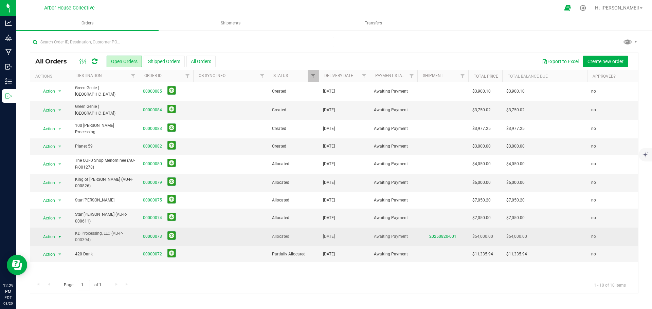
click at [59, 234] on span "select" at bounding box center [59, 236] width 5 height 5
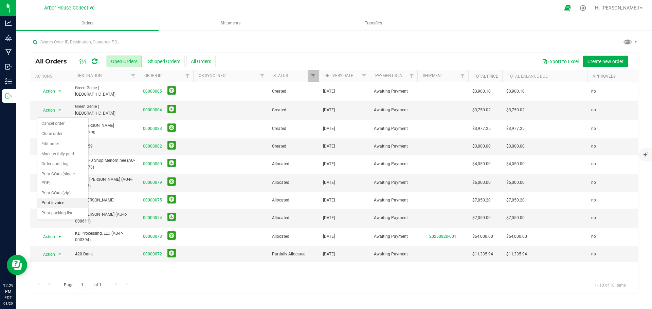
click at [60, 204] on li "Print invoice" at bounding box center [62, 203] width 51 height 10
click at [217, 209] on td at bounding box center [230, 218] width 75 height 19
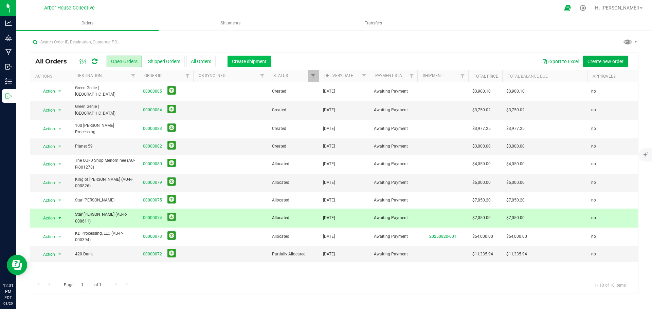
click at [239, 59] on span "Create shipment" at bounding box center [249, 61] width 35 height 5
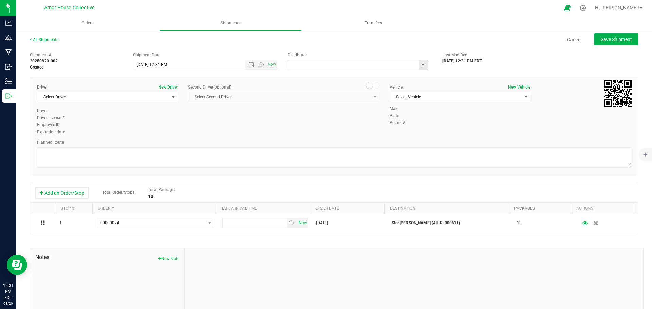
click at [292, 64] on input "text" at bounding box center [351, 65] width 127 height 10
click at [420, 63] on span "select" at bounding box center [422, 64] width 5 height 5
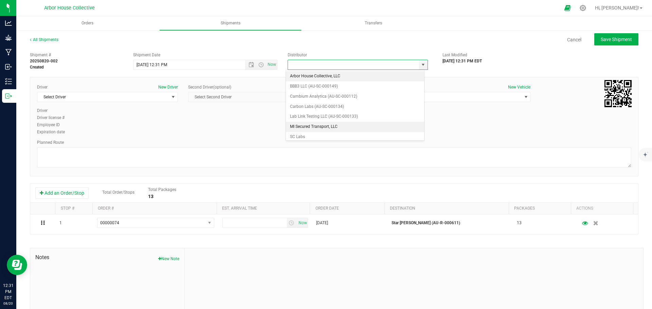
click at [347, 125] on li "MI Secured Transport, LLC" at bounding box center [355, 127] width 138 height 10
type input "MI Secured Transport, LLC"
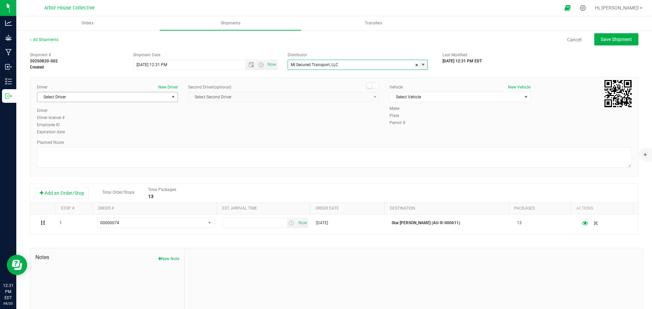
click at [169, 94] on span "select" at bounding box center [173, 97] width 8 height 10
click at [94, 135] on li "David Gatie" at bounding box center [106, 135] width 139 height 10
click at [488, 96] on span "Select Vehicle" at bounding box center [456, 97] width 132 height 10
click at [451, 129] on li "MI Secured Transport #2" at bounding box center [456, 129] width 139 height 10
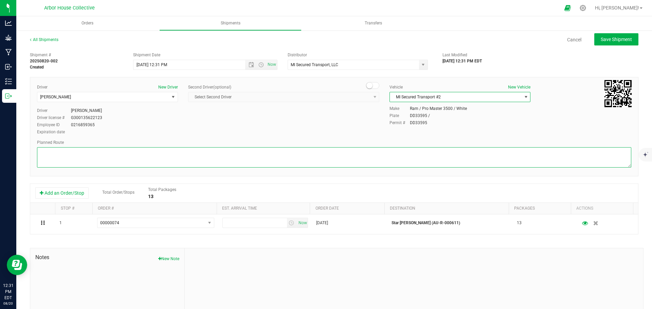
click at [90, 158] on textarea at bounding box center [334, 157] width 594 height 20
paste textarea "Head southeast toward Schoenherr Rd 115 ft Turn right onto Schoenherr Rd  1.1 …"
click at [258, 63] on span "Open the time view" at bounding box center [260, 64] width 5 height 5
type textarea "Head southeast toward Schoenherr Rd 115 ft Turn right onto Schoenherr Rd 1.1 mi…"
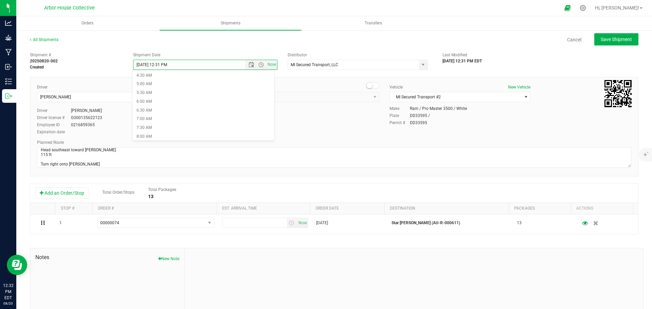
scroll to position [238, 0]
click at [211, 100] on li "3:00 PM" at bounding box center [203, 100] width 142 height 9
click at [269, 131] on div "Driver New Driver David Gatie Select Driver Christopher Fogt David Gatie TBD TB…" at bounding box center [334, 110] width 604 height 52
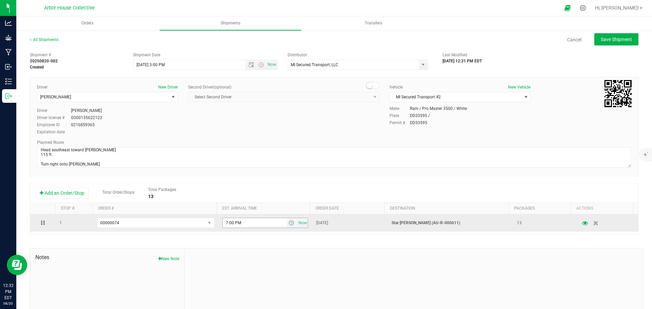
click at [287, 226] on span "select" at bounding box center [292, 223] width 10 height 10
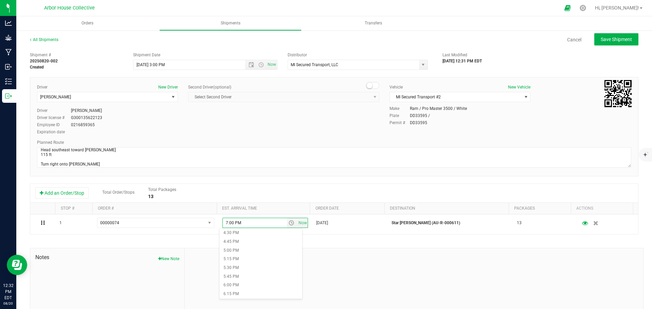
scroll to position [543, 0]
click at [244, 236] on li "4:00 PM" at bounding box center [260, 249] width 83 height 9
click at [313, 162] on textarea at bounding box center [334, 157] width 594 height 20
click at [325, 135] on div "Driver New Driver David Gatie Select Driver Christopher Fogt David Gatie TBD TB…" at bounding box center [334, 110] width 604 height 52
click at [521, 39] on span "Save Shipment" at bounding box center [616, 39] width 31 height 5
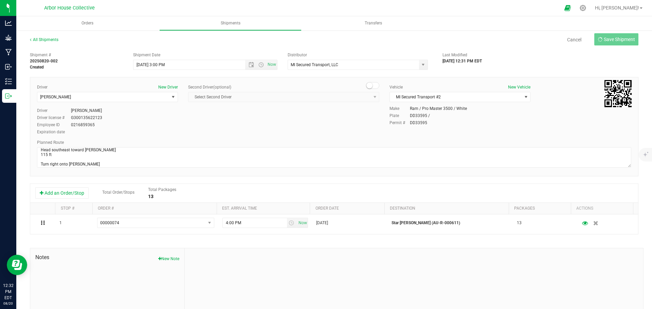
type input "8/20/2025 7:00 PM"
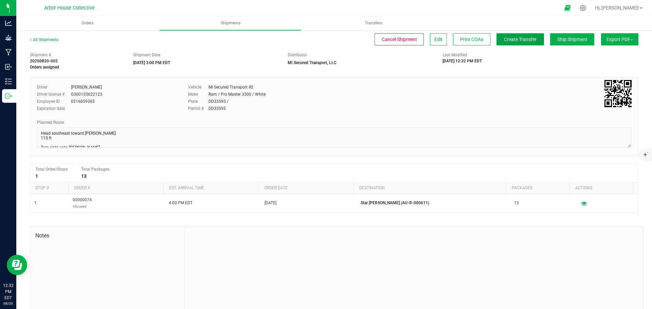
click at [507, 43] on button "Create Transfer" at bounding box center [520, 39] width 48 height 12
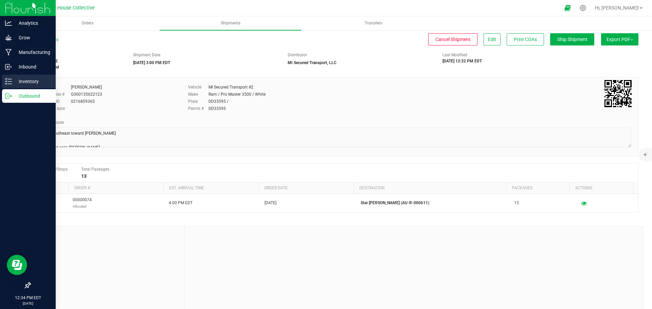
click at [15, 82] on p "Inventory" at bounding box center [32, 81] width 41 height 8
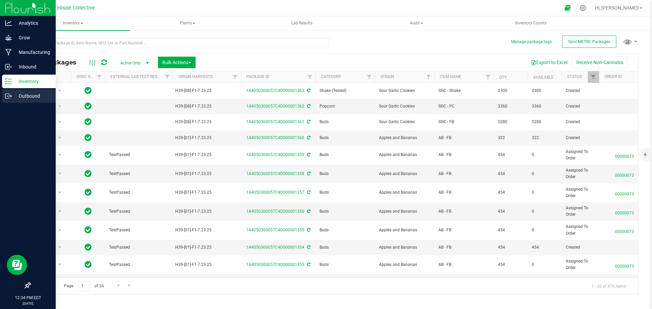
click at [13, 95] on p "Outbound" at bounding box center [32, 96] width 41 height 8
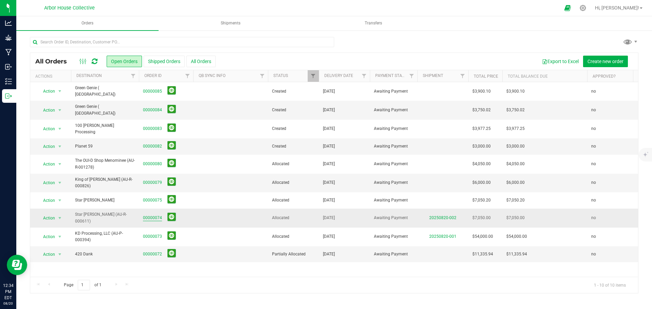
click at [156, 215] on link "00000074" at bounding box center [152, 218] width 19 height 6
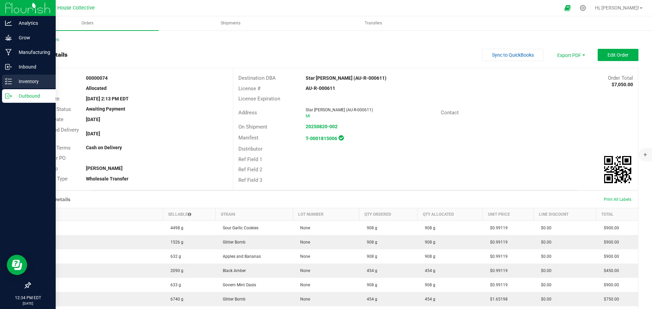
click at [12, 83] on p "Inventory" at bounding box center [32, 81] width 41 height 8
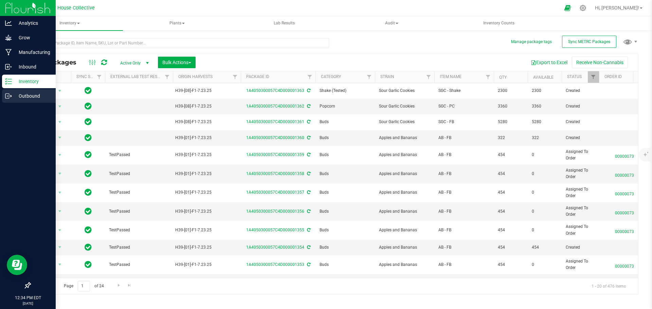
click at [29, 95] on p "Outbound" at bounding box center [32, 96] width 41 height 8
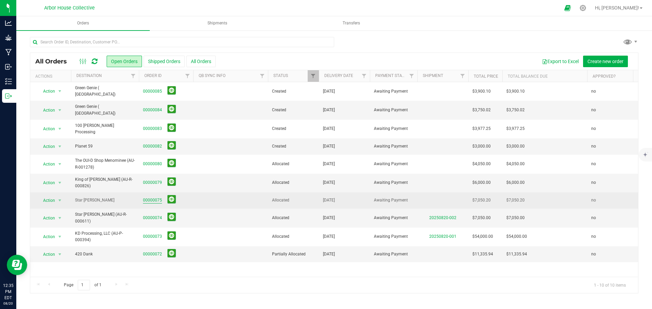
click at [149, 197] on link "00000075" at bounding box center [152, 200] width 19 height 6
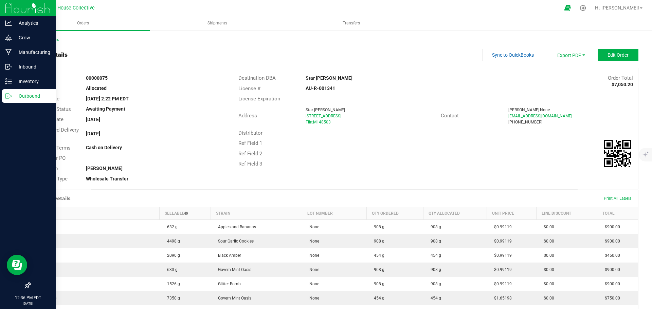
click at [7, 94] on icon at bounding box center [8, 96] width 7 height 7
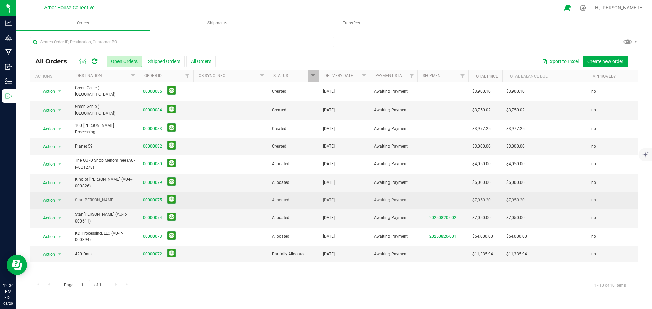
click at [201, 193] on td at bounding box center [230, 200] width 75 height 16
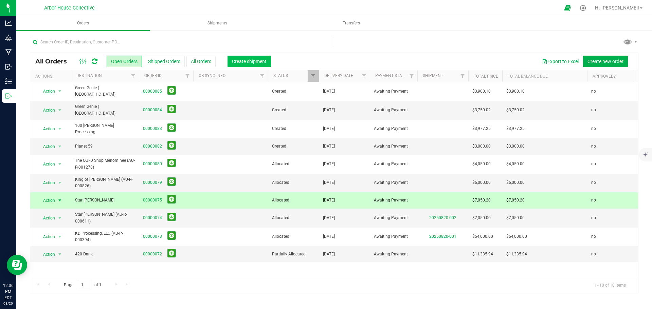
click at [232, 59] on button "Create shipment" at bounding box center [248, 62] width 43 height 12
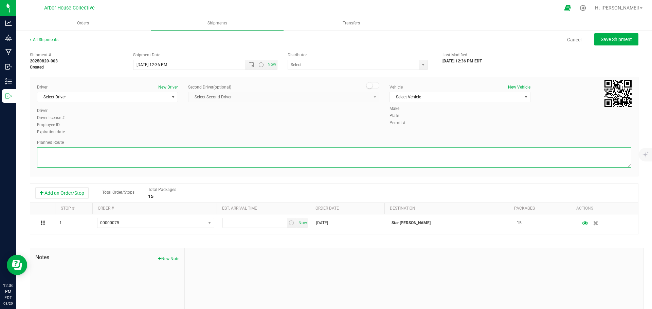
click at [70, 149] on textarea at bounding box center [334, 157] width 594 height 20
paste textarea "Head southeast toward Schoenherr Rd 115 ft Turn right onto Schoenherr Rd  1.1 …"
click at [420, 64] on span "select" at bounding box center [422, 64] width 5 height 5
type textarea "Head southeast toward Schoenherr Rd 115 ft Turn right onto Schoenherr Rd  1.1 …"
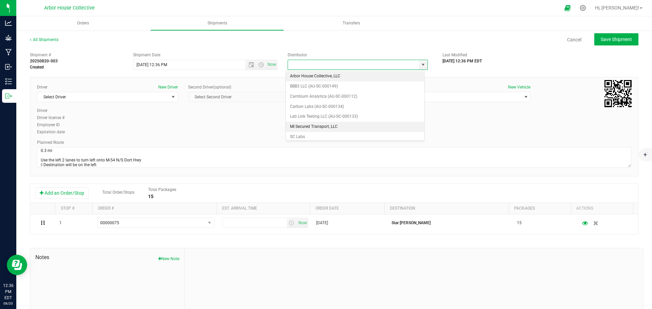
click at [366, 125] on li "MI Secured Transport, LLC" at bounding box center [355, 127] width 138 height 10
type input "MI Secured Transport, LLC"
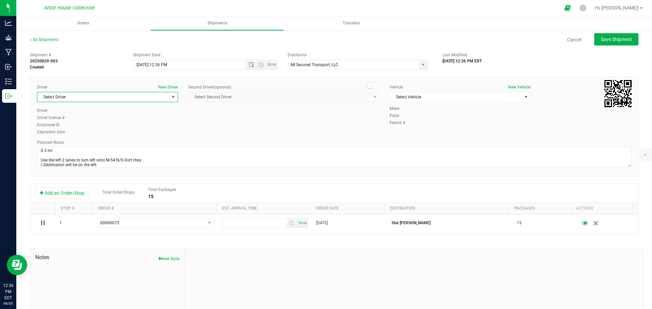
click at [166, 95] on span "Select Driver" at bounding box center [103, 97] width 132 height 10
click at [109, 138] on li "David Gatie" at bounding box center [106, 135] width 139 height 10
click at [478, 96] on span "Select Vehicle" at bounding box center [456, 97] width 132 height 10
click at [461, 125] on li "MI Secured Transport #2" at bounding box center [456, 129] width 139 height 10
click at [44, 162] on textarea at bounding box center [334, 157] width 594 height 20
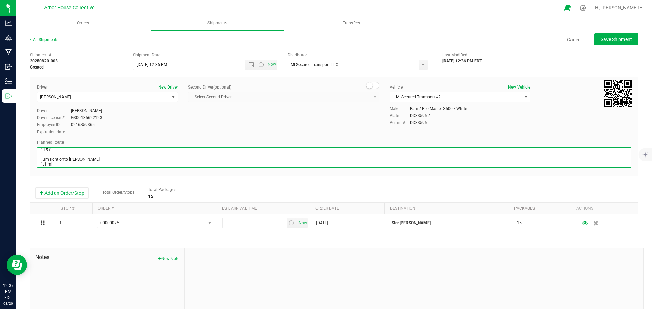
scroll to position [3, 0]
click at [259, 64] on span "Open the time view" at bounding box center [260, 64] width 5 height 5
type textarea "Head southeast toward Schoenherr Rd 115 ft Turn right onto Schoenherr Rd 1.1 mi…"
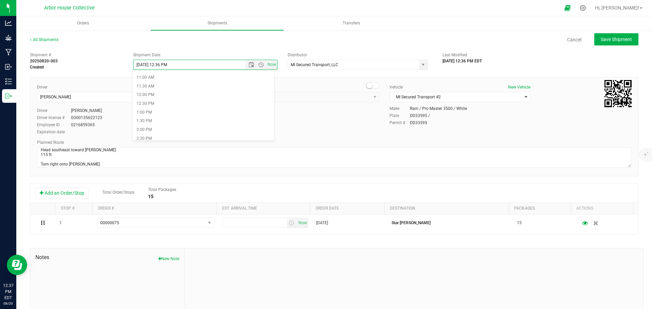
scroll to position [204, 0]
click at [179, 131] on li "3:00 PM" at bounding box center [203, 134] width 142 height 9
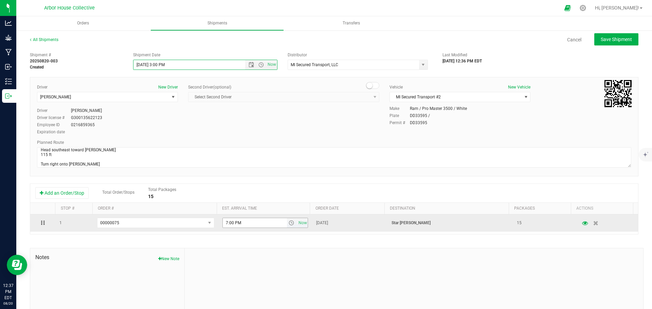
click at [289, 226] on span "select" at bounding box center [291, 222] width 5 height 5
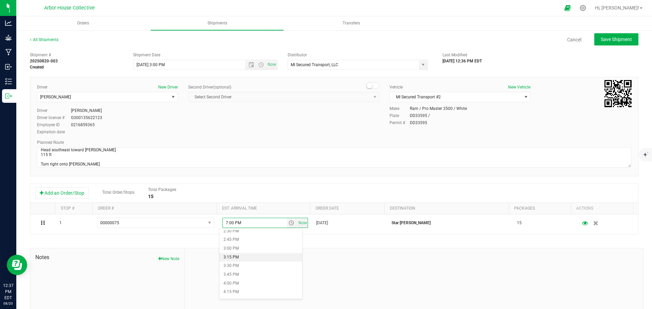
scroll to position [543, 0]
click at [248, 250] on li "4:00 PM" at bounding box center [260, 249] width 83 height 9
click at [615, 38] on span "Save Shipment" at bounding box center [616, 39] width 31 height 5
type input "8/20/2025 7:00 PM"
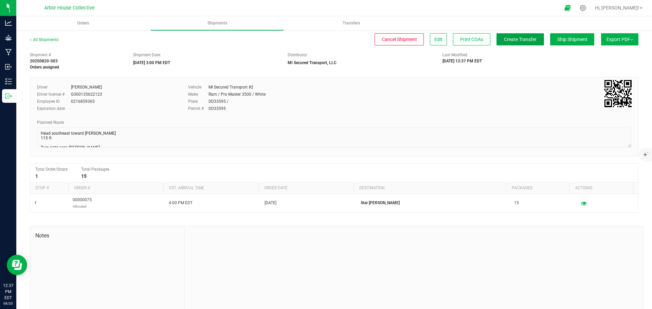
click at [523, 40] on span "Create Transfer" at bounding box center [520, 39] width 33 height 5
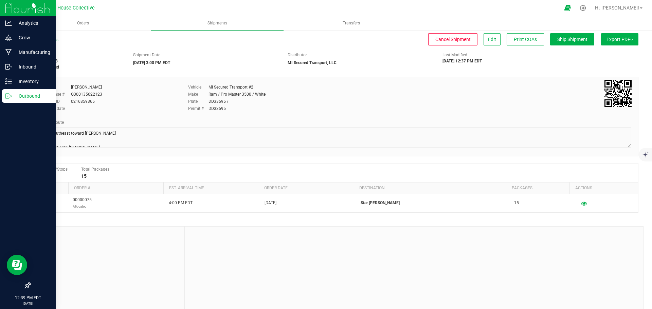
click at [12, 94] on icon at bounding box center [8, 96] width 7 height 7
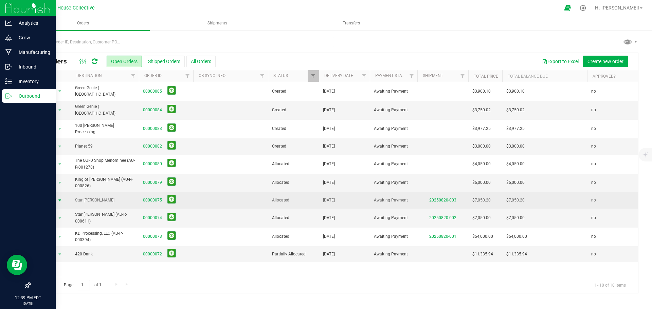
click at [59, 198] on span "select" at bounding box center [59, 200] width 5 height 5
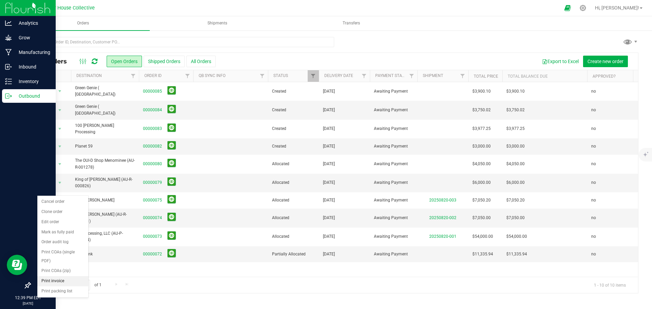
click at [64, 279] on li "Print invoice" at bounding box center [62, 281] width 51 height 10
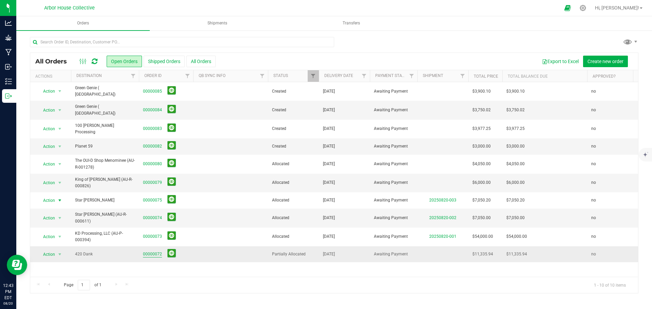
click at [152, 251] on link "00000072" at bounding box center [152, 254] width 19 height 6
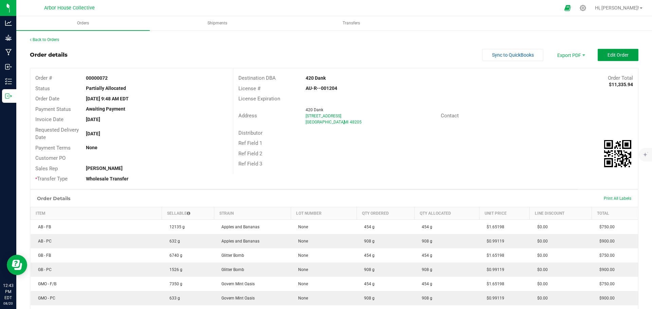
click at [623, 52] on span "Edit Order" at bounding box center [617, 54] width 21 height 5
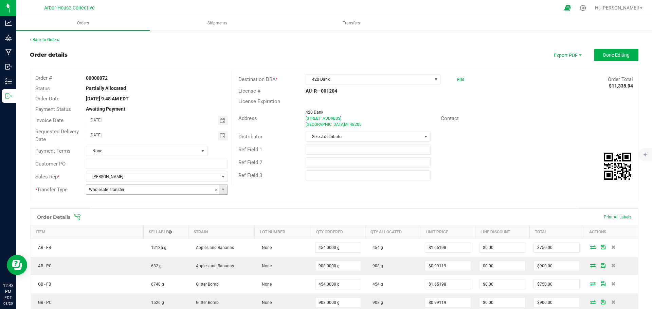
scroll to position [34, 0]
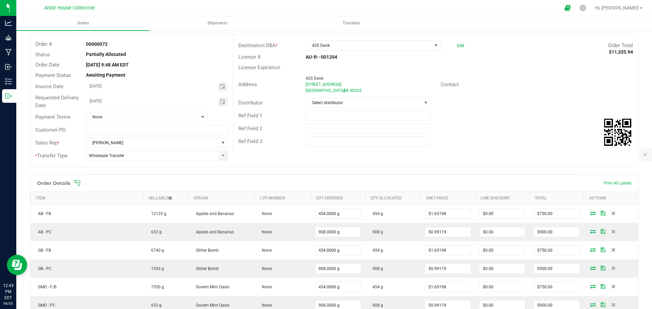
click at [76, 182] on icon at bounding box center [77, 183] width 7 height 7
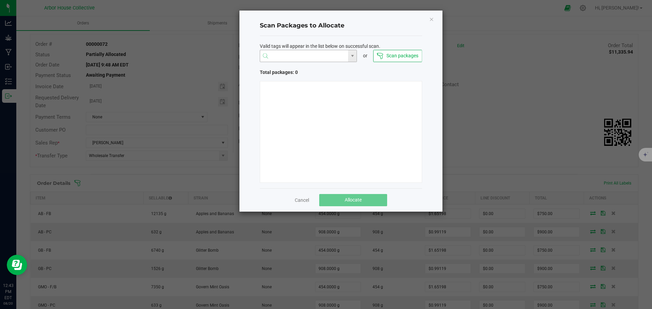
click at [276, 55] on input "NO DATA FOUND" at bounding box center [304, 56] width 88 height 12
paste input "1A4050300057C4D000001312"
type input "1A4050300057C4D000001312"
click at [326, 73] on li "1A4050300057C4D000001312" at bounding box center [308, 69] width 97 height 12
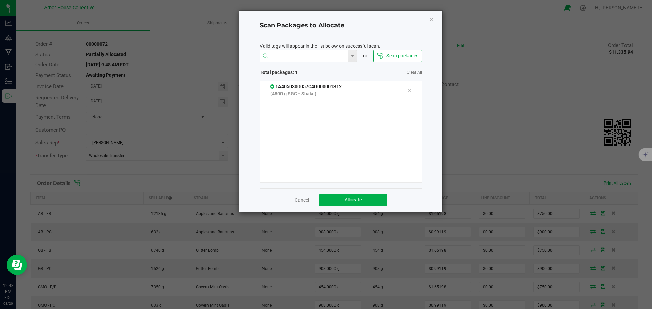
click at [296, 54] on input at bounding box center [304, 56] width 88 height 12
paste input "1A4050300057C4D000001363"
type input "1A4050300057C4D000001363"
click at [312, 66] on li "1A4050300057C4D000001363" at bounding box center [308, 69] width 97 height 12
click at [355, 199] on span "Allocate" at bounding box center [353, 199] width 17 height 5
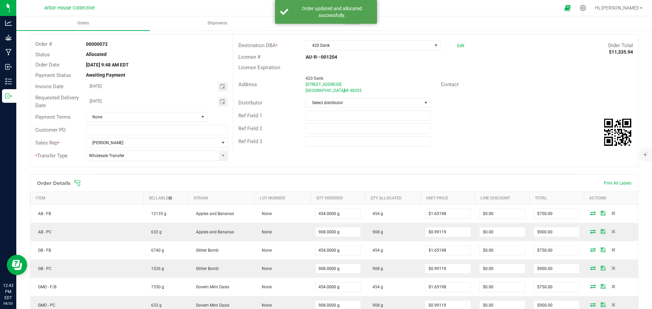
scroll to position [0, 0]
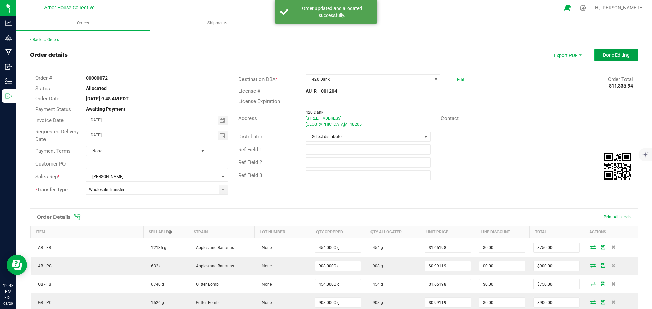
click at [603, 54] on span "Done Editing" at bounding box center [616, 54] width 26 height 5
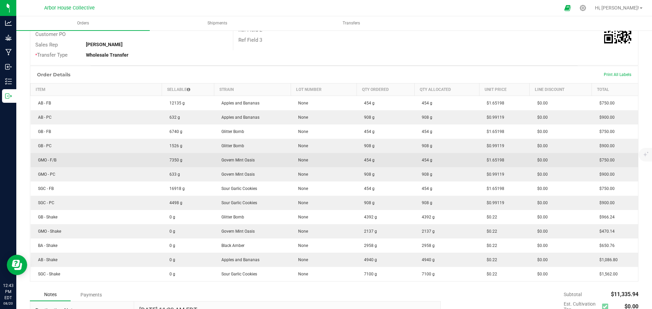
scroll to position [136, 0]
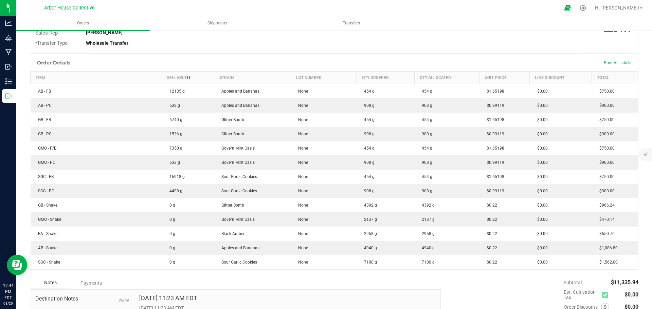
click at [200, 56] on div "Order Details Print All Labels" at bounding box center [334, 62] width 608 height 17
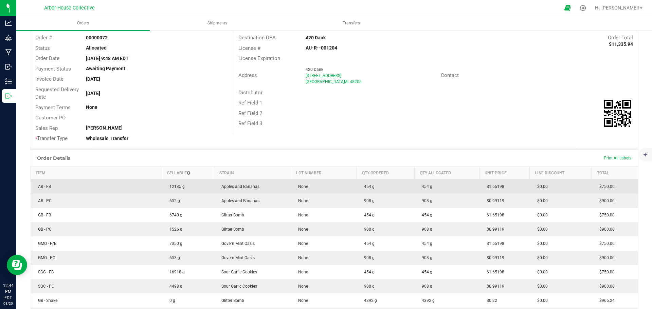
scroll to position [0, 0]
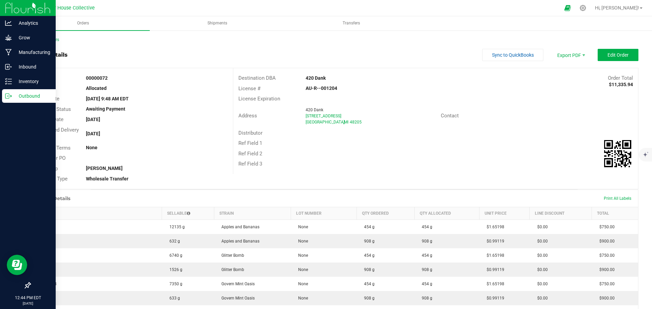
click at [13, 96] on p "Outbound" at bounding box center [32, 96] width 41 height 8
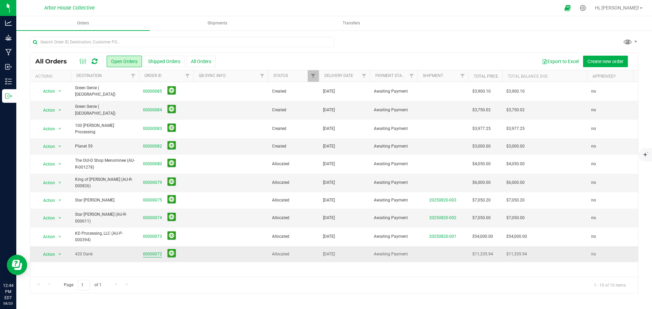
click at [155, 251] on link "00000072" at bounding box center [152, 254] width 19 height 6
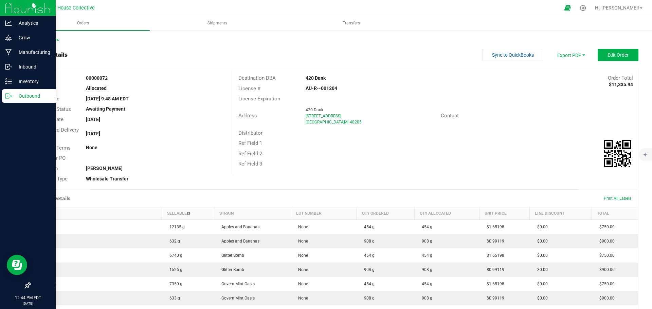
click at [12, 97] on icon at bounding box center [8, 96] width 7 height 7
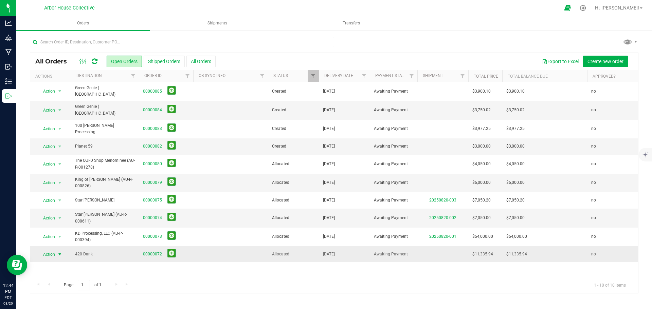
click at [59, 252] on span "select" at bounding box center [59, 254] width 5 height 5
click at [61, 221] on li "Print invoice" at bounding box center [62, 221] width 51 height 10
click at [150, 251] on link "00000072" at bounding box center [152, 254] width 19 height 6
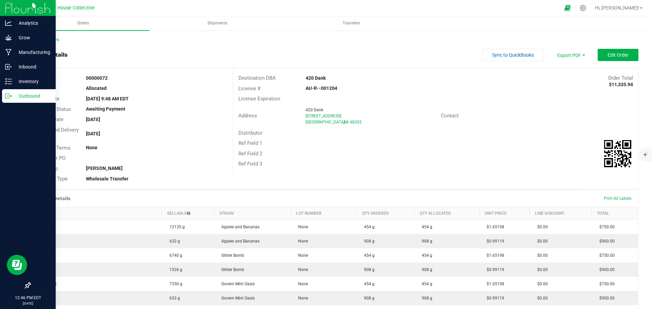
click at [10, 96] on icon at bounding box center [8, 96] width 7 height 7
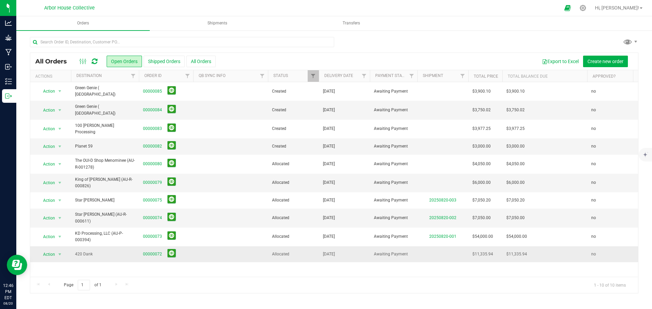
click at [206, 246] on td at bounding box center [230, 254] width 75 height 16
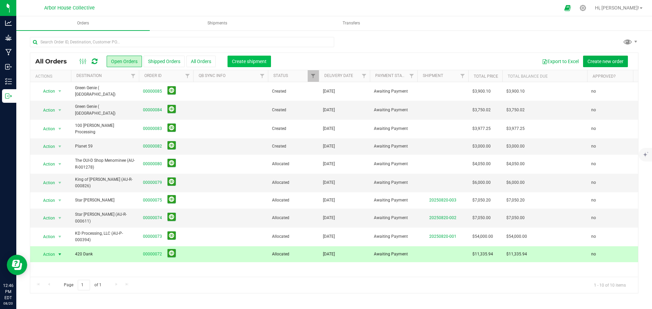
click at [241, 62] on span "Create shipment" at bounding box center [249, 61] width 35 height 5
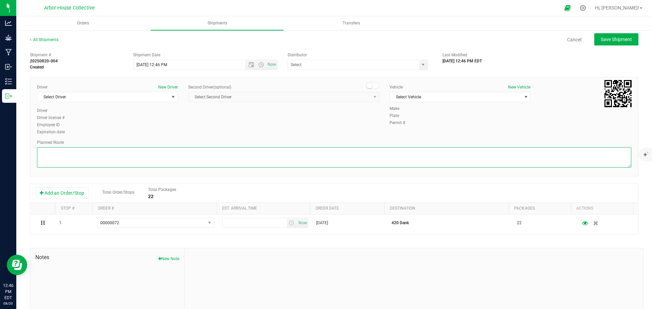
click at [103, 158] on textarea at bounding box center [334, 157] width 594 height 20
paste textarea "Head southeast toward Schoenherr Rd 115 ft Turn right onto Schoenherr Rd  1.1 …"
type textarea "Head southeast toward Schoenherr Rd 115 ft Turn right onto Schoenherr Rd 1.1 mi…"
click at [308, 62] on input "text" at bounding box center [351, 65] width 127 height 10
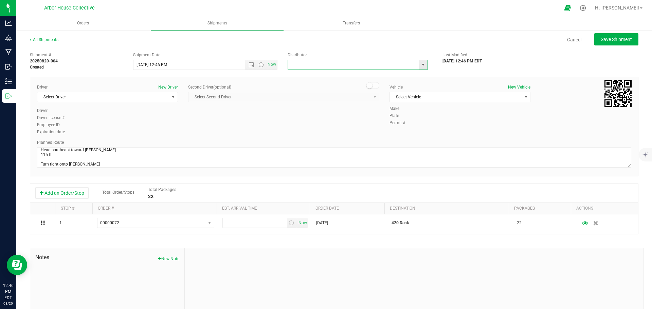
click at [420, 67] on span "select" at bounding box center [422, 64] width 5 height 5
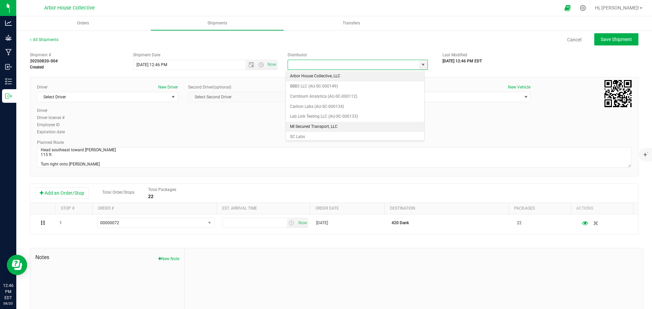
click at [343, 126] on li "MI Secured Transport, LLC" at bounding box center [355, 127] width 138 height 10
type input "MI Secured Transport, LLC"
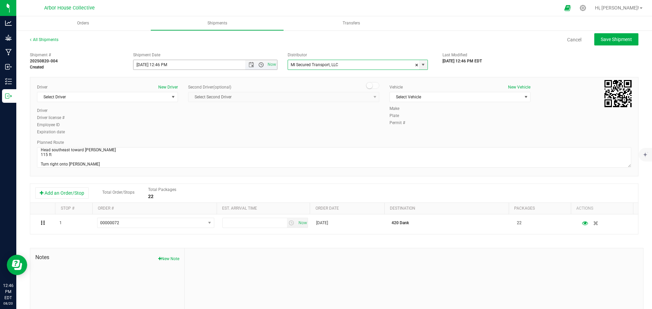
click at [258, 64] on span "Open the time view" at bounding box center [260, 64] width 5 height 5
click at [161, 111] on li "3:30 PM" at bounding box center [203, 108] width 142 height 9
click at [166, 98] on span "Select Driver" at bounding box center [103, 97] width 132 height 10
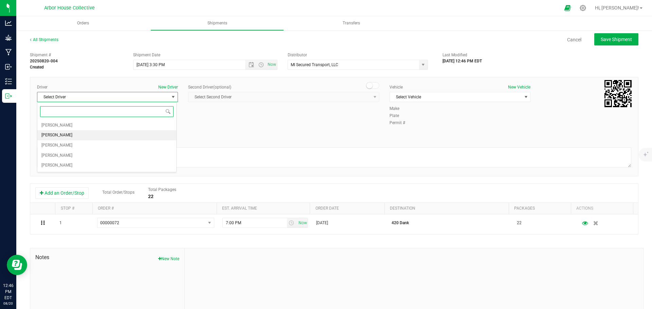
click at [108, 135] on li "David Gatie" at bounding box center [106, 135] width 139 height 10
click at [475, 99] on span "Select Vehicle" at bounding box center [456, 97] width 132 height 10
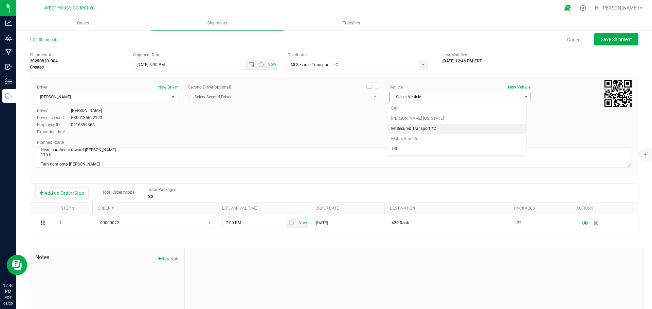
click at [448, 128] on li "MI Secured Transport #2" at bounding box center [456, 129] width 139 height 10
click at [610, 41] on span "Save Shipment" at bounding box center [616, 39] width 31 height 5
type input "8/20/2025 7:30 PM"
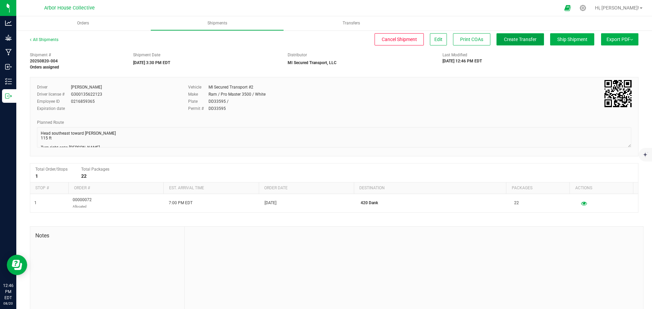
click at [520, 41] on span "Create Transfer" at bounding box center [520, 39] width 33 height 5
click at [53, 37] on div "All Shipments" at bounding box center [50, 42] width 41 height 10
click at [53, 41] on link "All Shipments" at bounding box center [44, 39] width 29 height 5
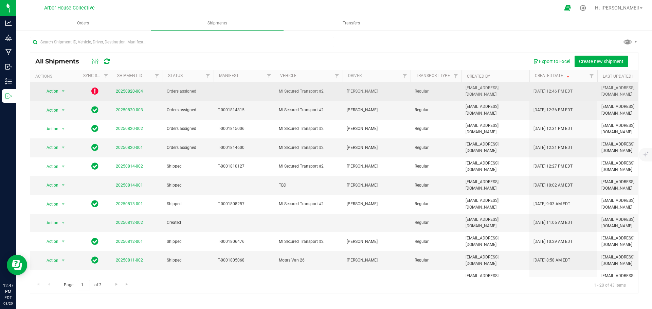
click at [95, 88] on icon at bounding box center [94, 91] width 7 height 8
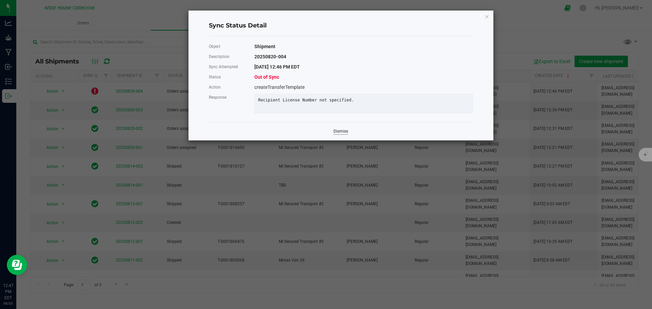
click at [340, 134] on link "Dismiss" at bounding box center [340, 132] width 15 height 6
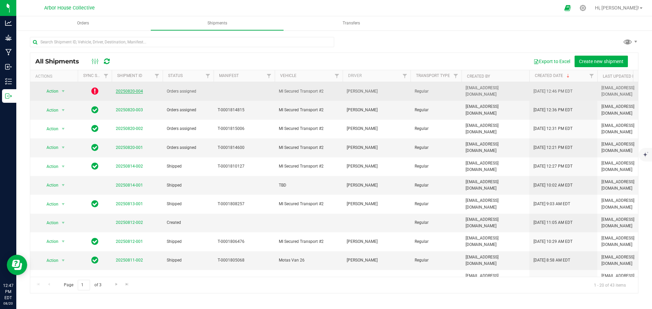
click at [126, 91] on link "20250820-004" at bounding box center [129, 91] width 27 height 5
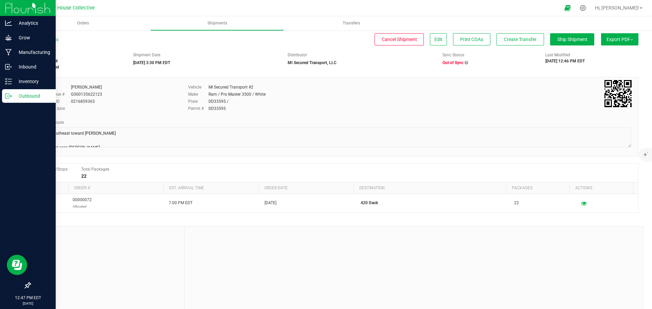
click at [14, 96] on p "Outbound" at bounding box center [32, 96] width 41 height 8
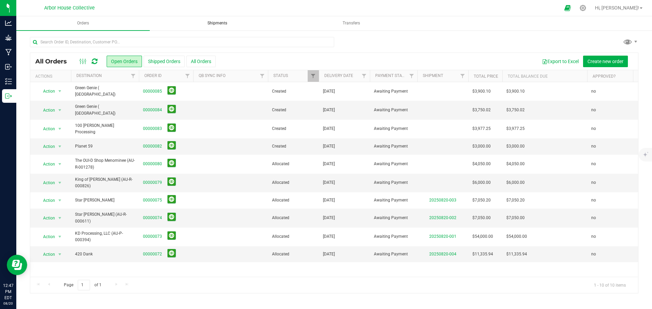
click at [205, 20] on uib-tab-heading "Shipments" at bounding box center [217, 24] width 133 height 14
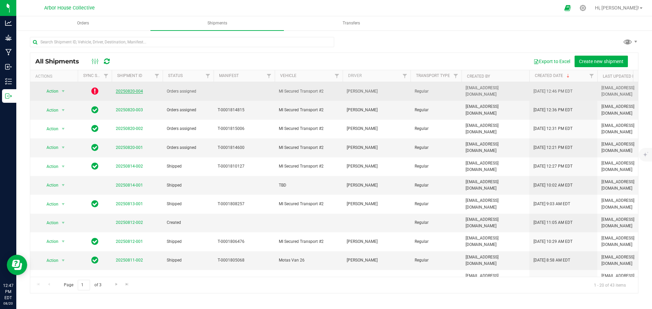
click at [121, 91] on link "20250820-004" at bounding box center [129, 91] width 27 height 5
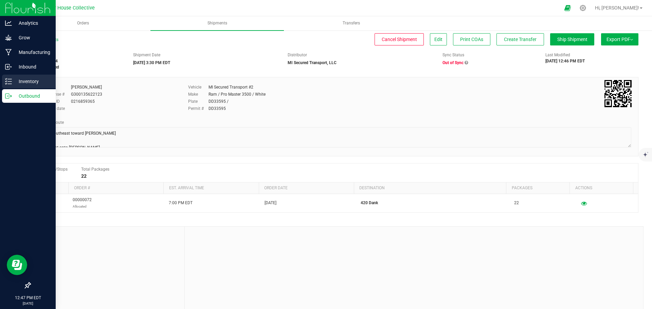
click at [10, 81] on line at bounding box center [10, 81] width 4 height 0
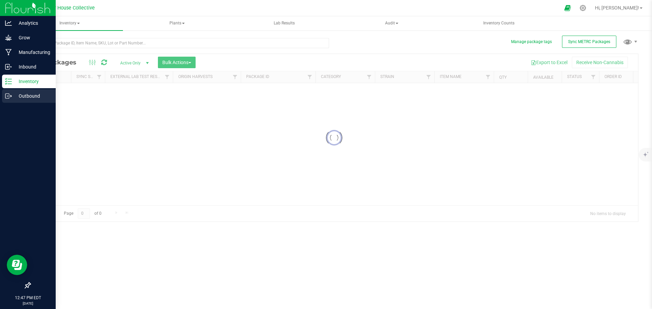
click at [29, 97] on p "Outbound" at bounding box center [32, 96] width 41 height 8
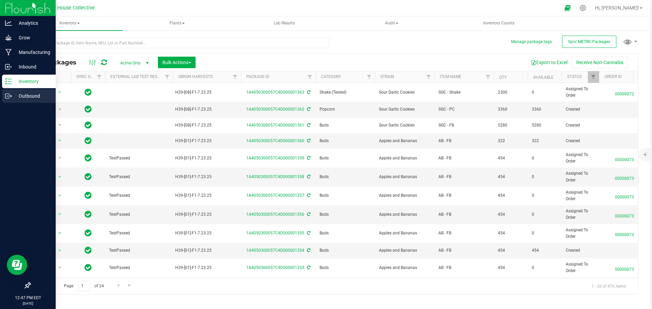
click at [15, 101] on div "Outbound" at bounding box center [29, 96] width 54 height 14
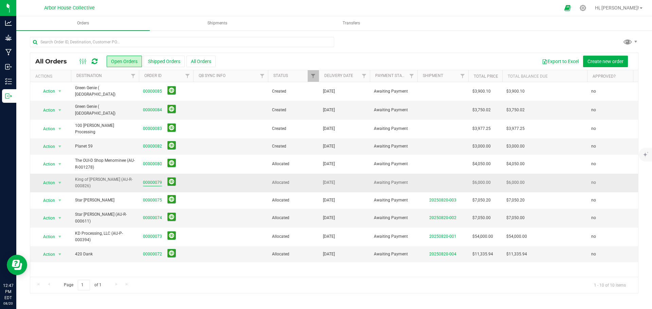
click at [156, 180] on link "00000079" at bounding box center [152, 183] width 19 height 6
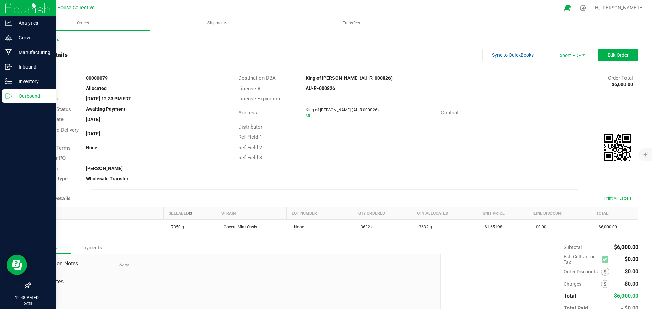
click at [14, 94] on p "Outbound" at bounding box center [32, 96] width 41 height 8
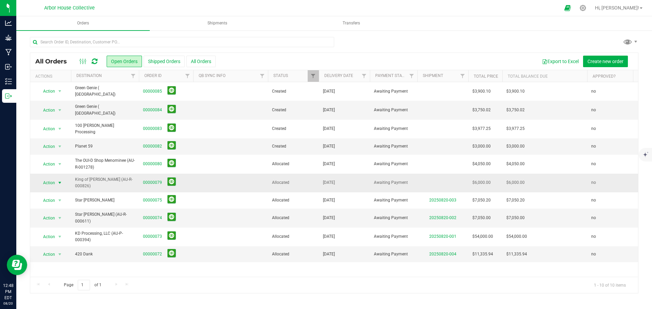
click at [59, 180] on span "select" at bounding box center [59, 182] width 5 height 5
click at [68, 264] on li "Print invoice" at bounding box center [62, 265] width 51 height 10
click at [195, 174] on td at bounding box center [230, 183] width 75 height 19
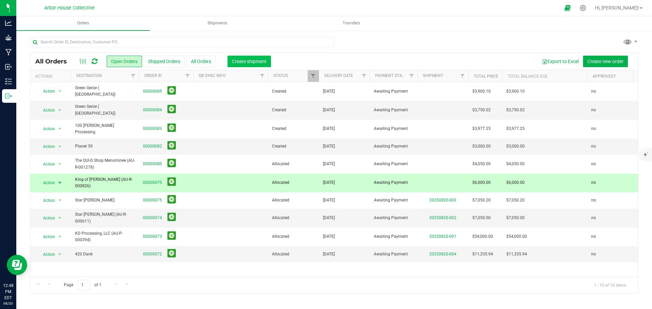
click at [239, 60] on span "Create shipment" at bounding box center [249, 61] width 35 height 5
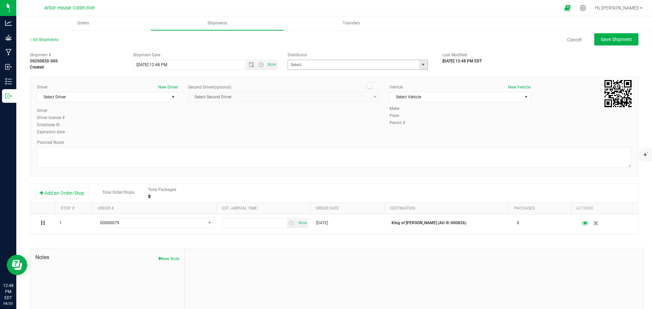
click at [420, 62] on span "select" at bounding box center [422, 64] width 5 height 5
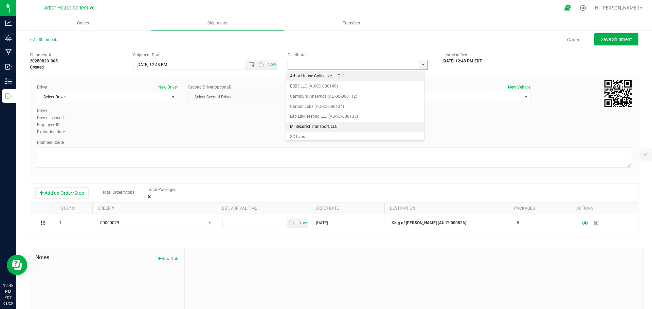
click at [339, 125] on li "MI Secured Transport, LLC" at bounding box center [355, 127] width 138 height 10
type input "MI Secured Transport, LLC"
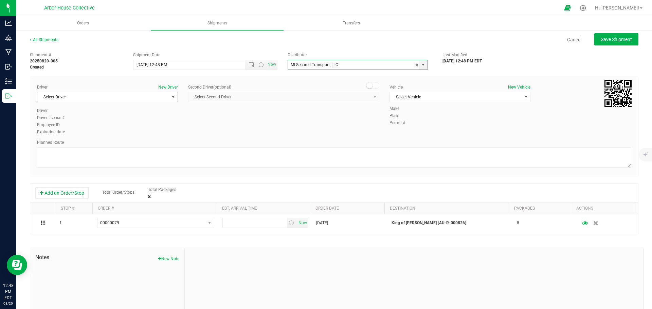
click at [170, 96] on span "select" at bounding box center [172, 96] width 5 height 5
click at [98, 139] on li "David Gatie" at bounding box center [106, 135] width 139 height 10
click at [523, 97] on span "select" at bounding box center [525, 96] width 5 height 5
click at [451, 125] on li "MI Secured Transport #2" at bounding box center [456, 129] width 139 height 10
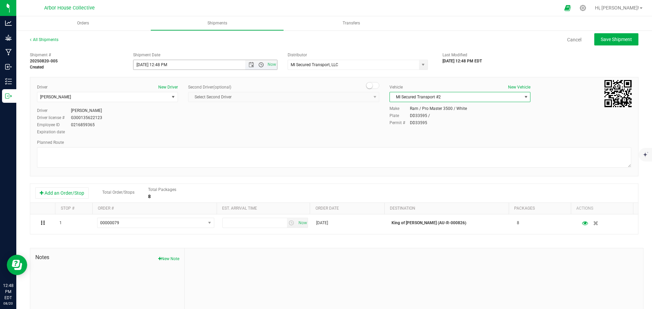
click at [258, 66] on span "Open the time view" at bounding box center [260, 64] width 5 height 5
click at [179, 132] on li "3:00 PM" at bounding box center [203, 134] width 142 height 9
type input "8/20/2025 3:00 PM"
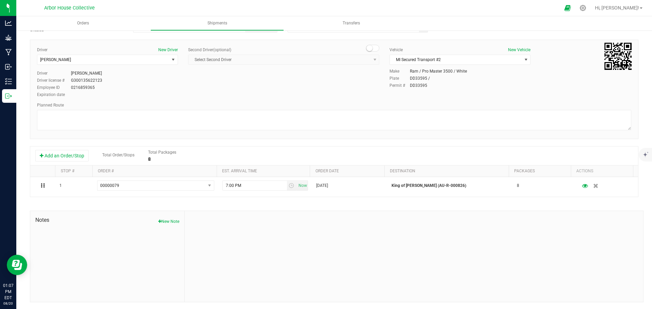
scroll to position [0, 0]
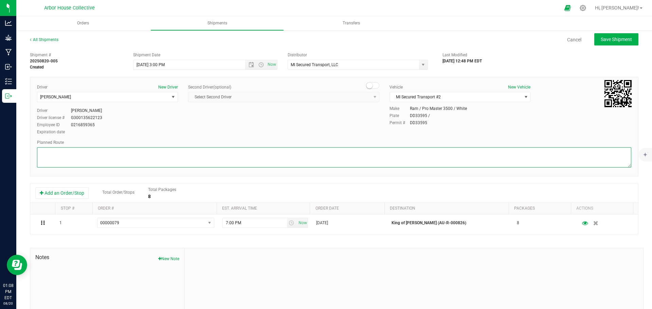
click at [96, 156] on textarea at bounding box center [334, 157] width 594 height 20
paste textarea "Head southeast toward Schoenherr Rd 115 ft Turn right onto Schoenherr Rd  2.7 …"
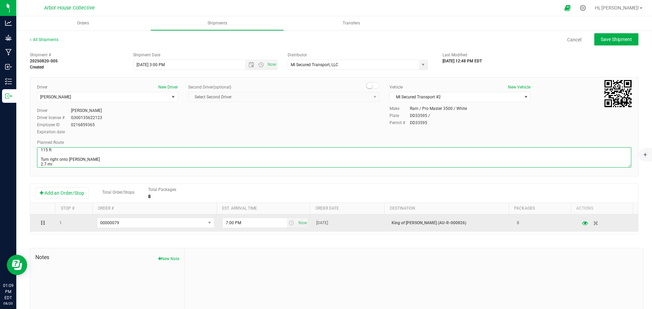
scroll to position [3, 0]
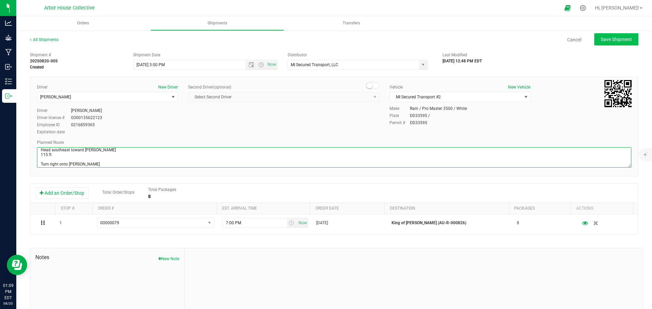
type textarea "Head southeast toward Schoenherr Rd 115 ft Turn right onto Schoenherr Rd 2.7 mi…"
click at [613, 39] on span "Save Shipment" at bounding box center [616, 39] width 31 height 5
type input "8/20/2025 7:00 PM"
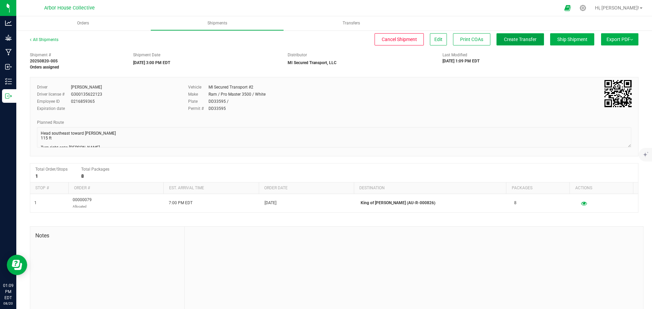
click at [526, 40] on span "Create Transfer" at bounding box center [520, 39] width 33 height 5
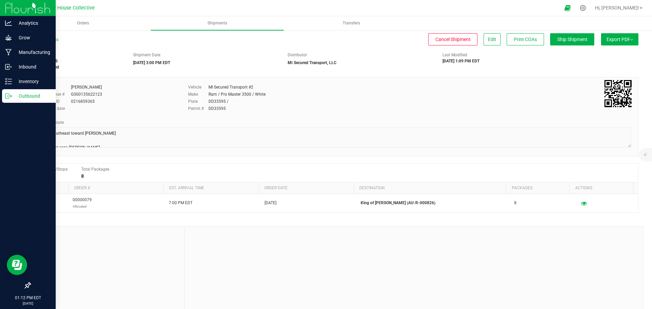
click at [13, 94] on p "Outbound" at bounding box center [32, 96] width 41 height 8
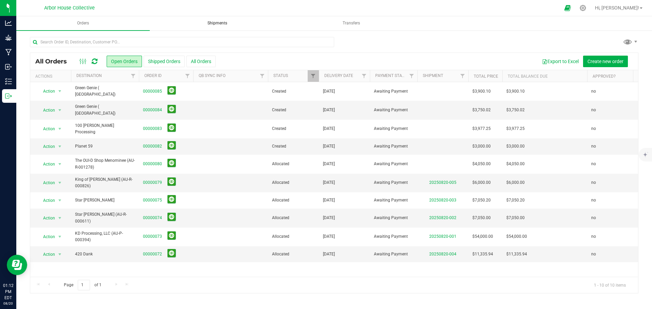
click at [224, 20] on uib-tab-heading "Shipments" at bounding box center [217, 24] width 133 height 14
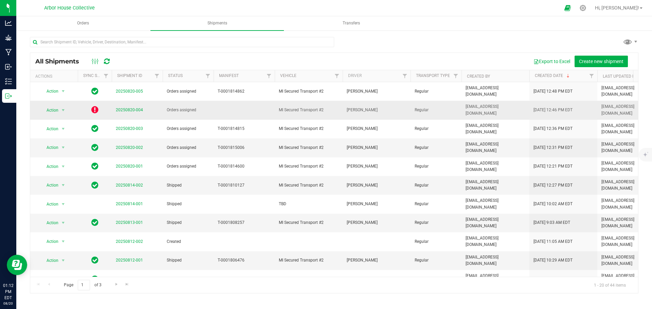
click at [92, 106] on icon at bounding box center [94, 110] width 7 height 8
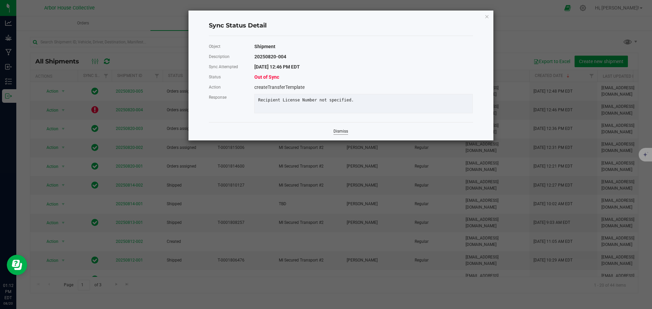
click at [344, 134] on link "Dismiss" at bounding box center [340, 132] width 15 height 6
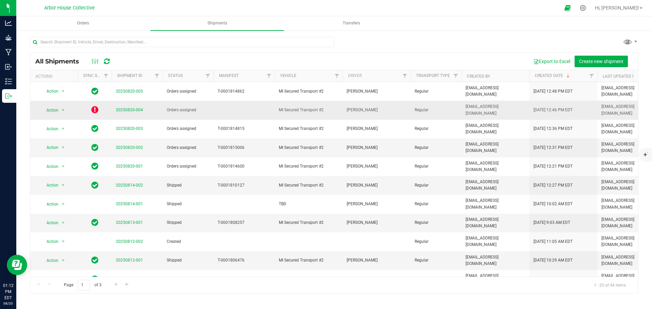
click at [223, 103] on td at bounding box center [244, 110] width 61 height 19
click at [62, 108] on span "select" at bounding box center [62, 110] width 5 height 5
click at [66, 126] on li "Edit shipment" at bounding box center [66, 126] width 51 height 10
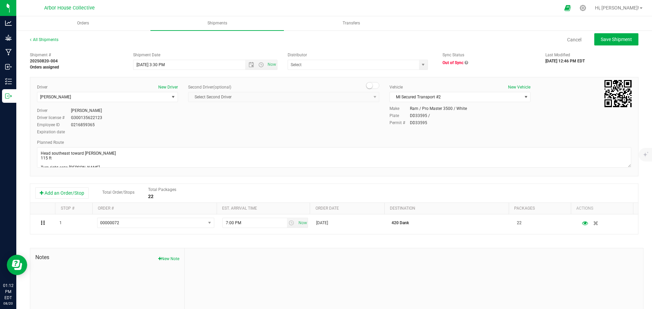
type input "MI Secured Transport, LLC"
click at [601, 38] on span "Save Shipment" at bounding box center [616, 39] width 31 height 5
type input "8/20/2025 7:30 PM"
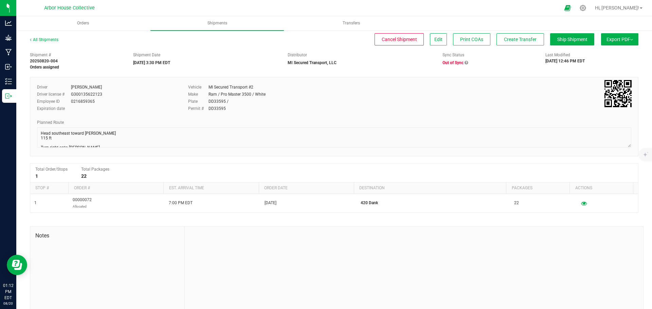
click at [464, 63] on icon at bounding box center [465, 63] width 3 height 4
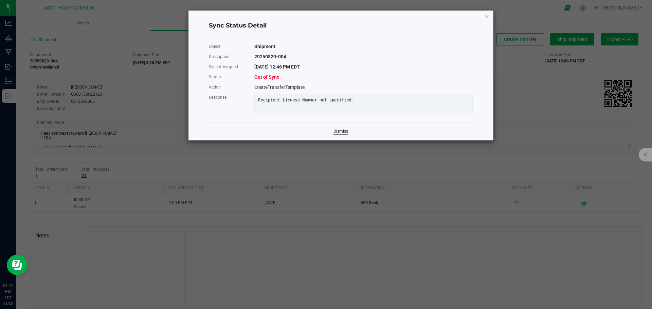
click at [338, 134] on link "Dismiss" at bounding box center [340, 132] width 15 height 6
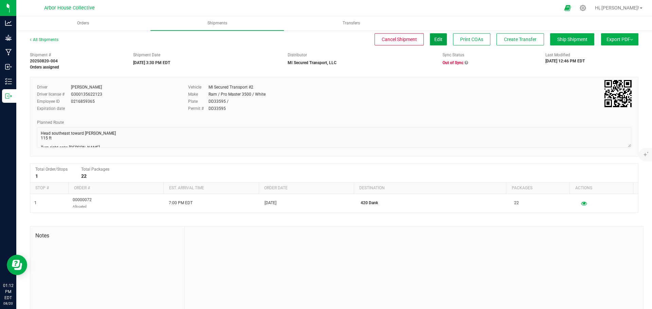
click at [437, 42] on button "Edit" at bounding box center [438, 39] width 17 height 12
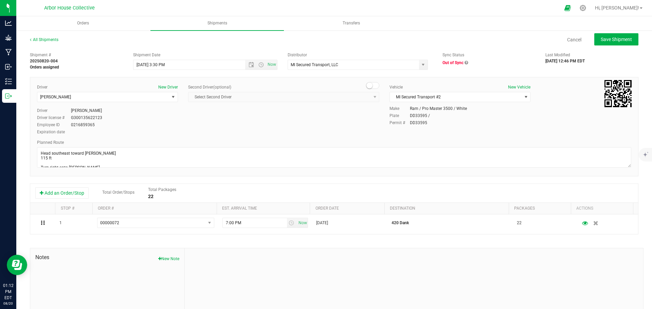
click at [464, 62] on icon at bounding box center [465, 63] width 3 height 4
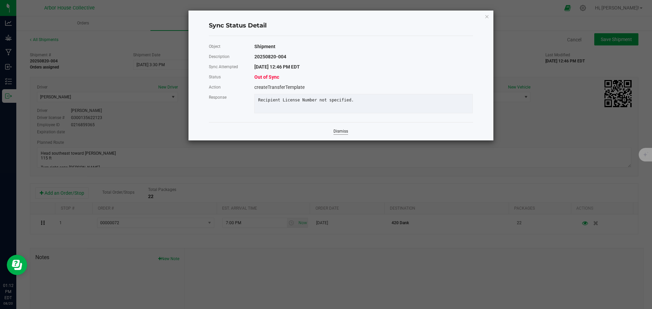
click at [338, 134] on link "Dismiss" at bounding box center [340, 132] width 15 height 6
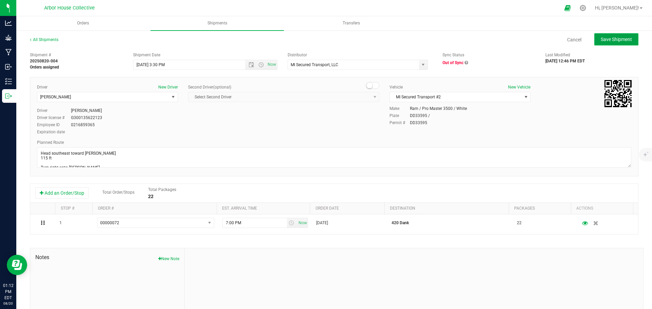
click at [611, 37] on span "Save Shipment" at bounding box center [616, 39] width 31 height 5
type input "8/20/2025 7:30 PM"
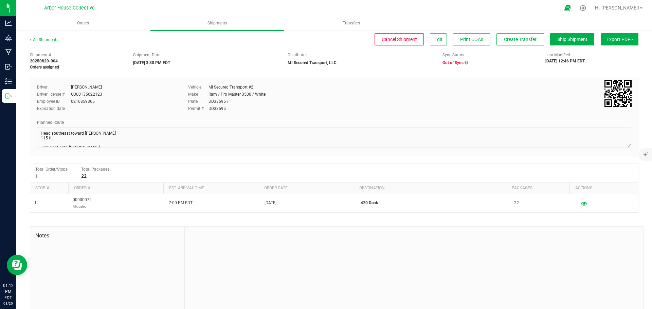
click at [628, 40] on button "Export PDF" at bounding box center [619, 39] width 37 height 12
click at [508, 40] on span "Create Transfer" at bounding box center [520, 39] width 33 height 5
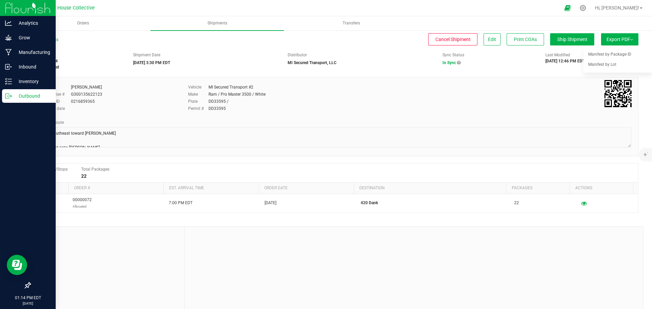
click at [13, 96] on p "Outbound" at bounding box center [32, 96] width 41 height 8
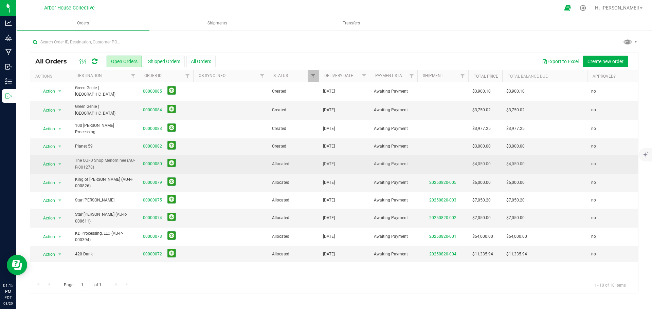
click at [193, 155] on td "00000080" at bounding box center [166, 164] width 54 height 19
click at [202, 160] on td at bounding box center [230, 164] width 75 height 19
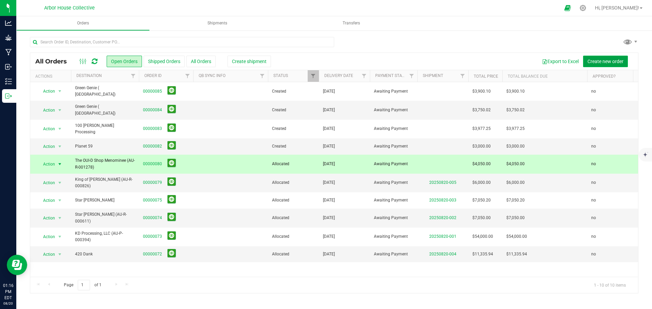
click at [608, 62] on span "Create new order" at bounding box center [605, 61] width 36 height 5
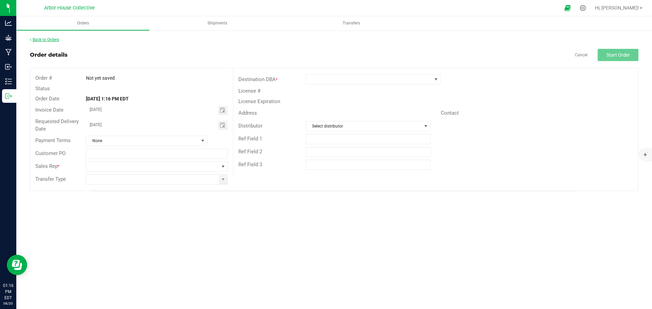
click at [45, 38] on link "Back to Orders" at bounding box center [44, 39] width 29 height 5
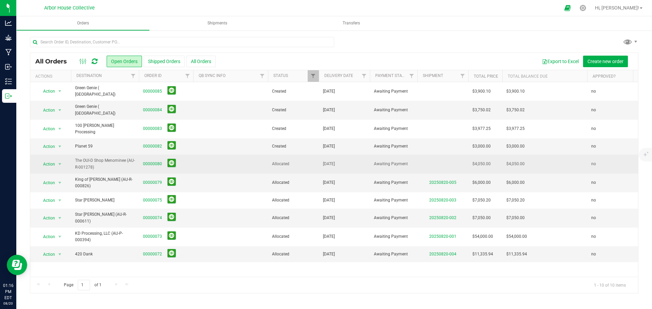
click at [222, 157] on td at bounding box center [230, 164] width 75 height 19
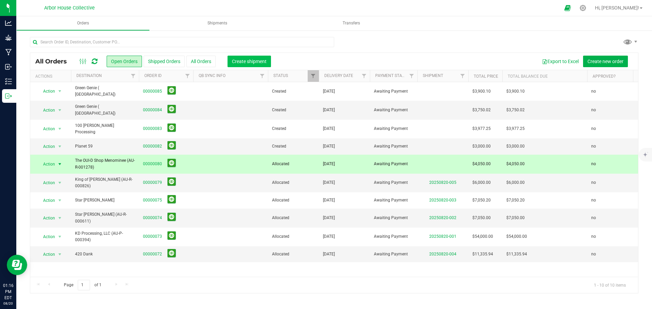
click at [241, 61] on span "Create shipment" at bounding box center [249, 61] width 35 height 5
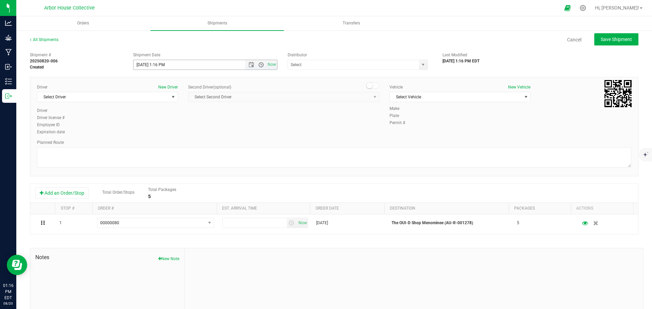
click at [258, 65] on span "Open the time view" at bounding box center [260, 64] width 5 height 5
click at [167, 102] on li "3:00 PM" at bounding box center [203, 100] width 142 height 9
type input "8/20/2025 3:00 PM"
click at [310, 65] on input "text" at bounding box center [351, 65] width 127 height 10
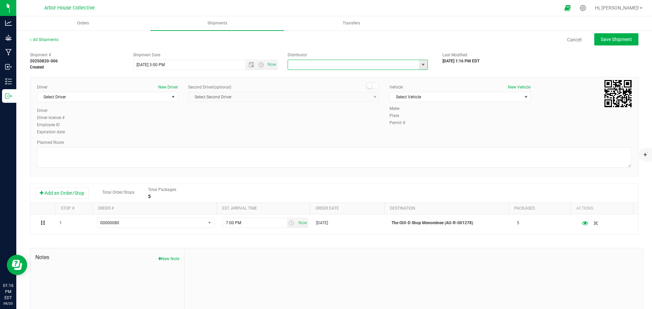
click at [421, 62] on span "select" at bounding box center [422, 64] width 5 height 5
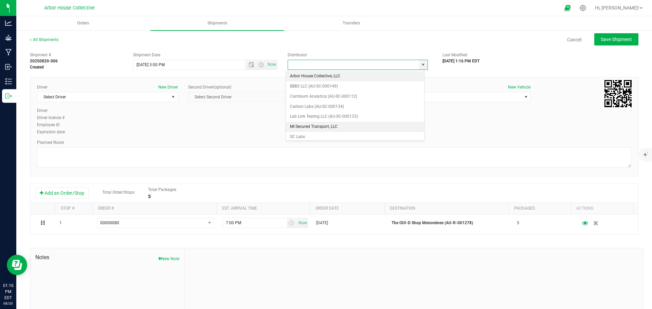
click at [338, 124] on li "MI Secured Transport, LLC" at bounding box center [355, 127] width 138 height 10
type input "MI Secured Transport, LLC"
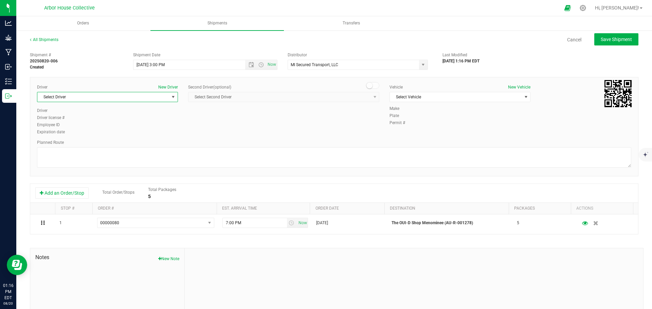
click at [122, 96] on span "Select Driver" at bounding box center [103, 97] width 132 height 10
click at [93, 132] on li "David Gatie" at bounding box center [106, 135] width 139 height 10
click at [524, 99] on span "select" at bounding box center [525, 96] width 5 height 5
click at [468, 132] on li "MI Secured Transport #2" at bounding box center [456, 129] width 139 height 10
click at [118, 156] on textarea at bounding box center [334, 157] width 594 height 20
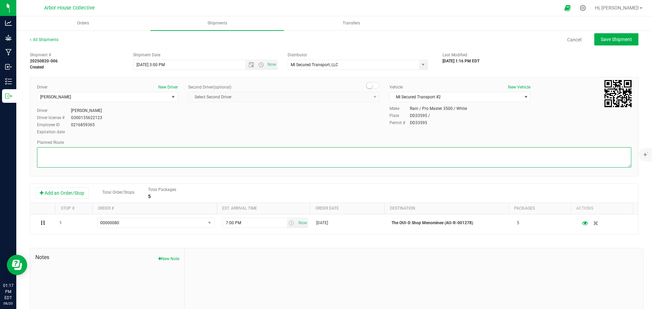
paste textarea "Head southeast toward Schoenherr Rd 115 ft Turn right onto Schoenherr Rd  499 …"
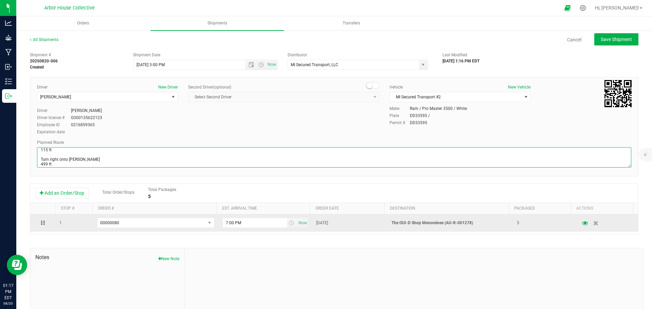
scroll to position [3, 0]
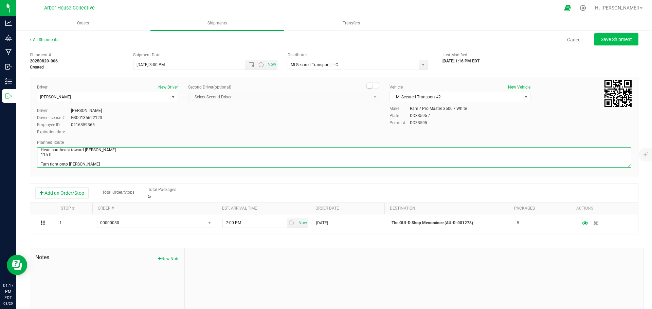
type textarea "Head southeast toward Schoenherr Rd 115 ft Turn right onto Schoenherr Rd 499 ft…"
click at [612, 41] on span "Save Shipment" at bounding box center [616, 39] width 31 height 5
type input "8/20/2025 7:00 PM"
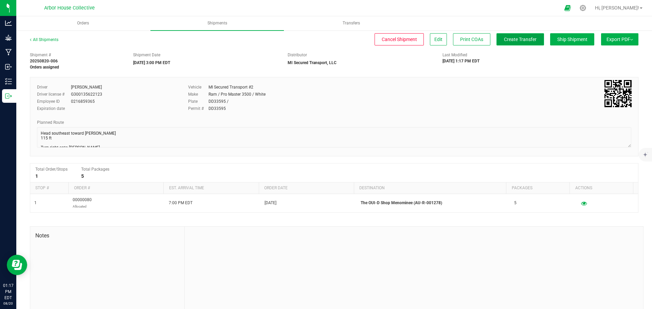
click at [517, 41] on span "Create Transfer" at bounding box center [520, 39] width 33 height 5
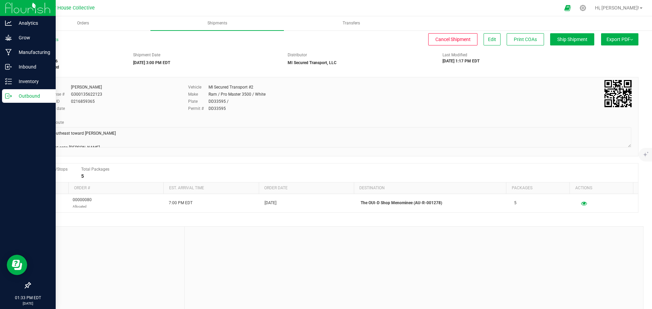
click at [31, 97] on p "Outbound" at bounding box center [32, 96] width 41 height 8
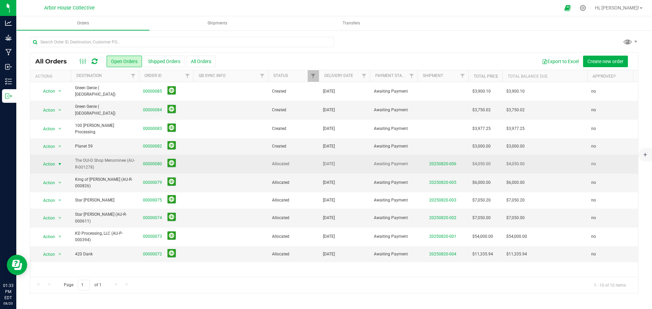
click at [61, 162] on span "select" at bounding box center [59, 164] width 5 height 5
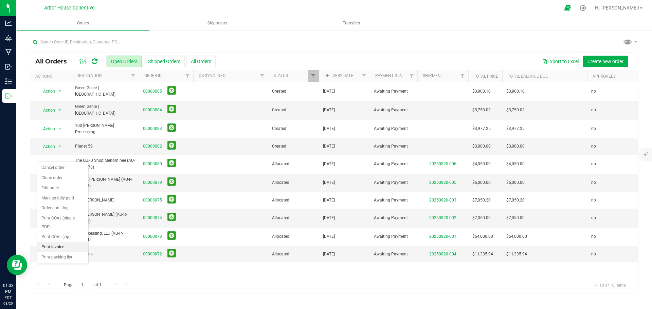
click at [69, 245] on li "Print invoice" at bounding box center [62, 247] width 51 height 10
click at [151, 143] on link "00000082" at bounding box center [152, 146] width 19 height 6
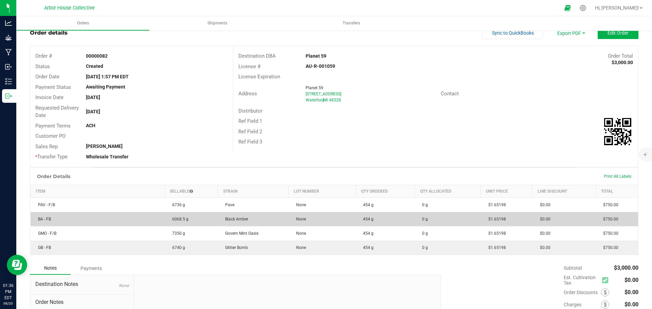
scroll to position [34, 0]
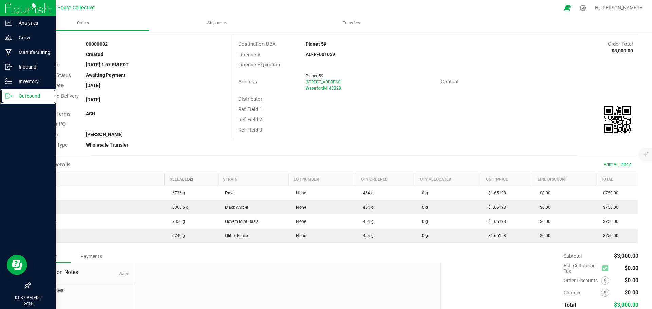
drag, startPoint x: 12, startPoint y: 94, endPoint x: 25, endPoint y: 108, distance: 19.2
click at [12, 94] on p "Outbound" at bounding box center [32, 96] width 41 height 8
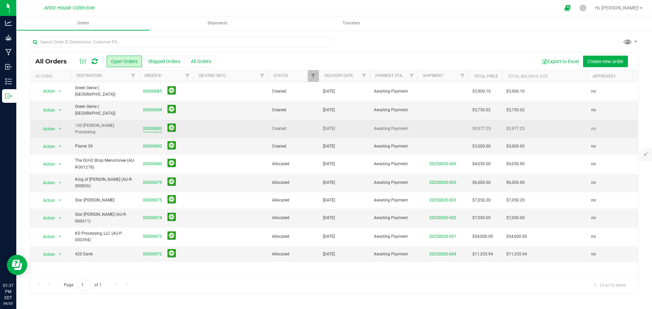
click at [149, 126] on link "00000083" at bounding box center [152, 129] width 19 height 6
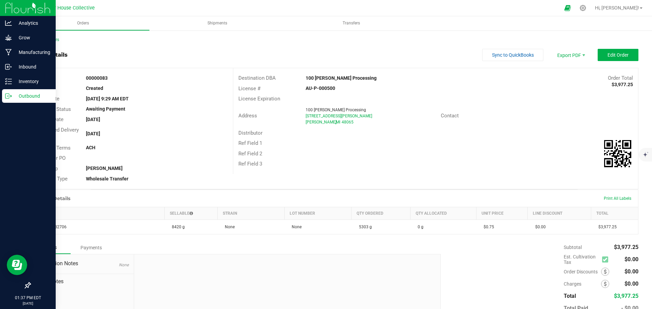
click at [13, 97] on p "Outbound" at bounding box center [32, 96] width 41 height 8
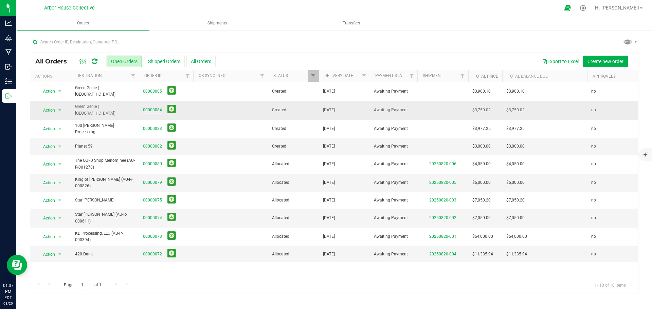
click at [148, 107] on link "00000084" at bounding box center [152, 110] width 19 height 6
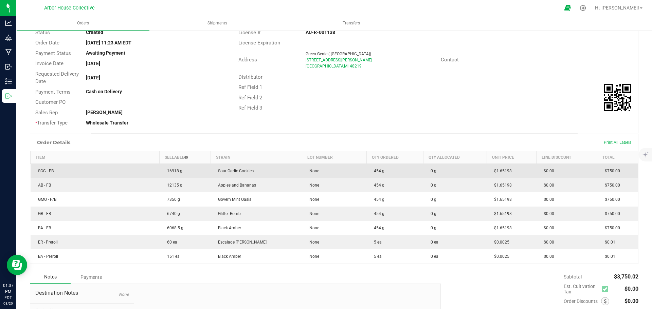
scroll to position [68, 0]
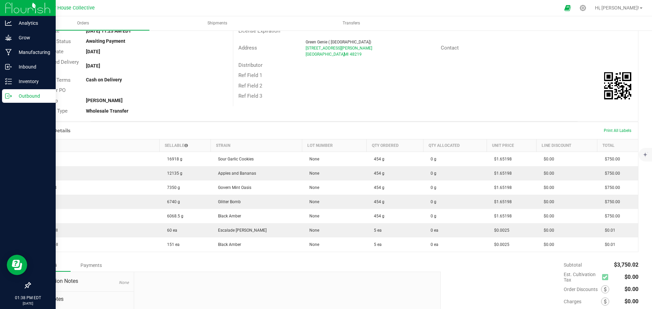
click at [14, 96] on p "Outbound" at bounding box center [32, 96] width 41 height 8
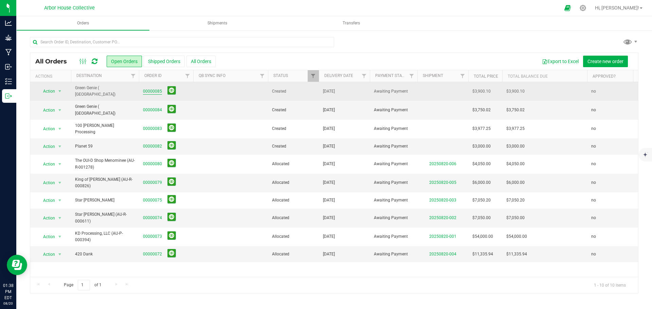
click at [153, 90] on link "00000085" at bounding box center [152, 91] width 19 height 6
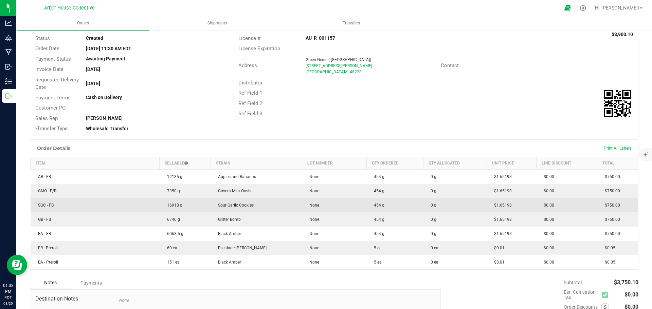
scroll to position [68, 0]
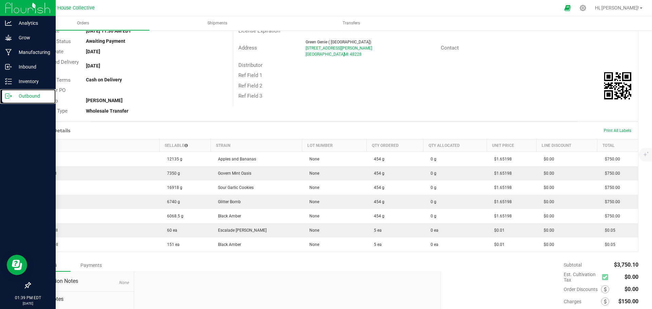
drag, startPoint x: 12, startPoint y: 96, endPoint x: 35, endPoint y: 108, distance: 26.0
click at [12, 96] on p "Outbound" at bounding box center [32, 96] width 41 height 8
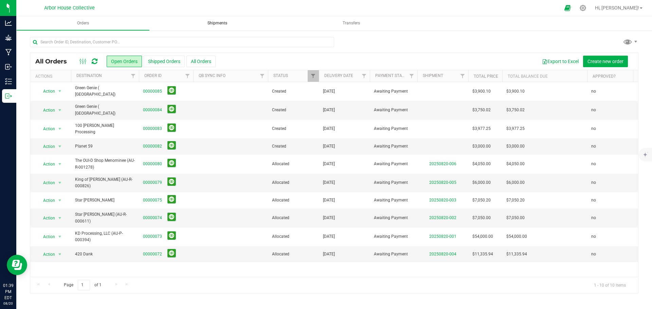
click at [207, 20] on uib-tab-heading "Shipments" at bounding box center [216, 23] width 133 height 14
